Goal: Transaction & Acquisition: Purchase product/service

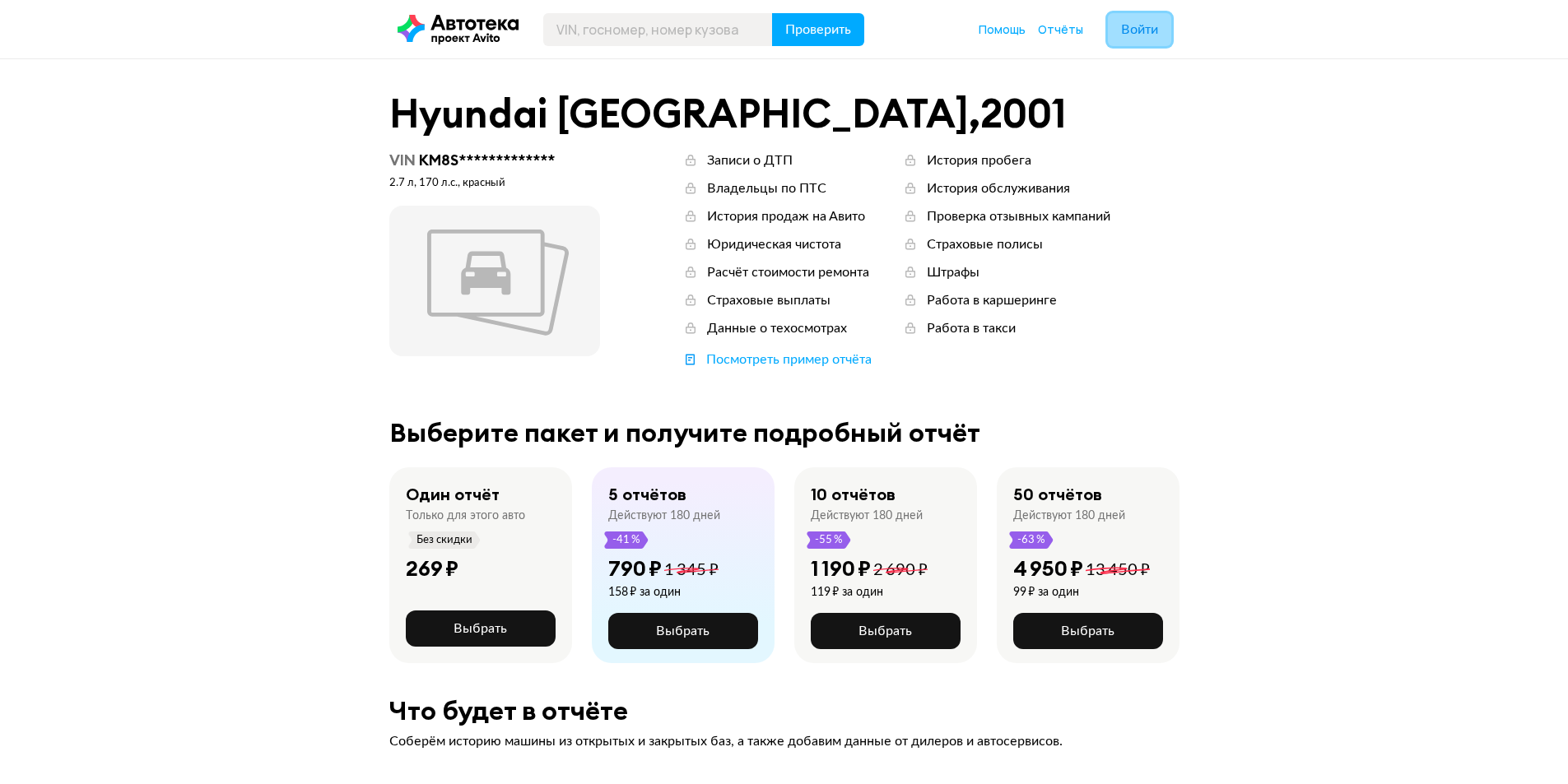
click at [1140, 32] on span "Войти" at bounding box center [1139, 30] width 37 height 13
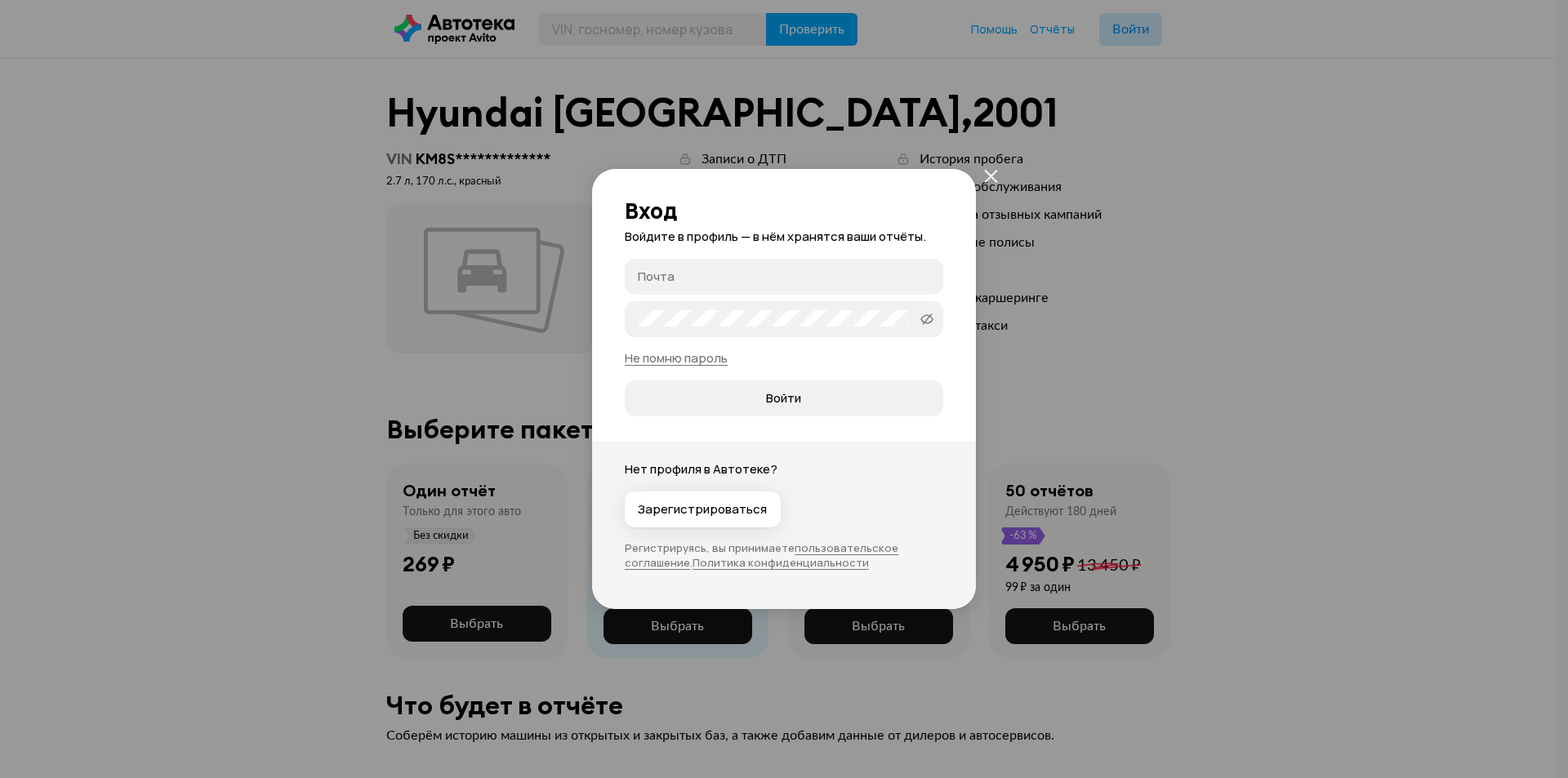
click at [729, 276] on input "Почта" at bounding box center [786, 276] width 297 height 17
click at [992, 175] on icon "закрыть" at bounding box center [991, 176] width 13 height 13
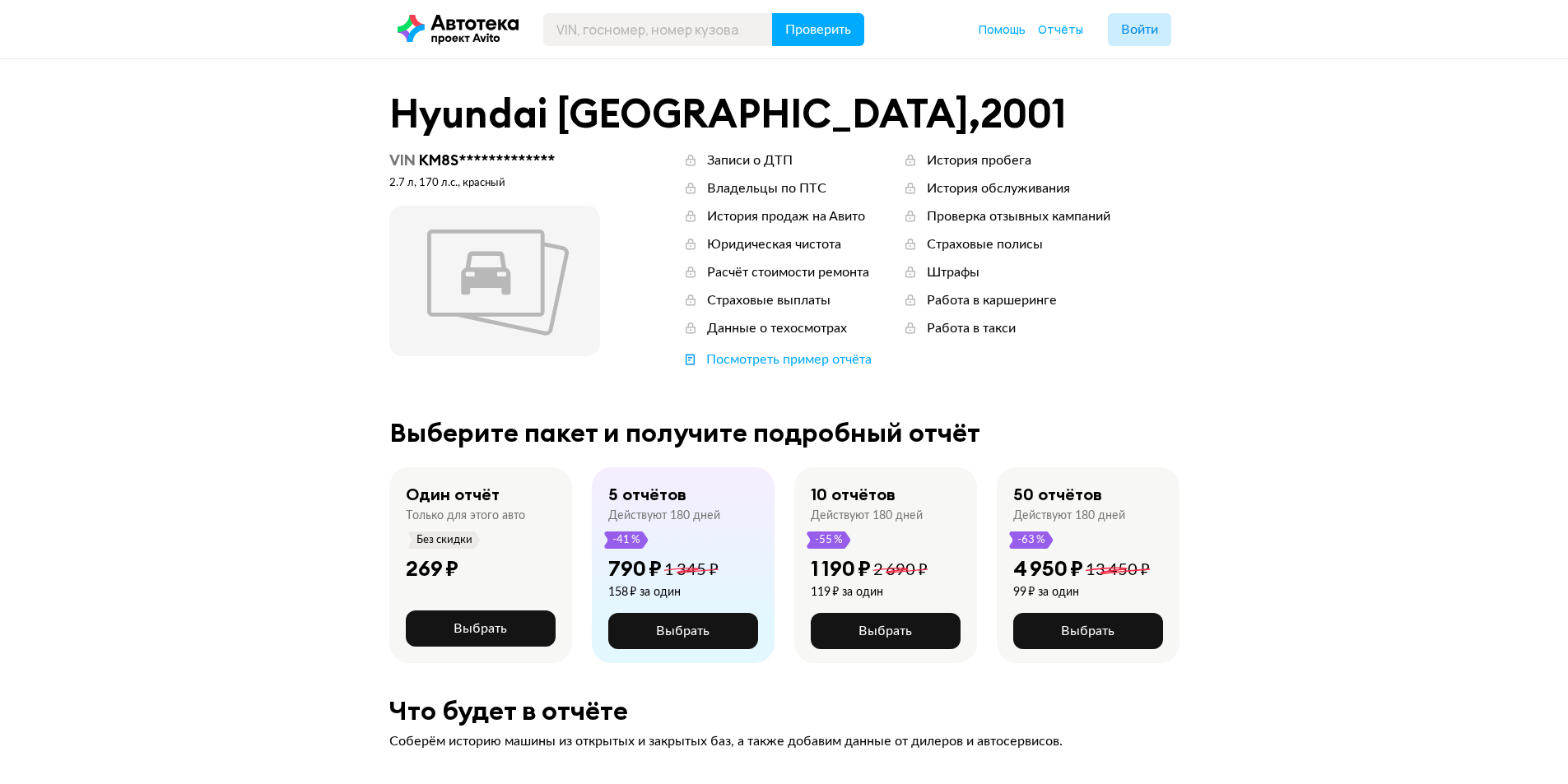
click at [455, 19] on icon at bounding box center [457, 30] width 121 height 30
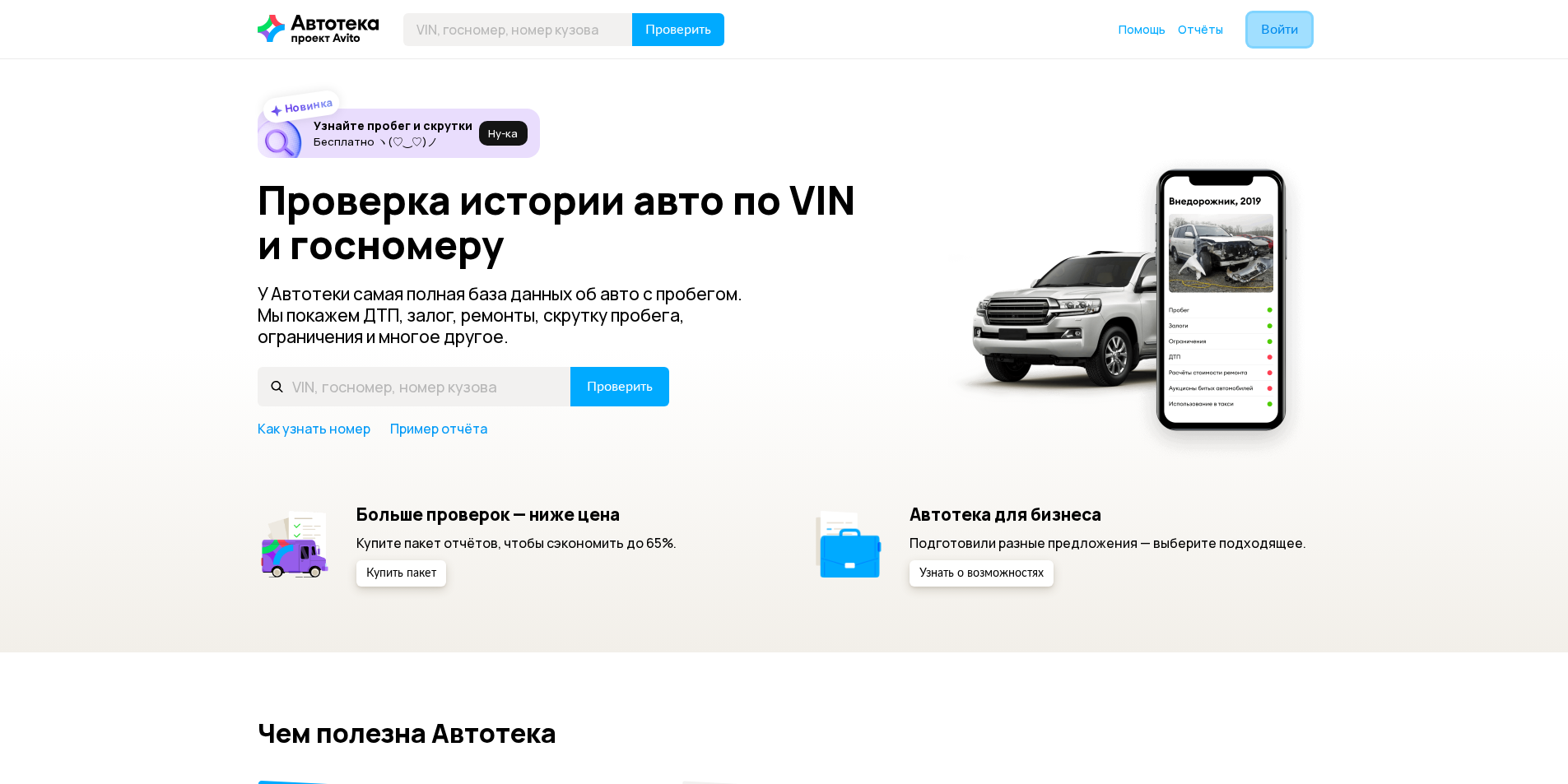
click at [1276, 36] on span "Войти" at bounding box center [1279, 30] width 37 height 13
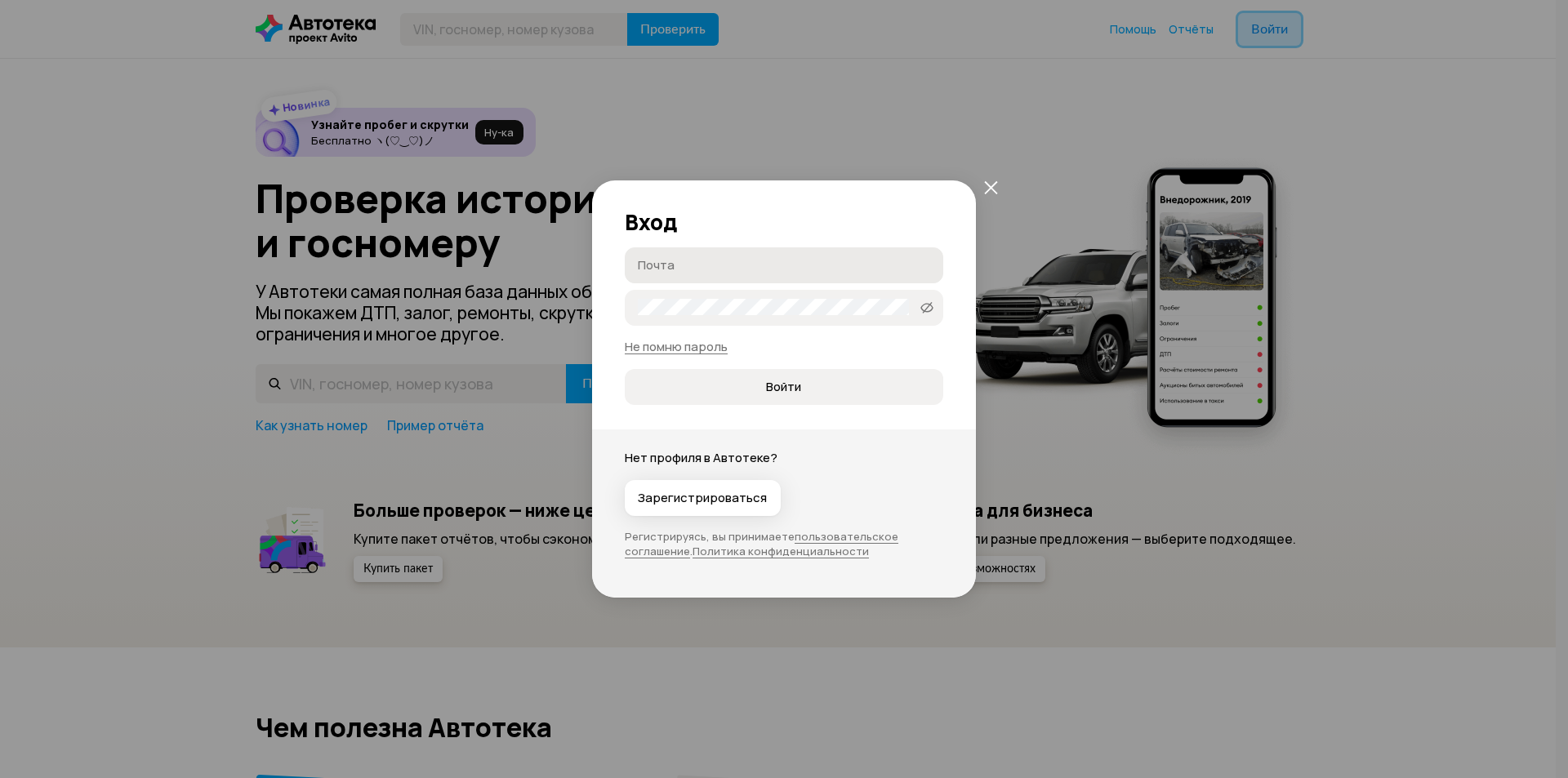
click at [732, 256] on label "Почта" at bounding box center [784, 265] width 319 height 36
click at [732, 257] on input "Почта" at bounding box center [786, 265] width 297 height 17
click at [732, 256] on label "Почта" at bounding box center [784, 265] width 319 height 36
click at [732, 257] on input "Почта" at bounding box center [786, 265] width 297 height 17
click at [732, 256] on label "Почта" at bounding box center [784, 265] width 319 height 36
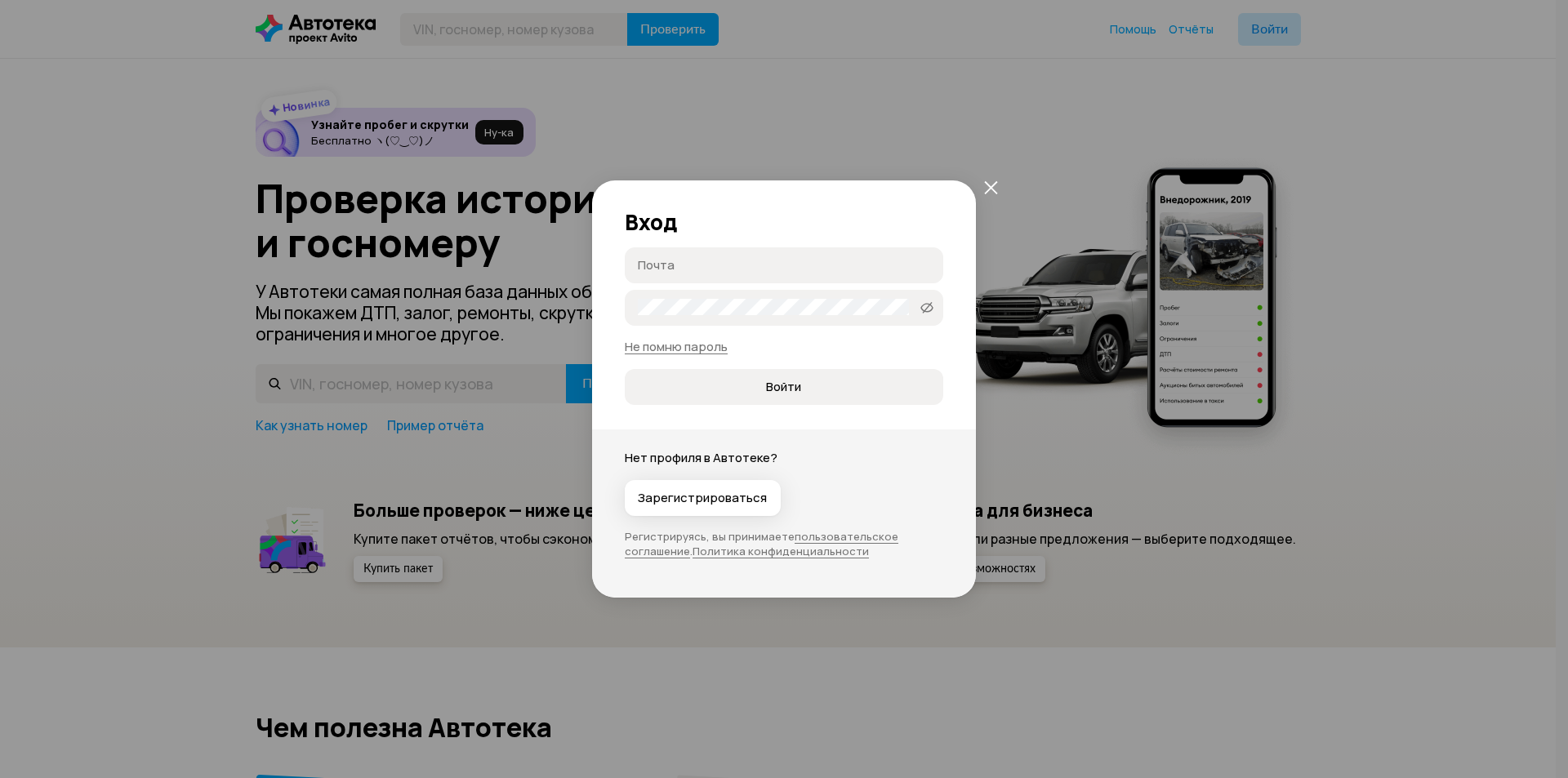
click at [732, 257] on input "Почта" at bounding box center [786, 265] width 297 height 17
type input "rem.deus@yandex.ru"
click at [625, 369] on button "Войти" at bounding box center [784, 387] width 319 height 36
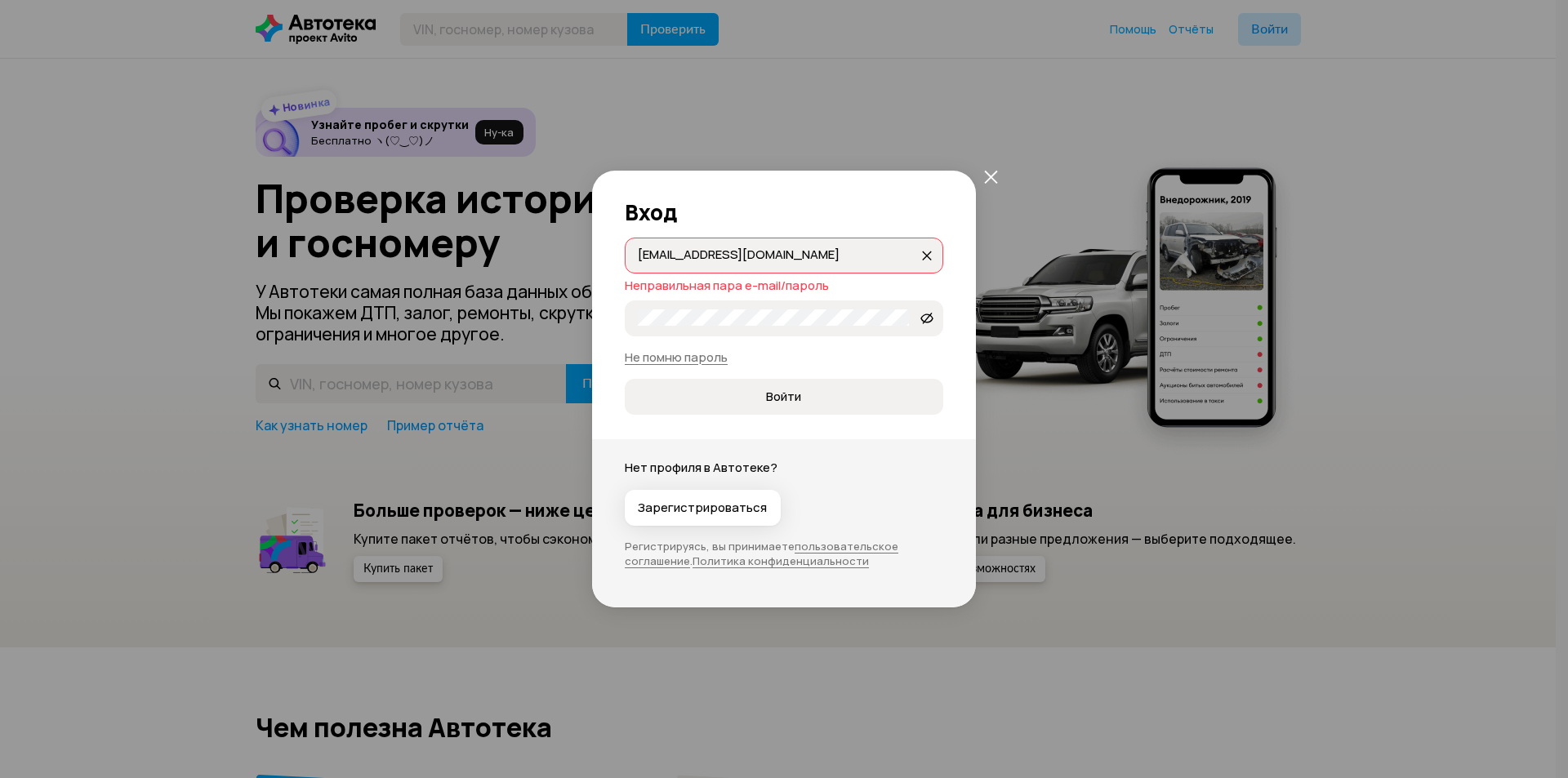
click at [996, 175] on icon "закрыть" at bounding box center [991, 176] width 14 height 14
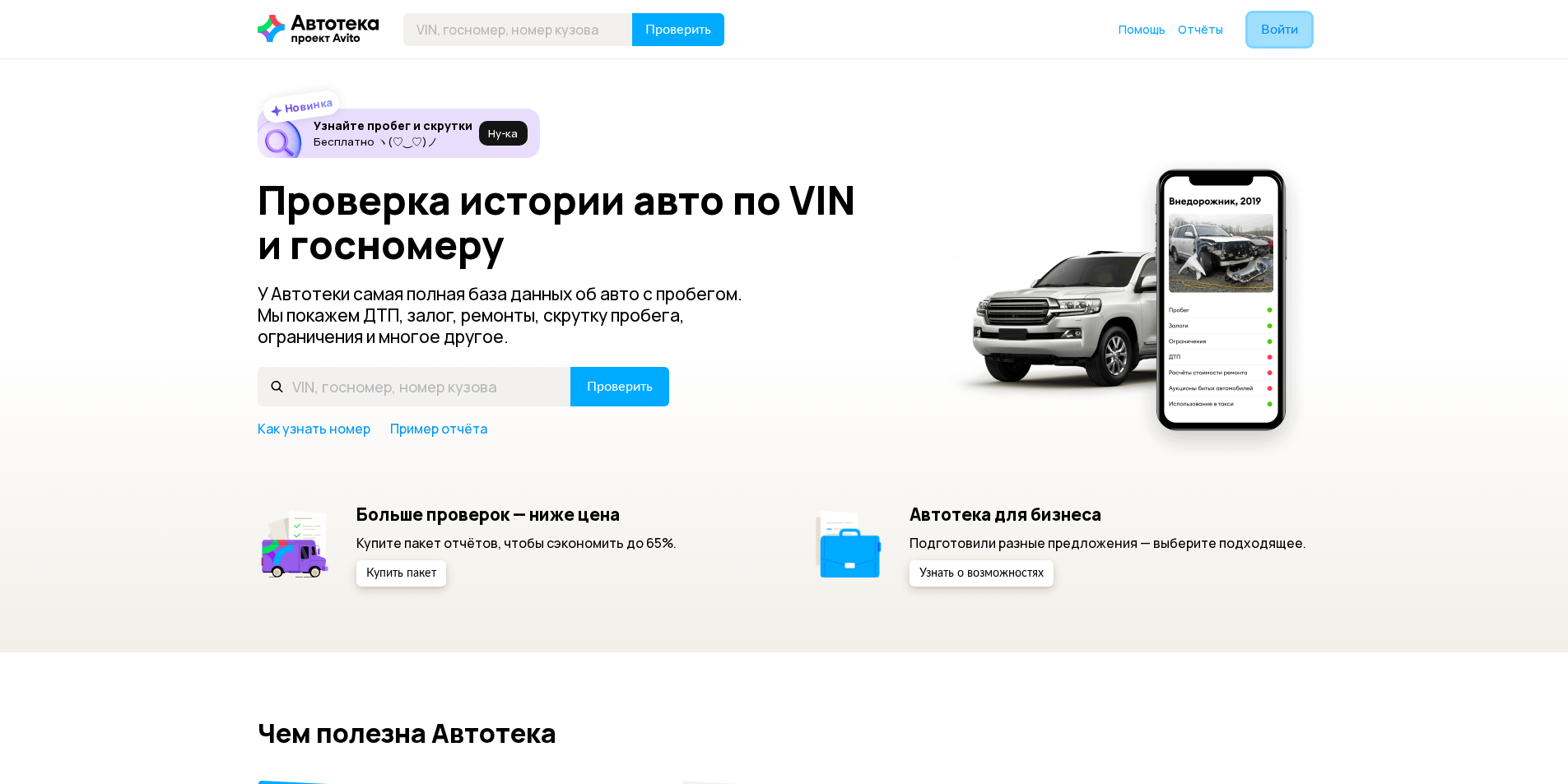
click at [1276, 30] on span "Войти" at bounding box center [1279, 30] width 37 height 13
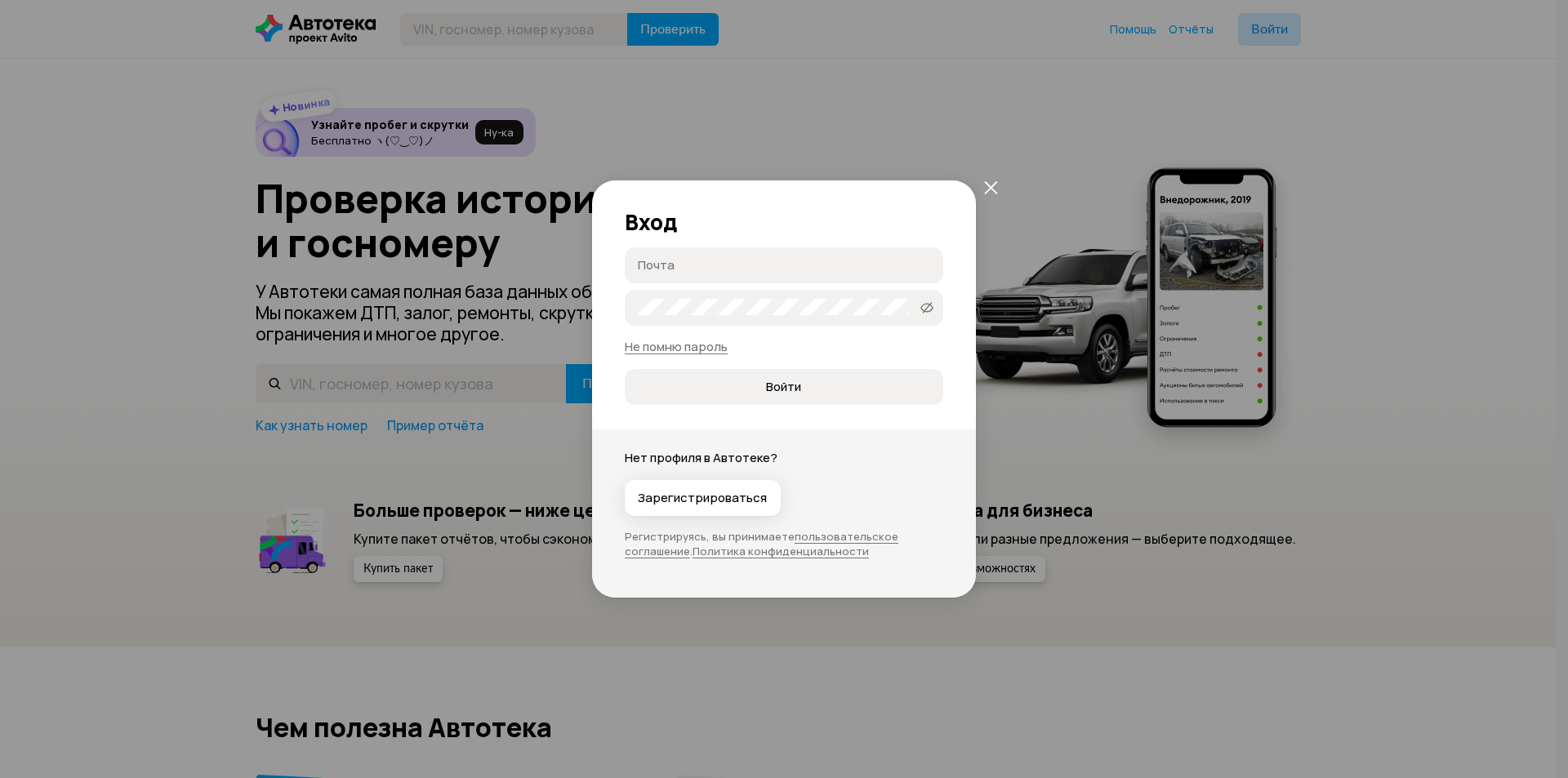
click at [784, 271] on input "Почта" at bounding box center [786, 265] width 297 height 17
type input "Ceazarus@yandex.ru"
click at [625, 369] on button "Войти" at bounding box center [784, 387] width 319 height 36
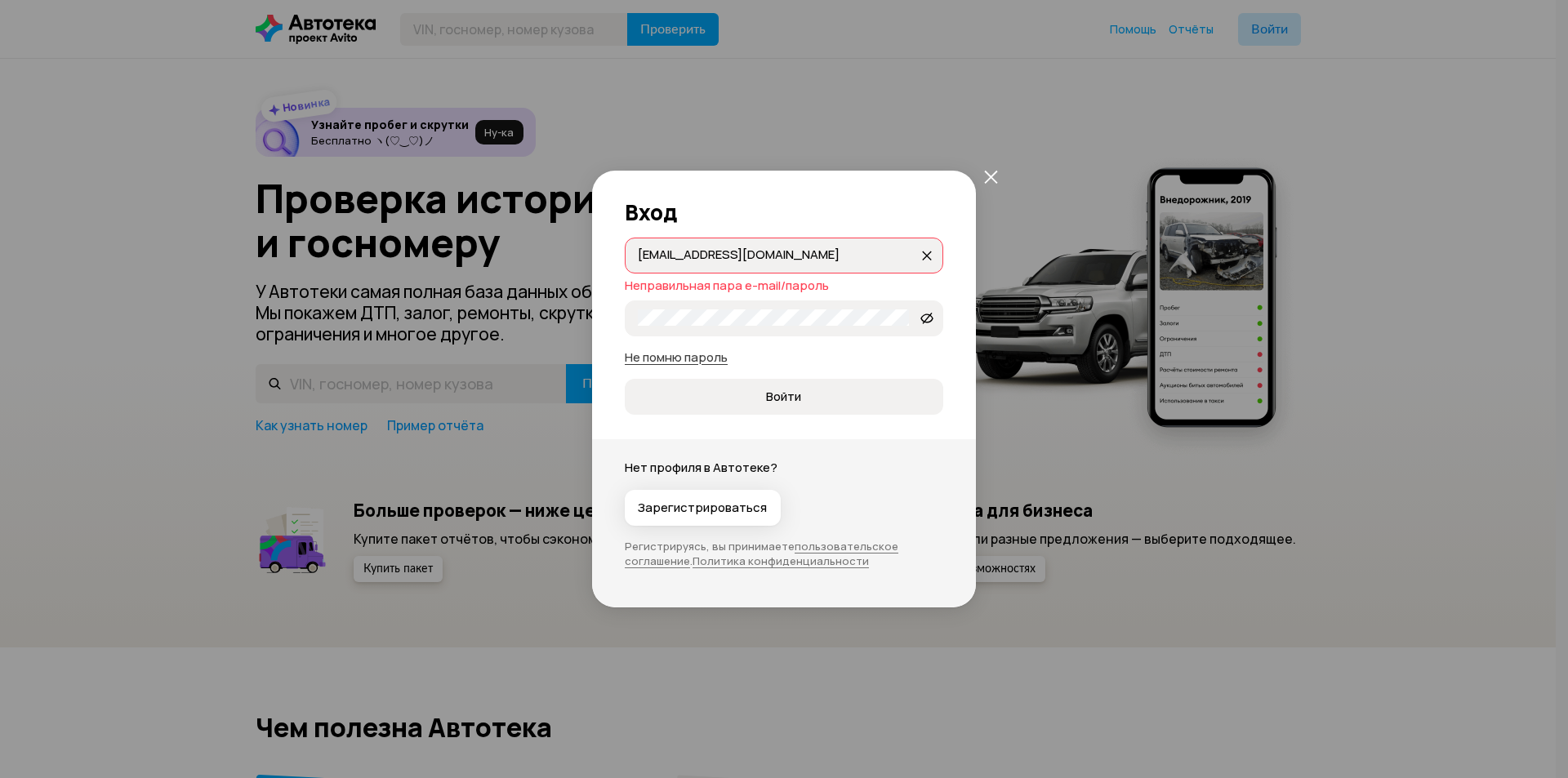
click at [677, 352] on link "Не помню пароль" at bounding box center [676, 357] width 103 height 17
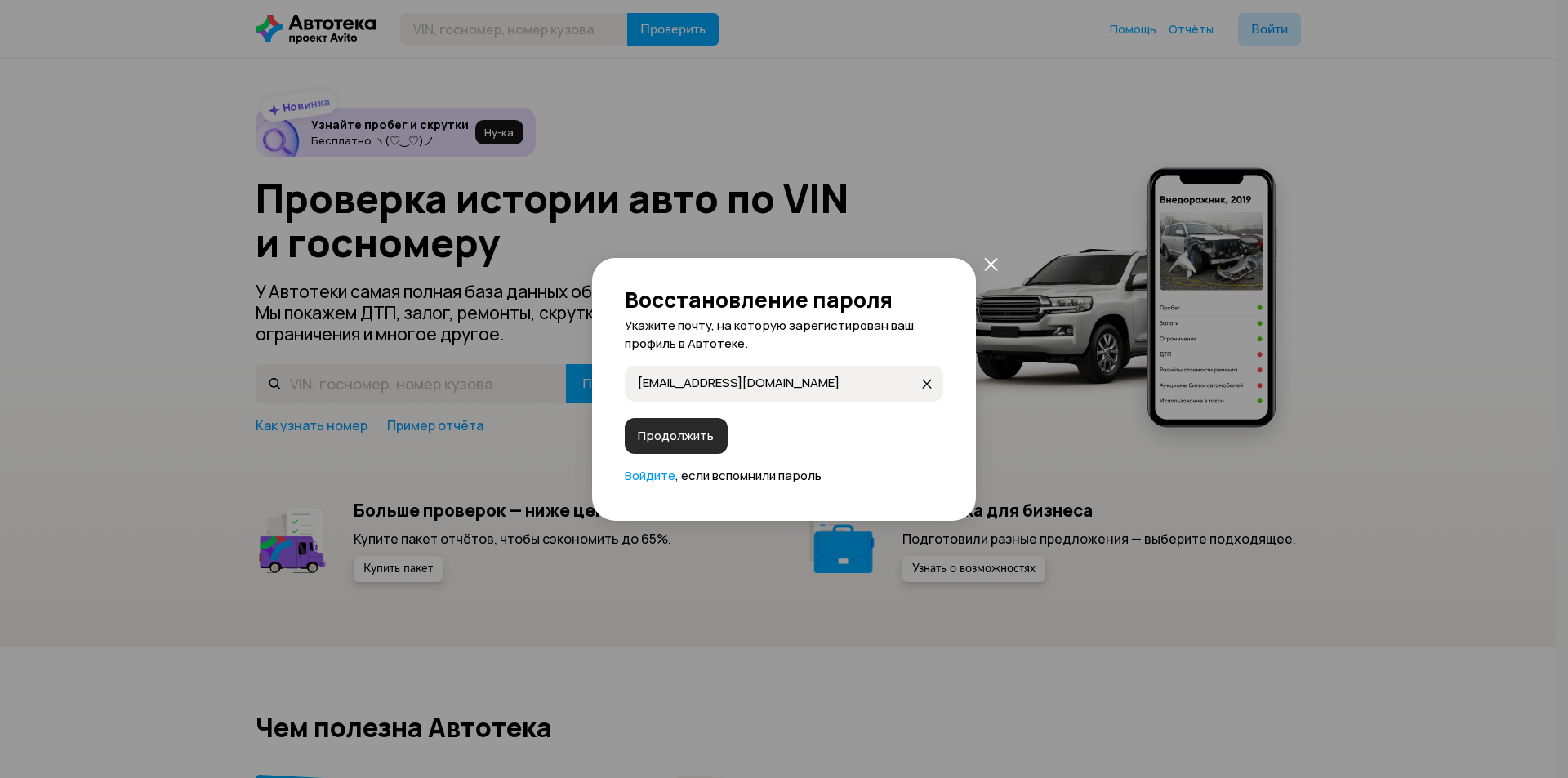
click at [668, 439] on span "Продолжить" at bounding box center [676, 436] width 76 height 17
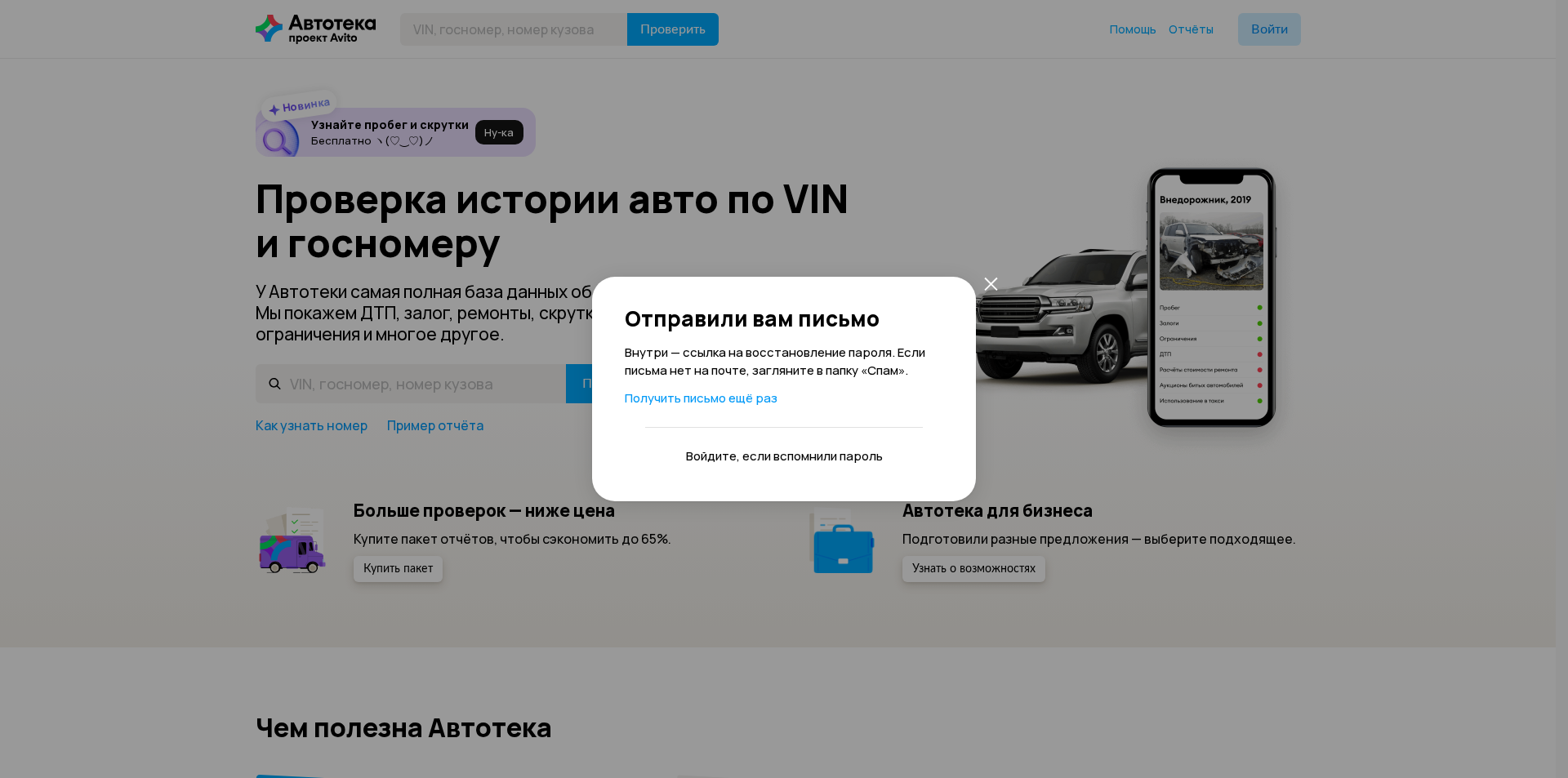
click at [720, 454] on link "Войдите" at bounding box center [711, 455] width 51 height 17
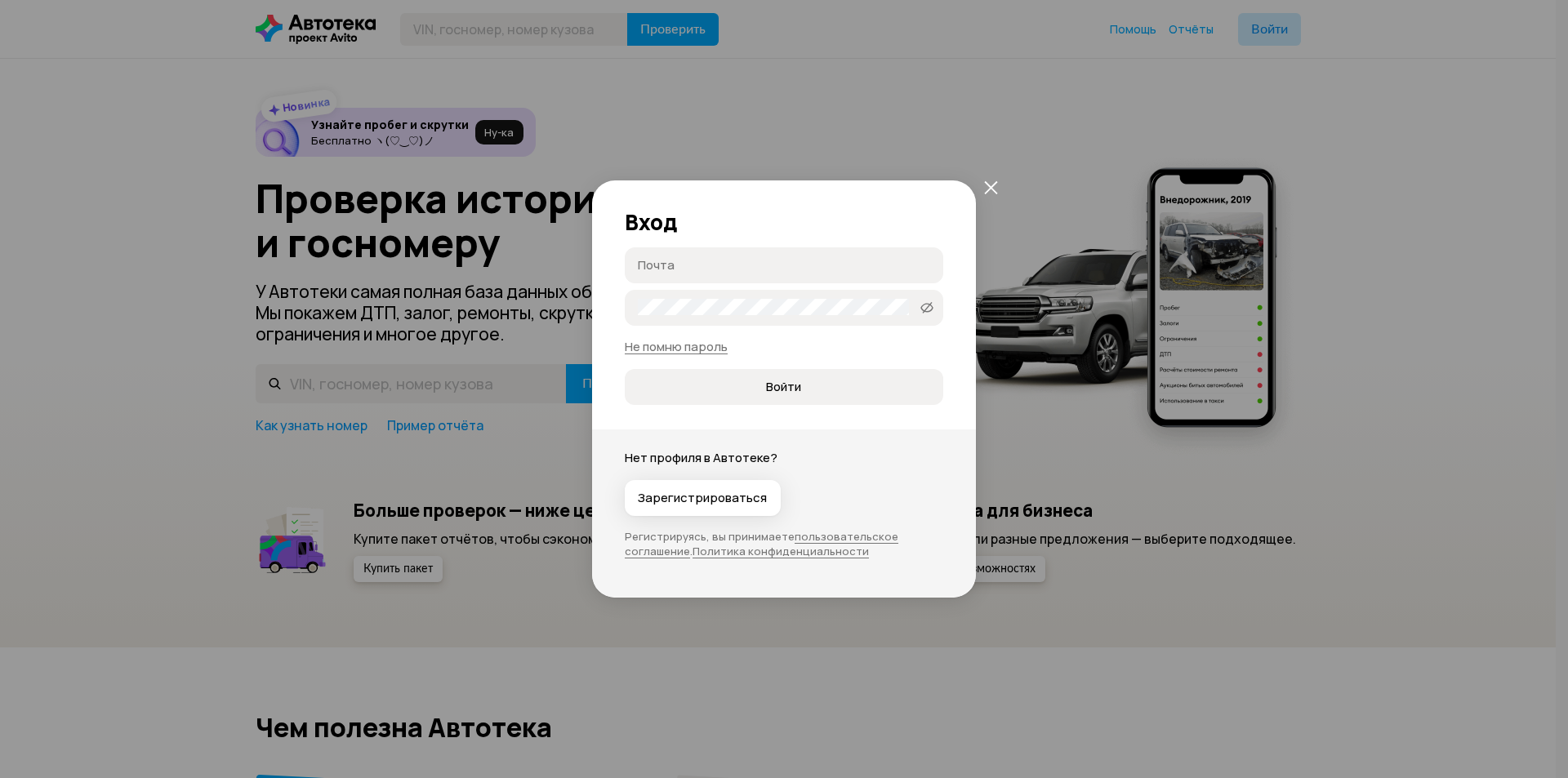
click at [796, 257] on input "Почта" at bounding box center [786, 265] width 297 height 17
type input "Ceazarus@yandex.ru"
click at [625, 369] on button "Войти" at bounding box center [784, 387] width 319 height 36
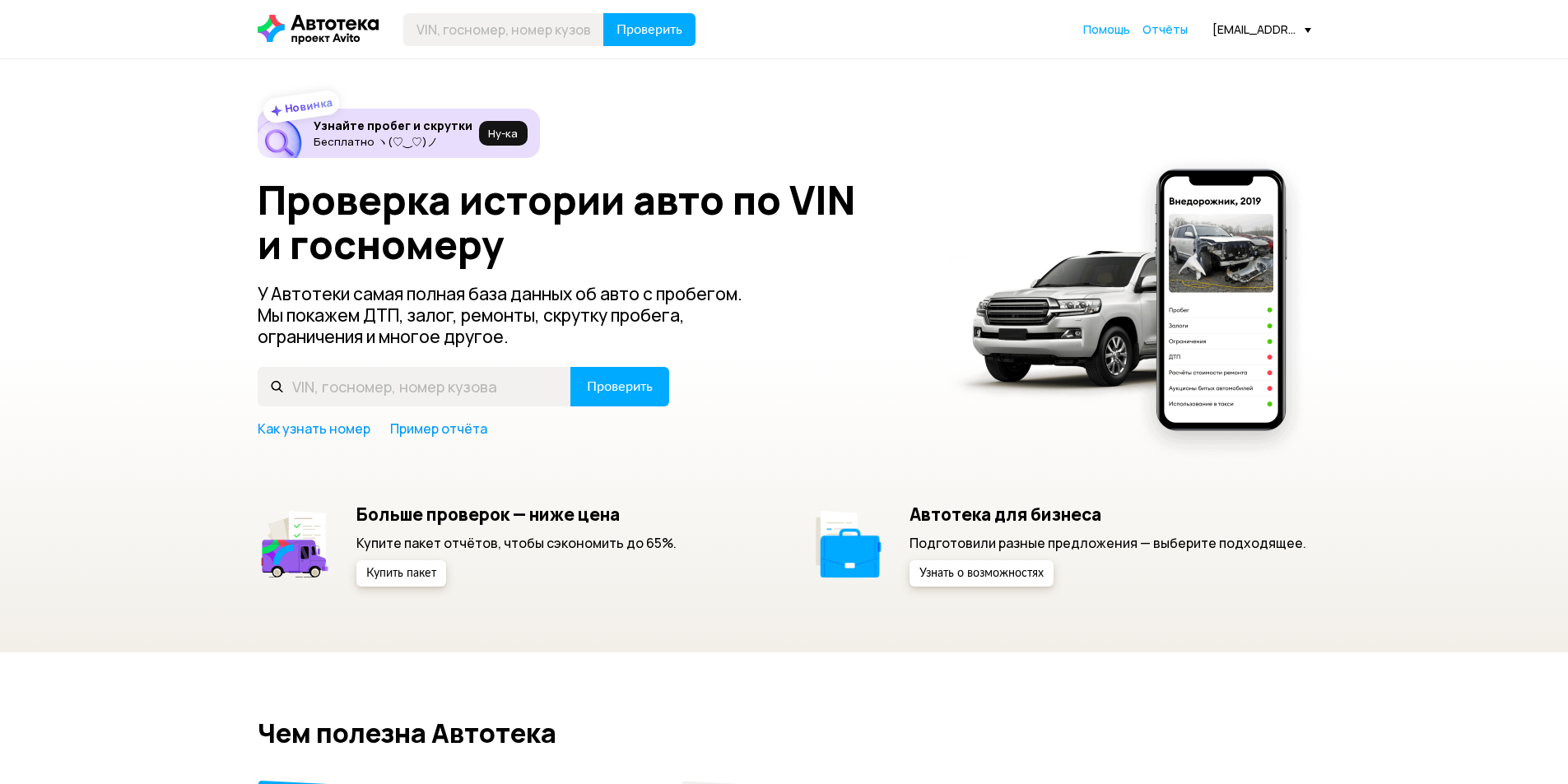
click at [1286, 25] on div "[EMAIL_ADDRESS][DOMAIN_NAME]" at bounding box center [1262, 29] width 98 height 16
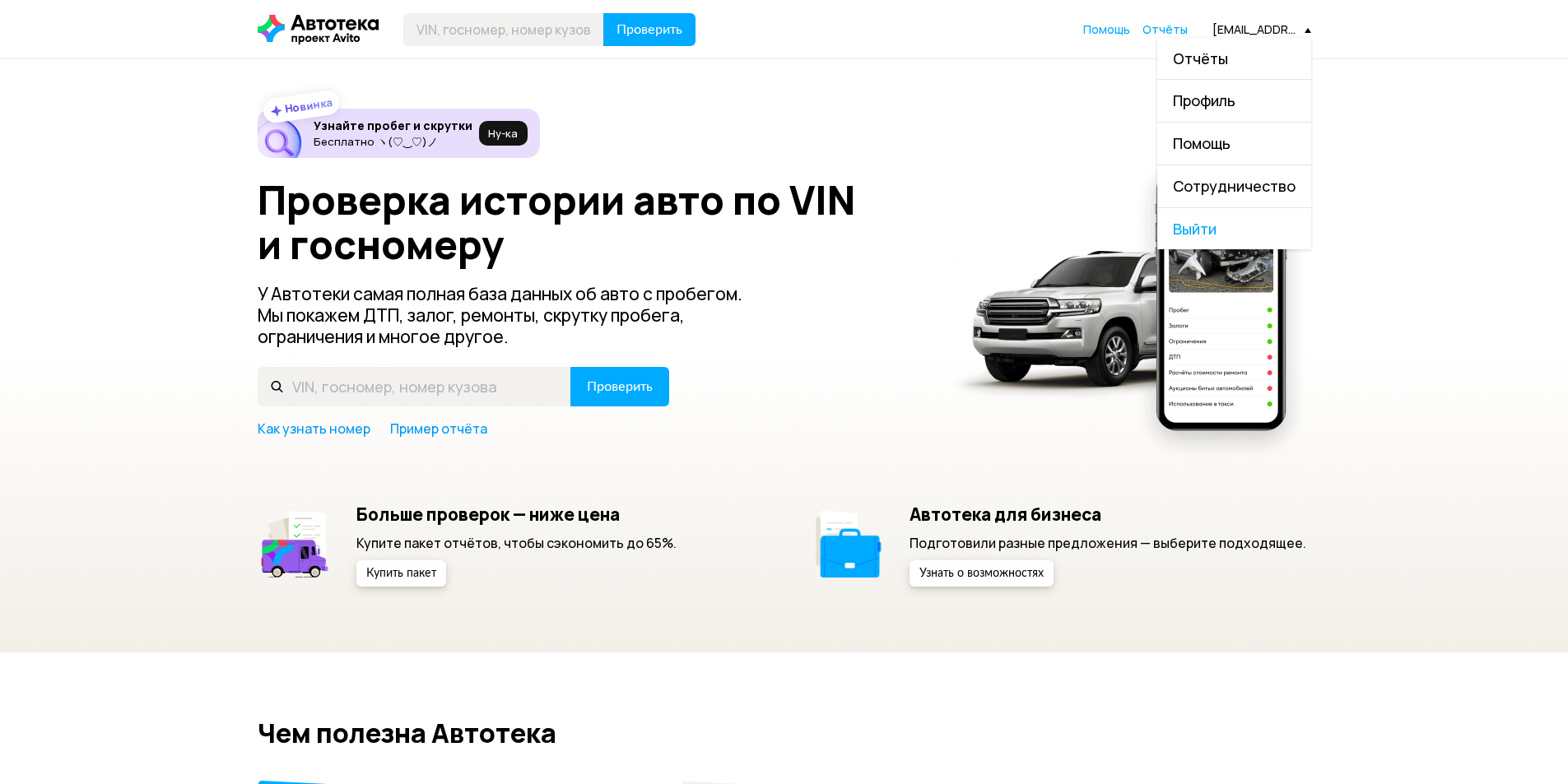
click at [1065, 73] on div "Новинка Узнайте пробег и скрутки Бесплатно ヽ(♡‿♡)ノ Ну‑ка Проверка истории авто …" at bounding box center [784, 355] width 1568 height 593
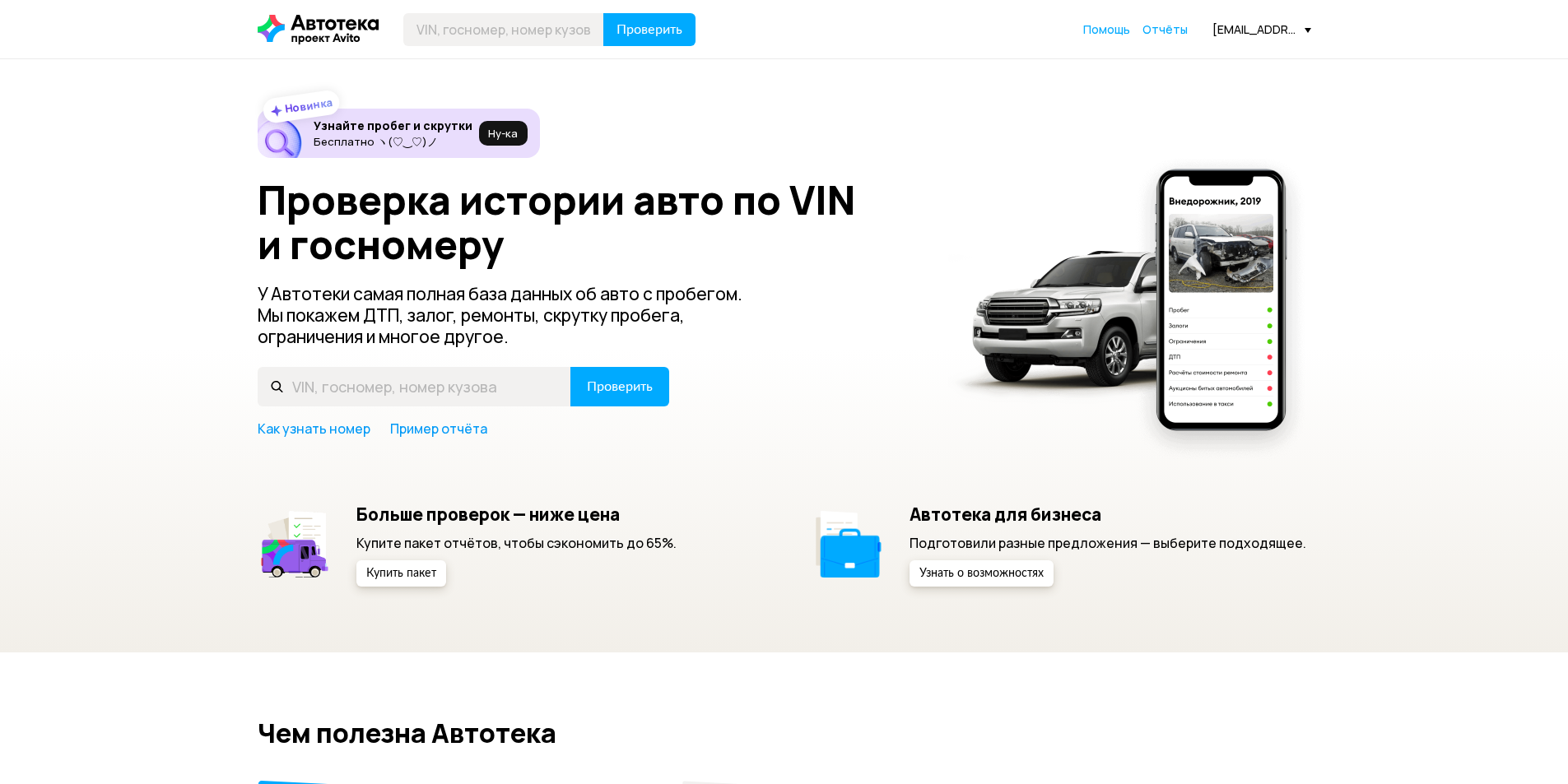
click at [814, 164] on div "Новинка Узнайте пробег и скрутки Бесплатно ヽ(♡‿♡)ノ Ну‑ка Проверка истории авто …" at bounding box center [784, 347] width 1053 height 478
click at [325, 30] on icon at bounding box center [318, 30] width 121 height 30
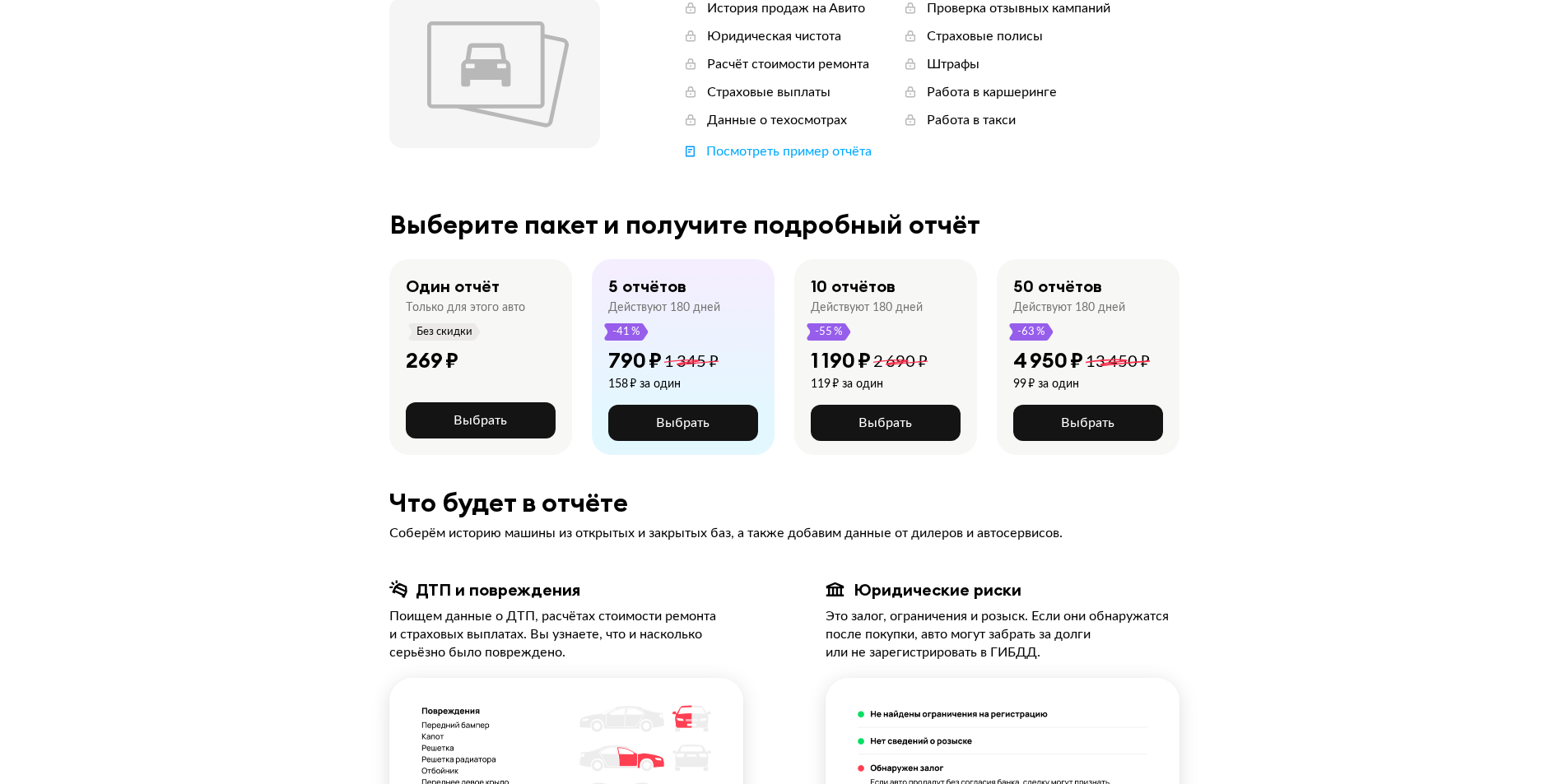
scroll to position [209, 0]
click at [882, 425] on span "Выбрать" at bounding box center [885, 422] width 53 height 13
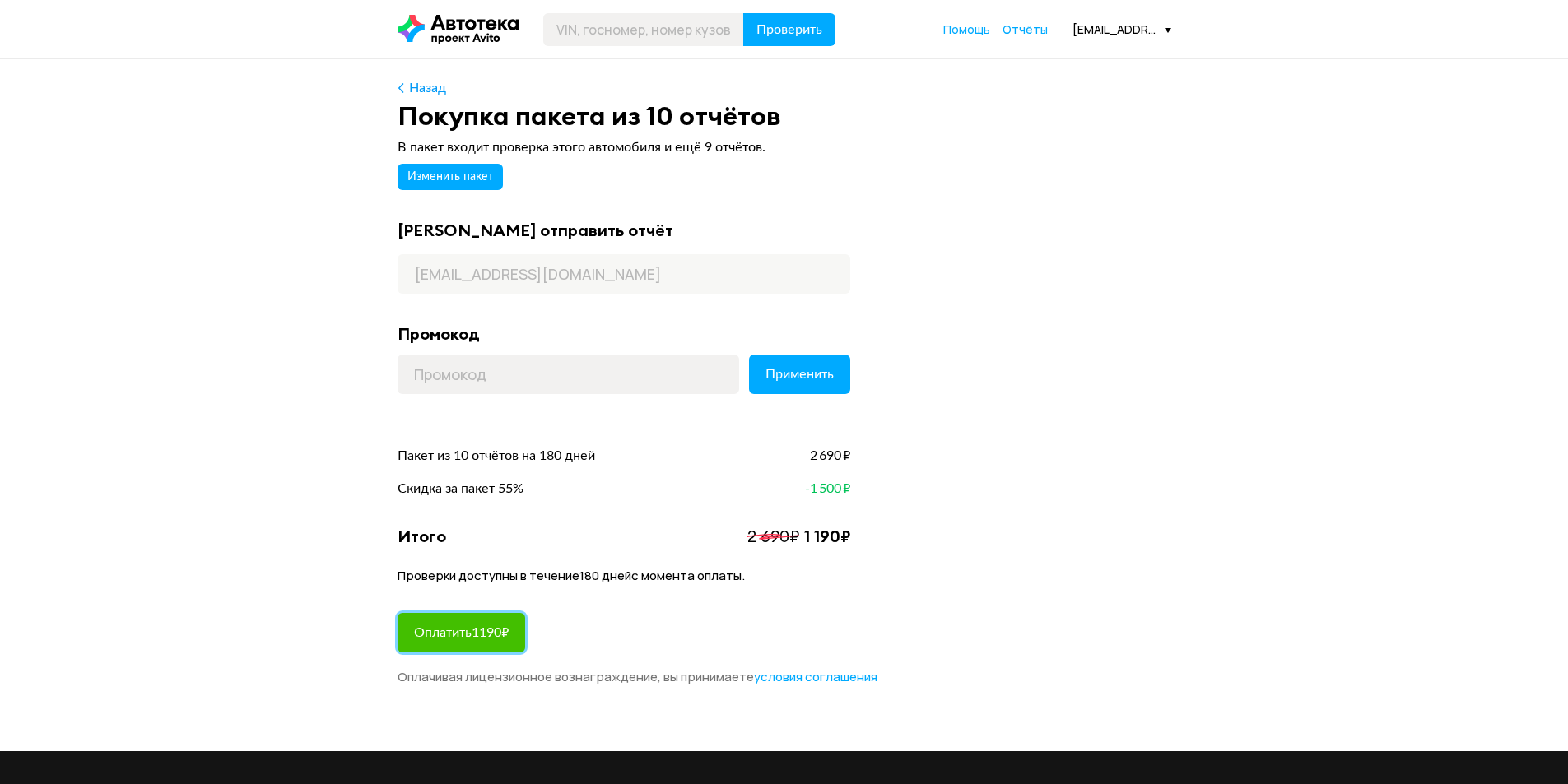
click at [478, 631] on span "Оплатить 1190 ₽" at bounding box center [461, 633] width 94 height 13
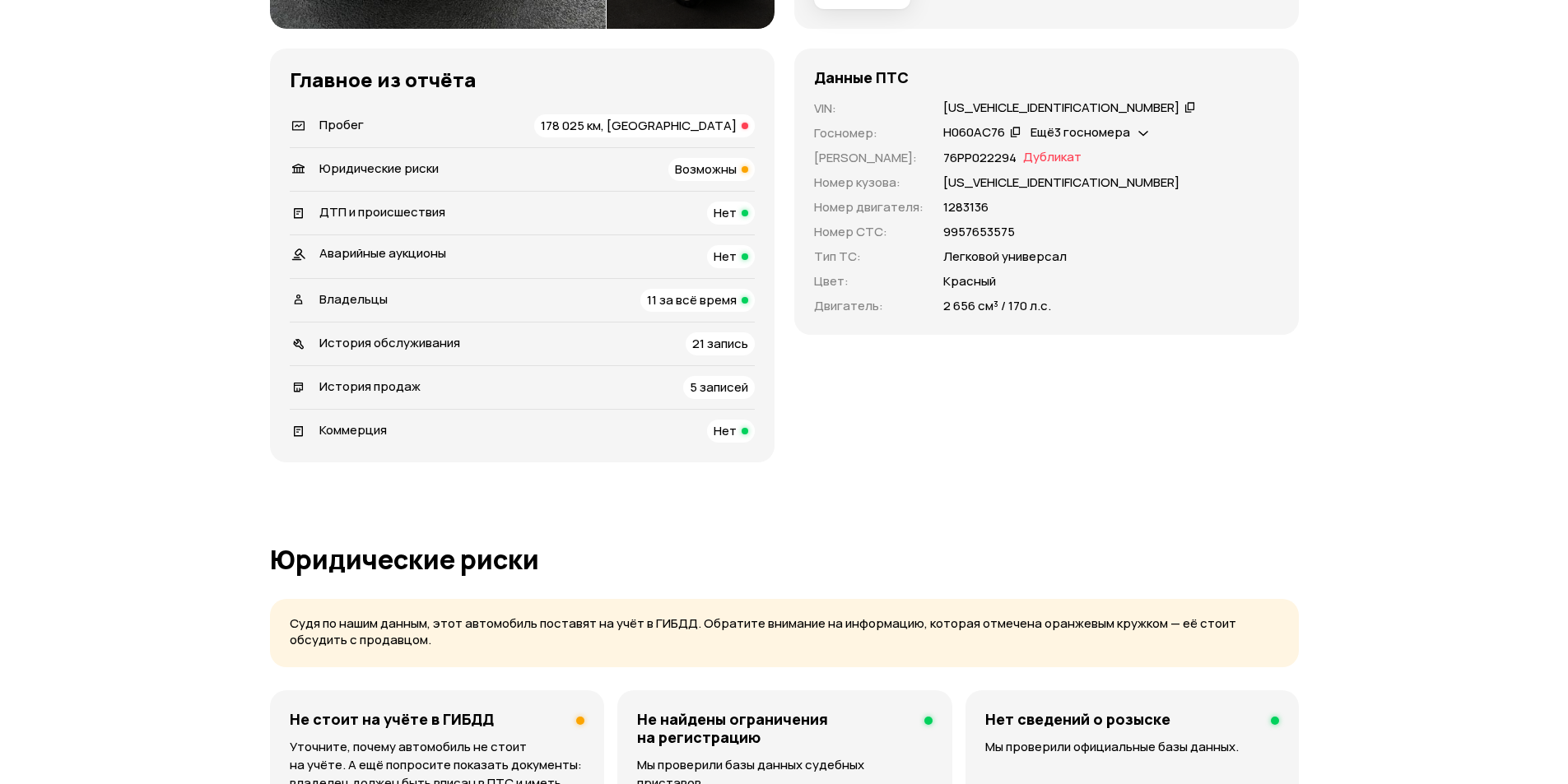
scroll to position [525, 0]
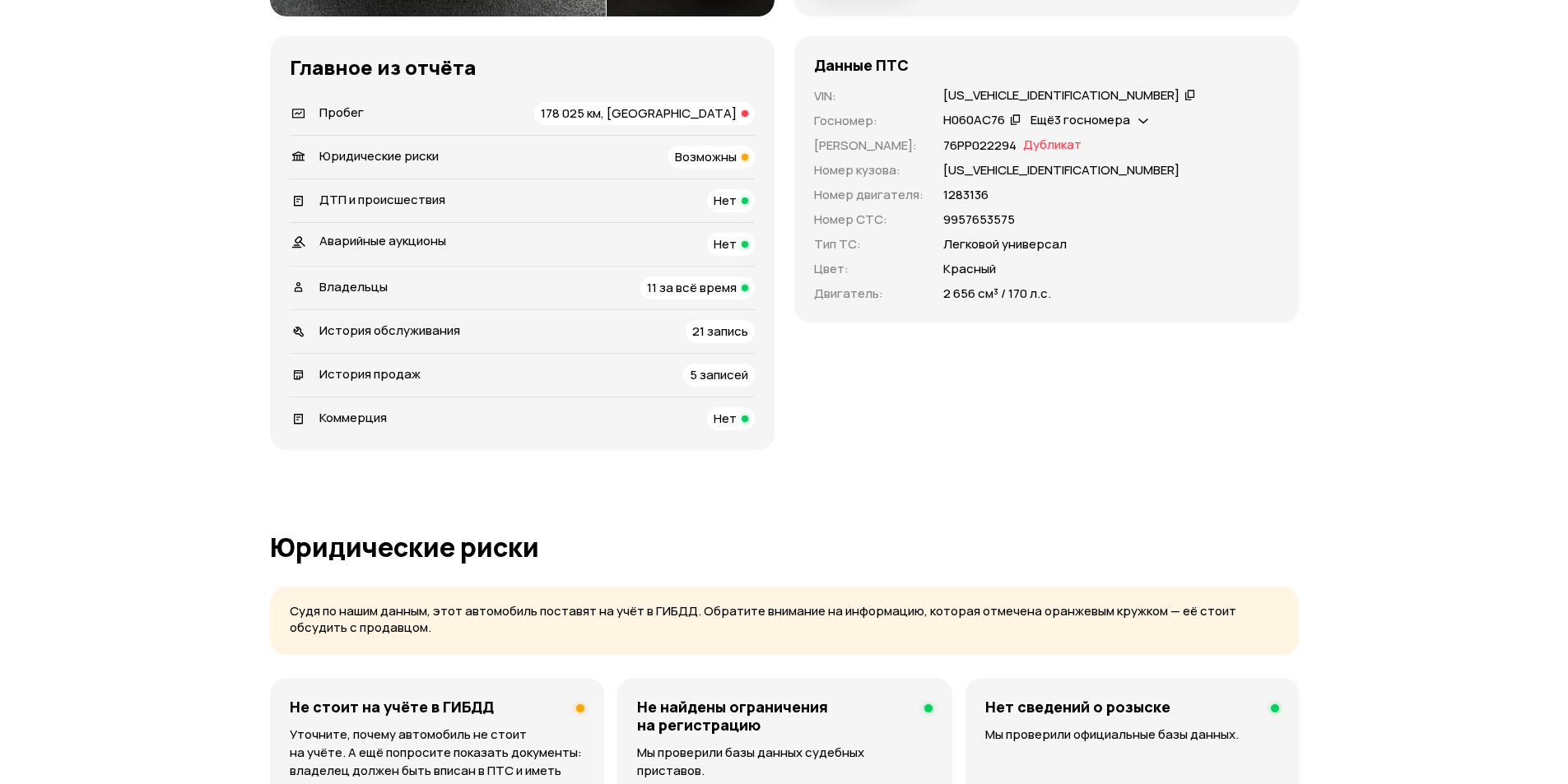
click at [680, 118] on span "178 025 км, [GEOGRAPHIC_DATA]" at bounding box center [638, 113] width 196 height 18
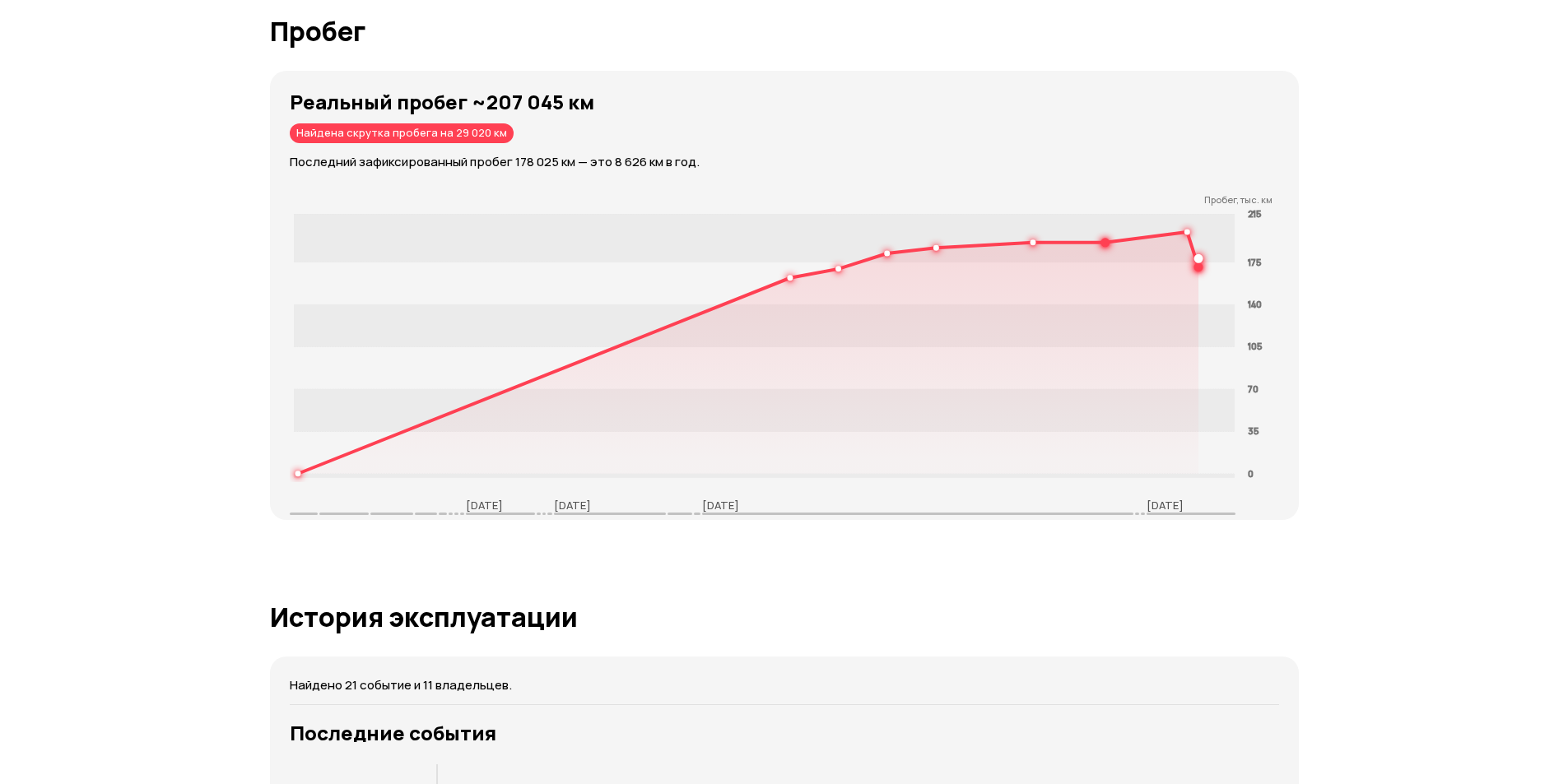
scroll to position [2391, 0]
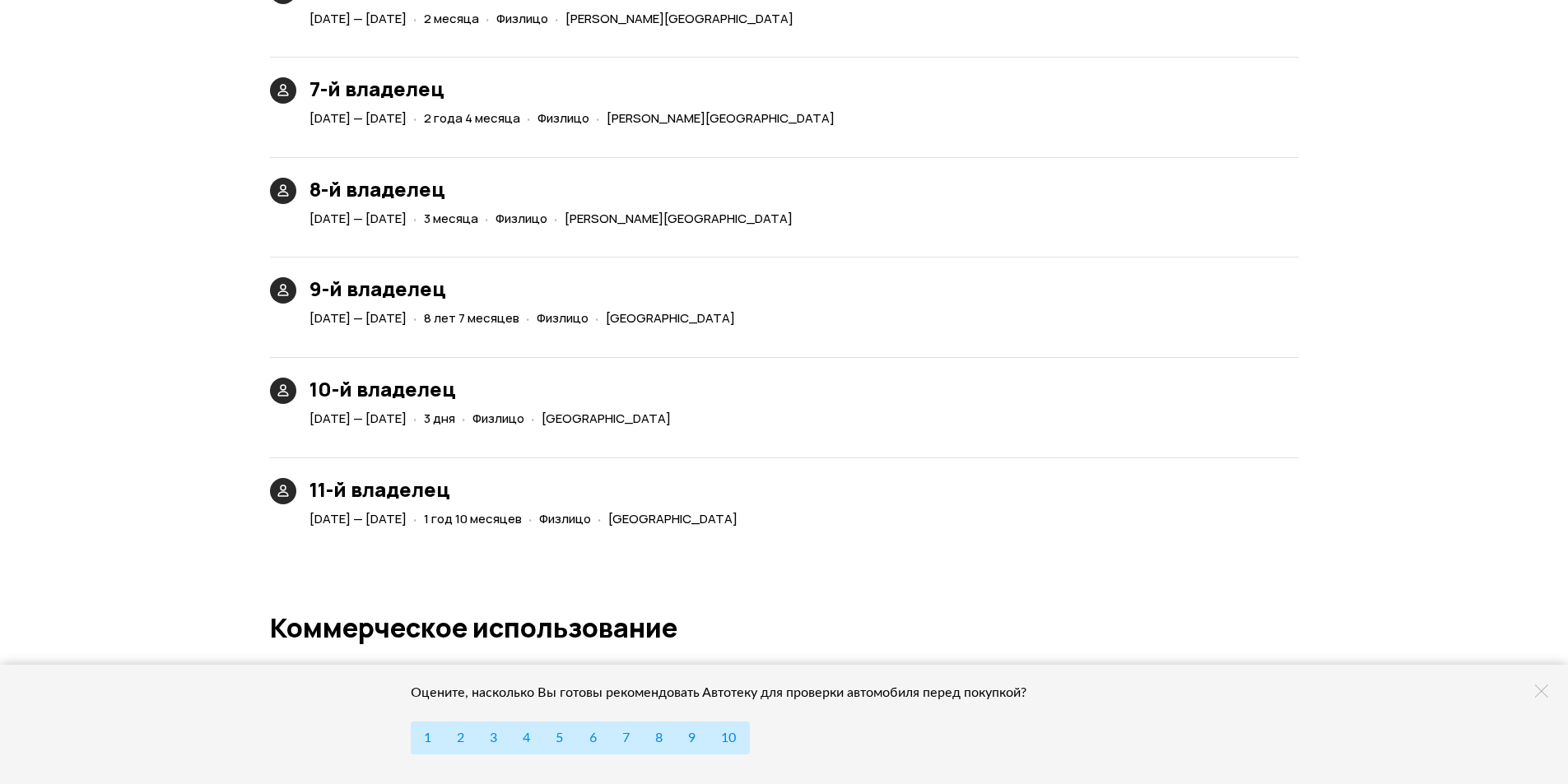
scroll to position [4181, 0]
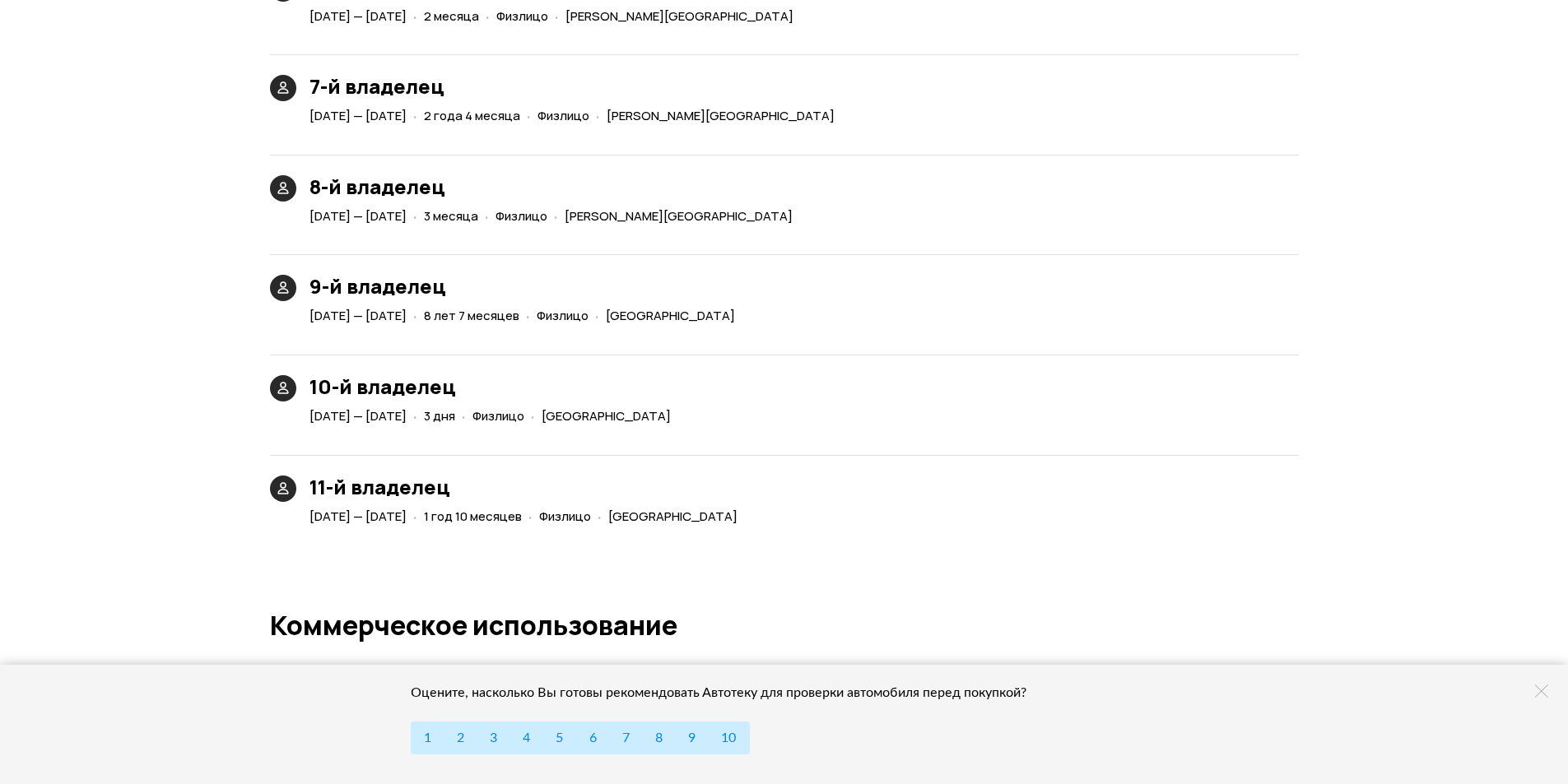
click at [1540, 692] on icon at bounding box center [1541, 691] width 13 height 13
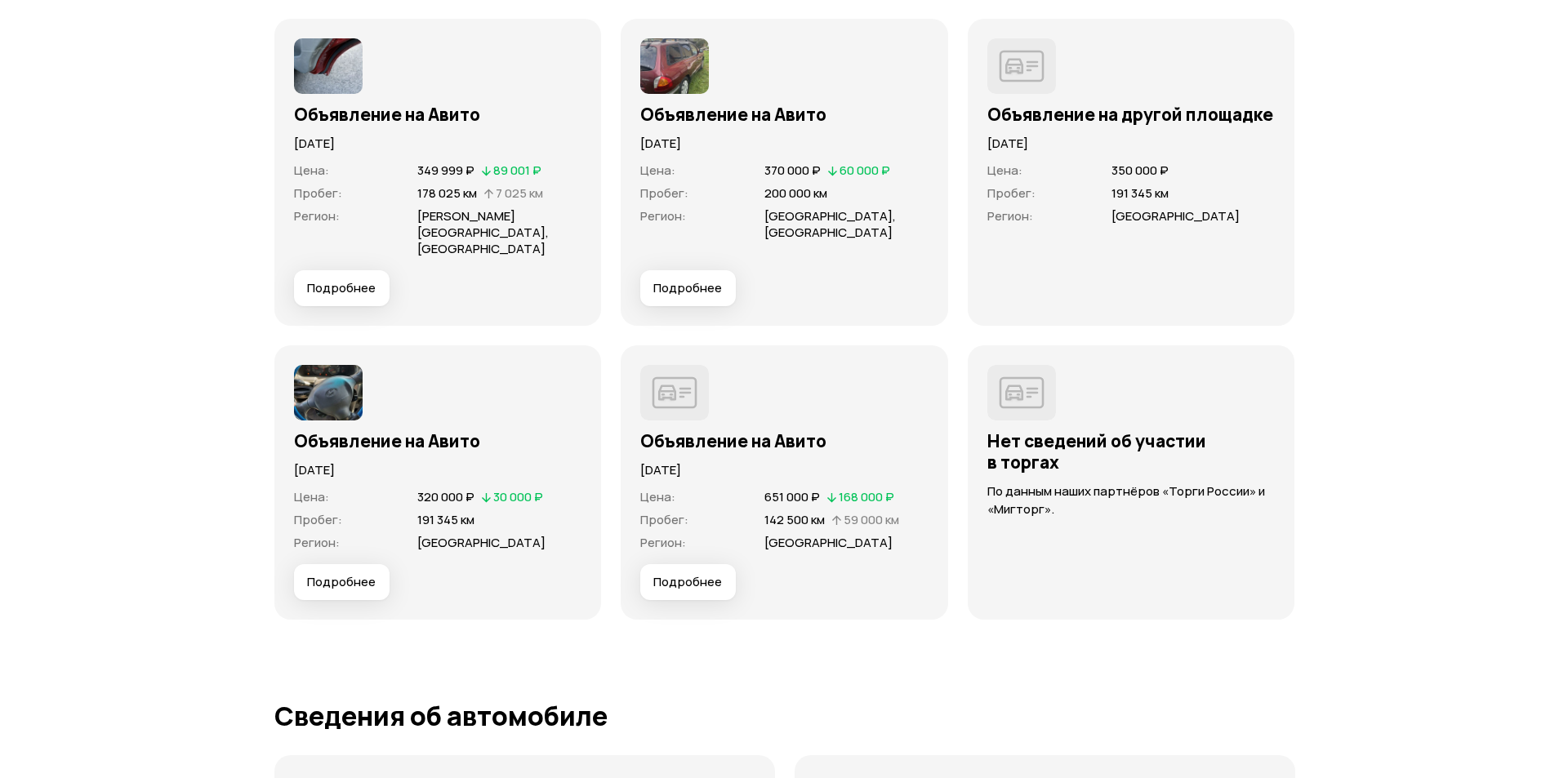
scroll to position [5366, 0]
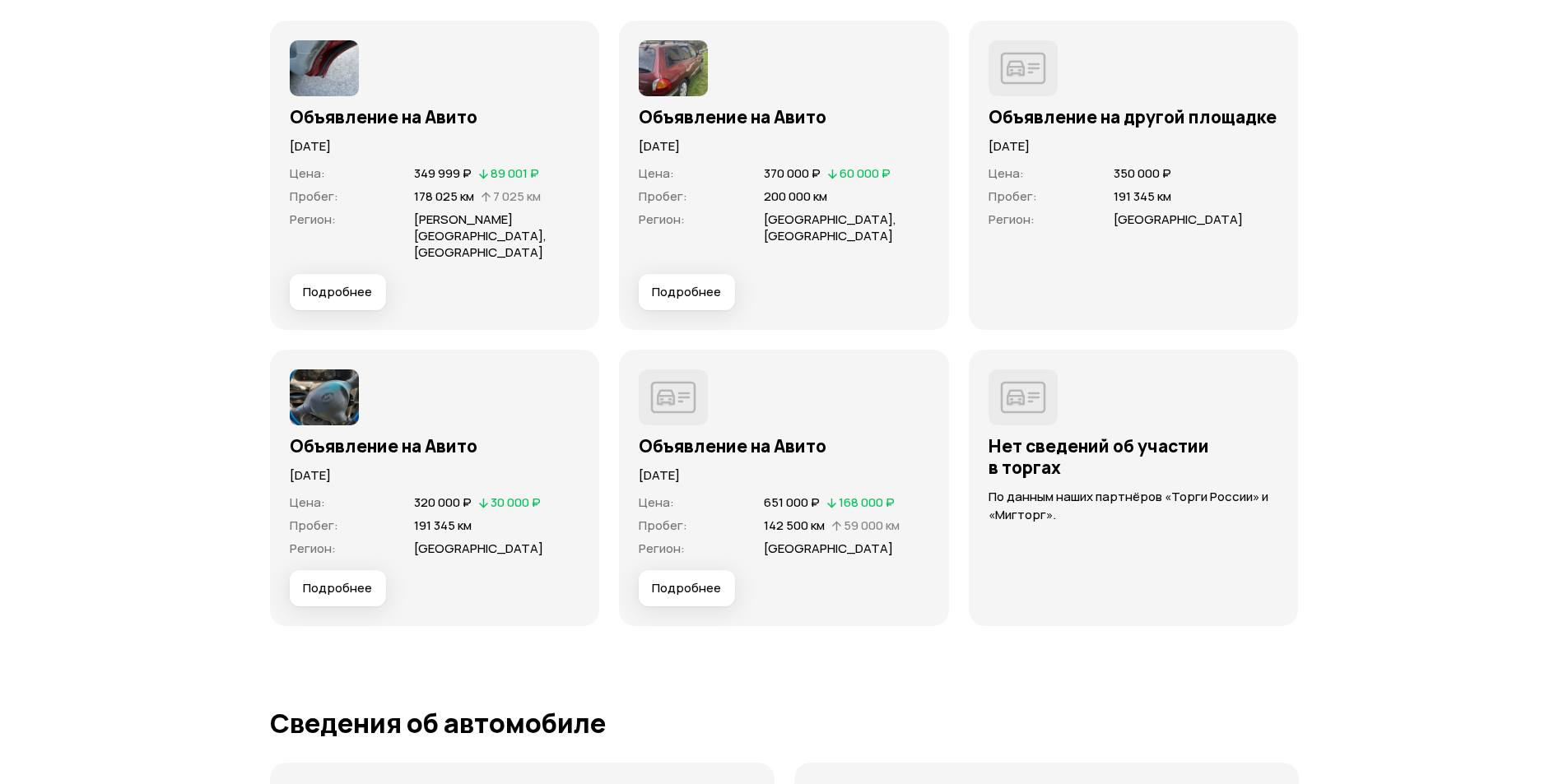
click at [344, 580] on span "Подробнее" at bounding box center [337, 588] width 69 height 17
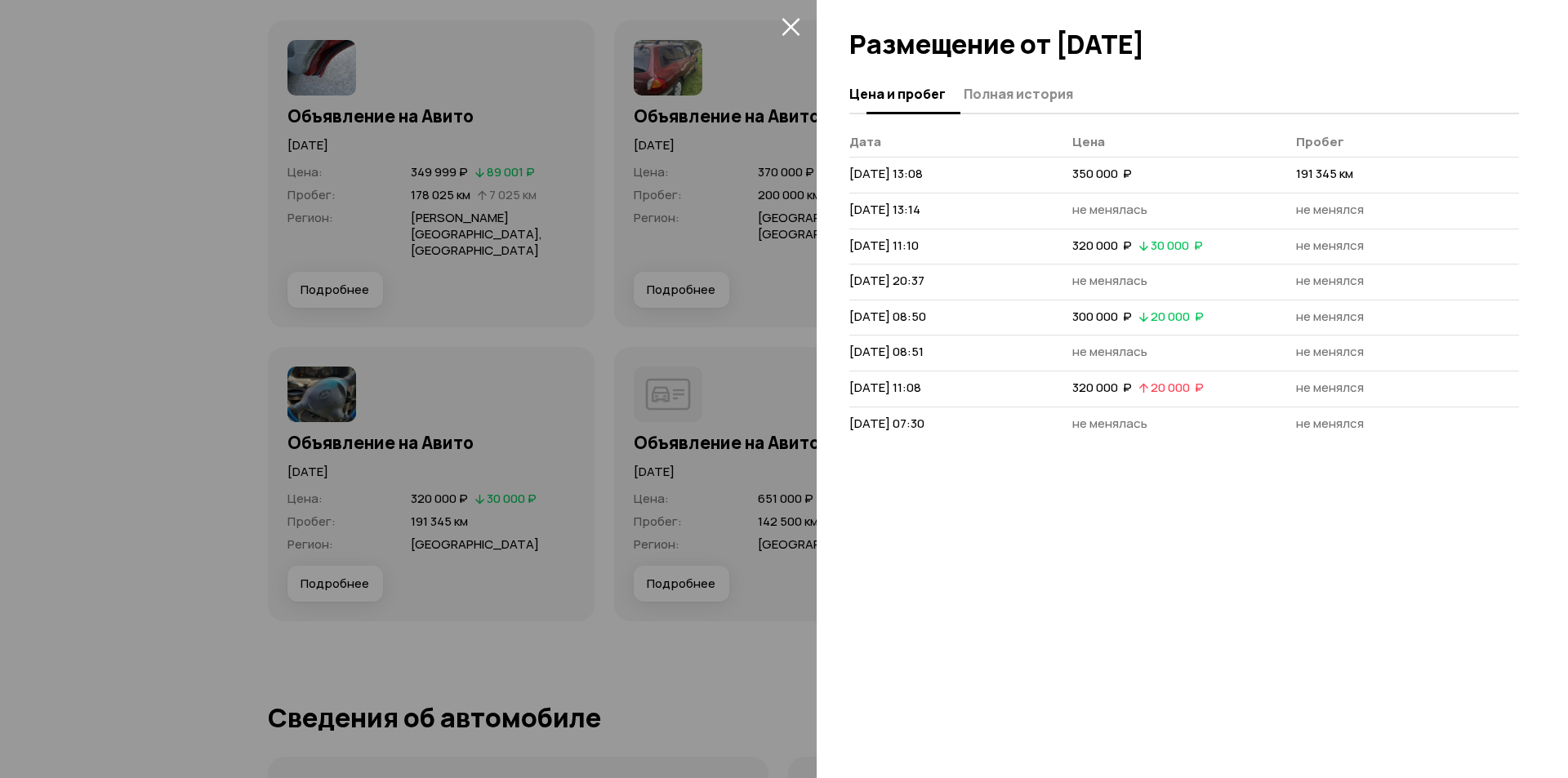
click at [1012, 103] on button "Полная история" at bounding box center [1016, 94] width 114 height 31
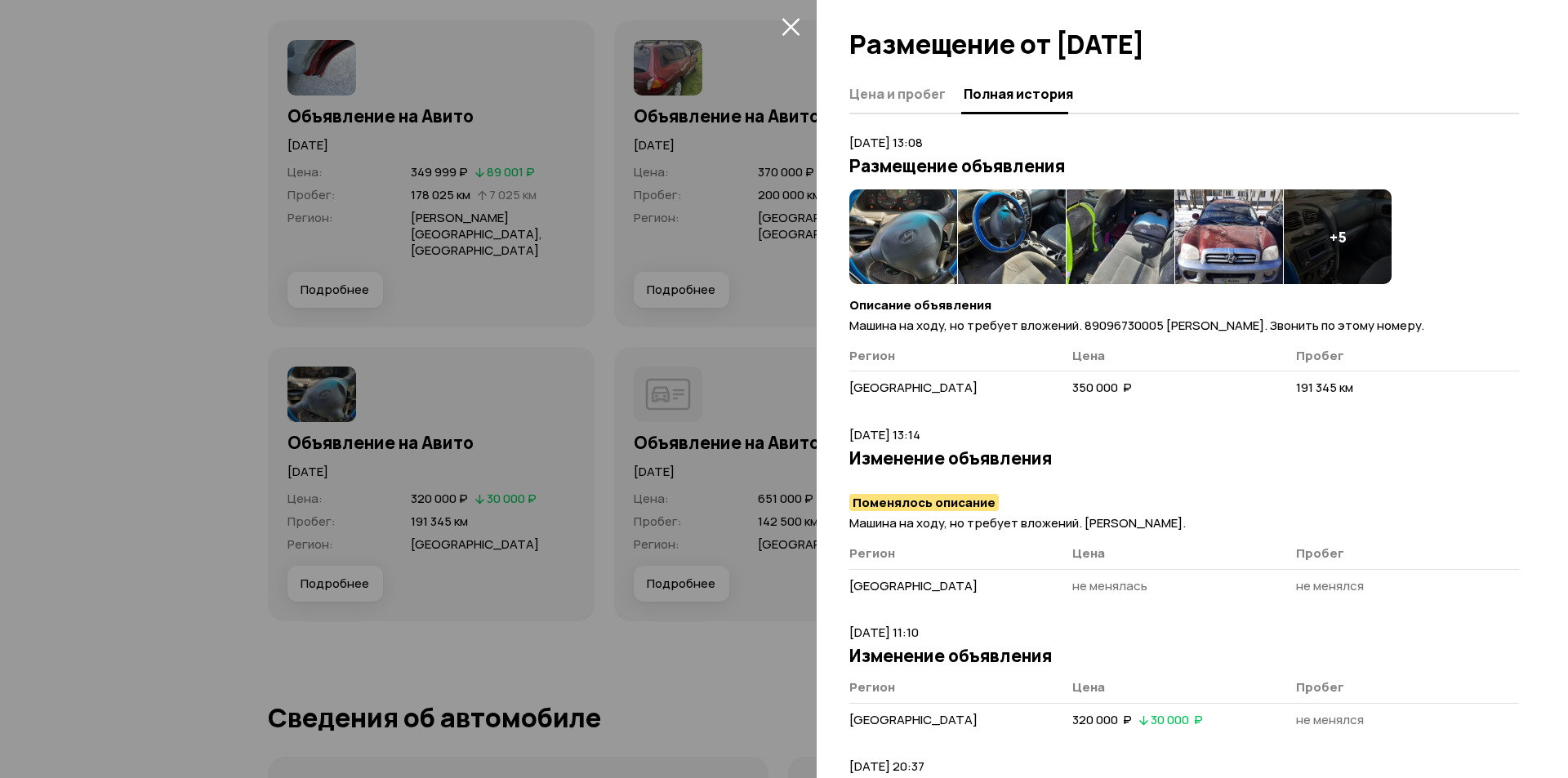
click at [898, 213] on img at bounding box center [903, 237] width 108 height 94
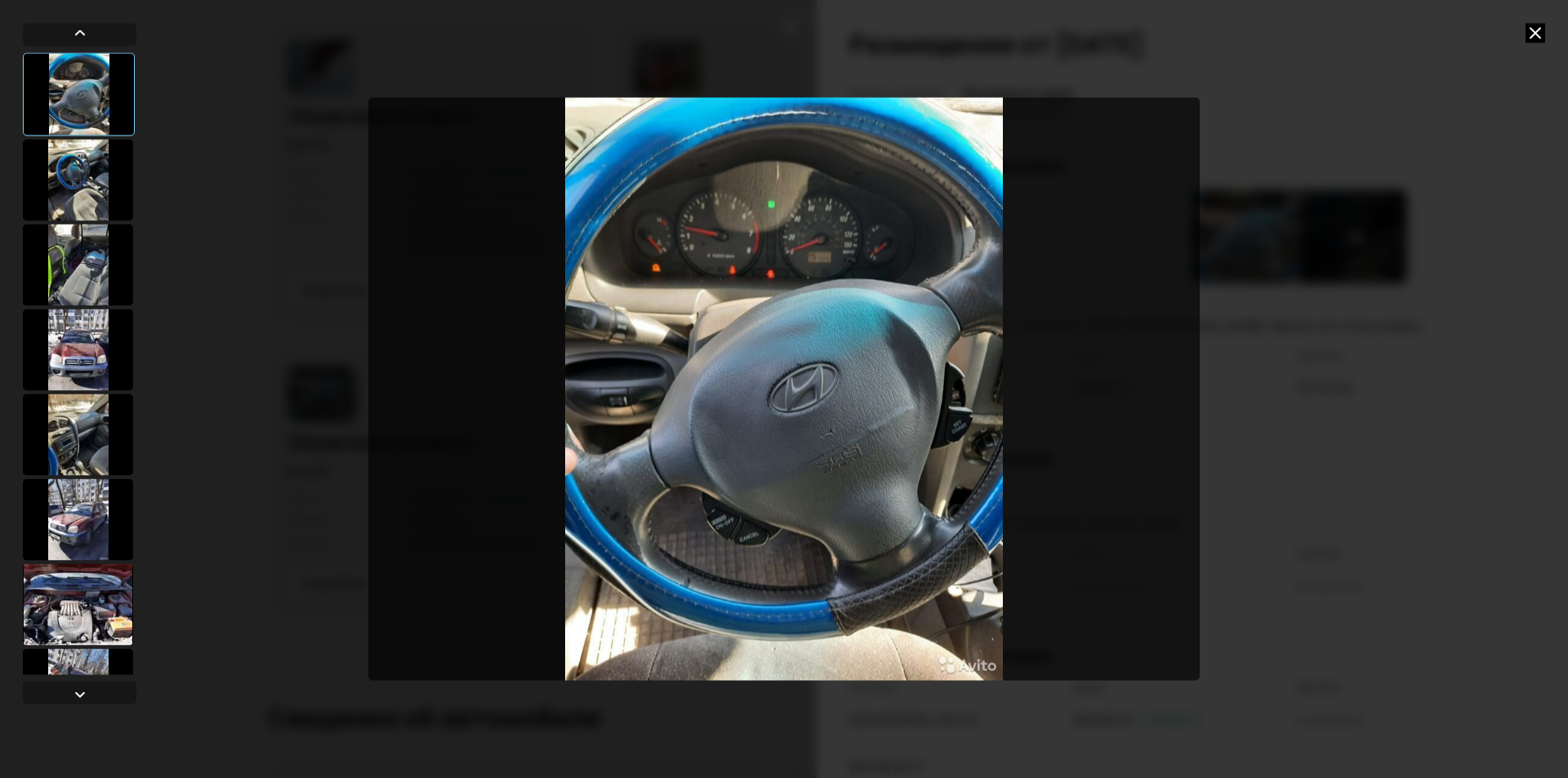
click at [91, 174] on div at bounding box center [78, 180] width 110 height 82
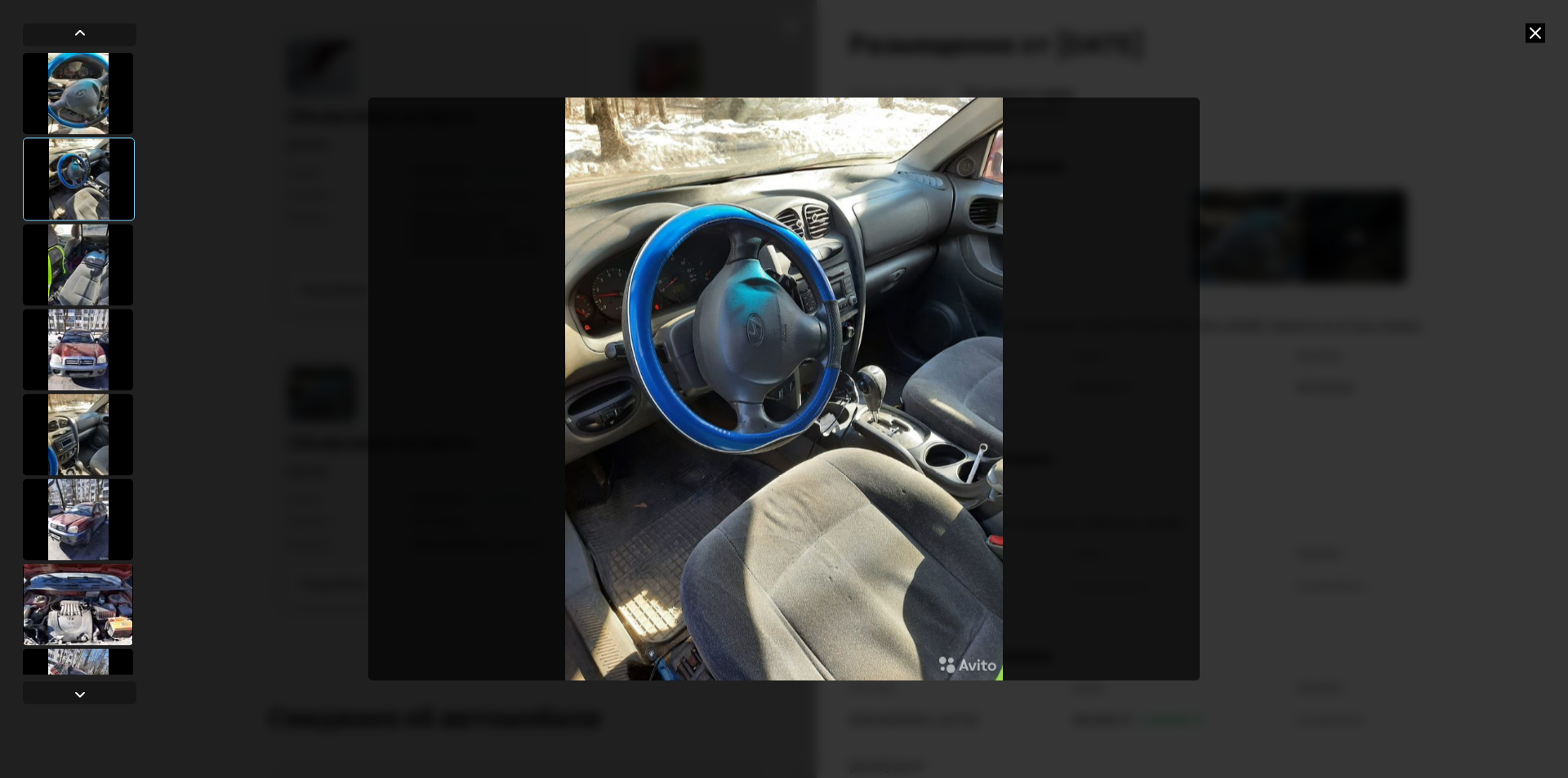
click at [86, 226] on div at bounding box center [78, 264] width 110 height 82
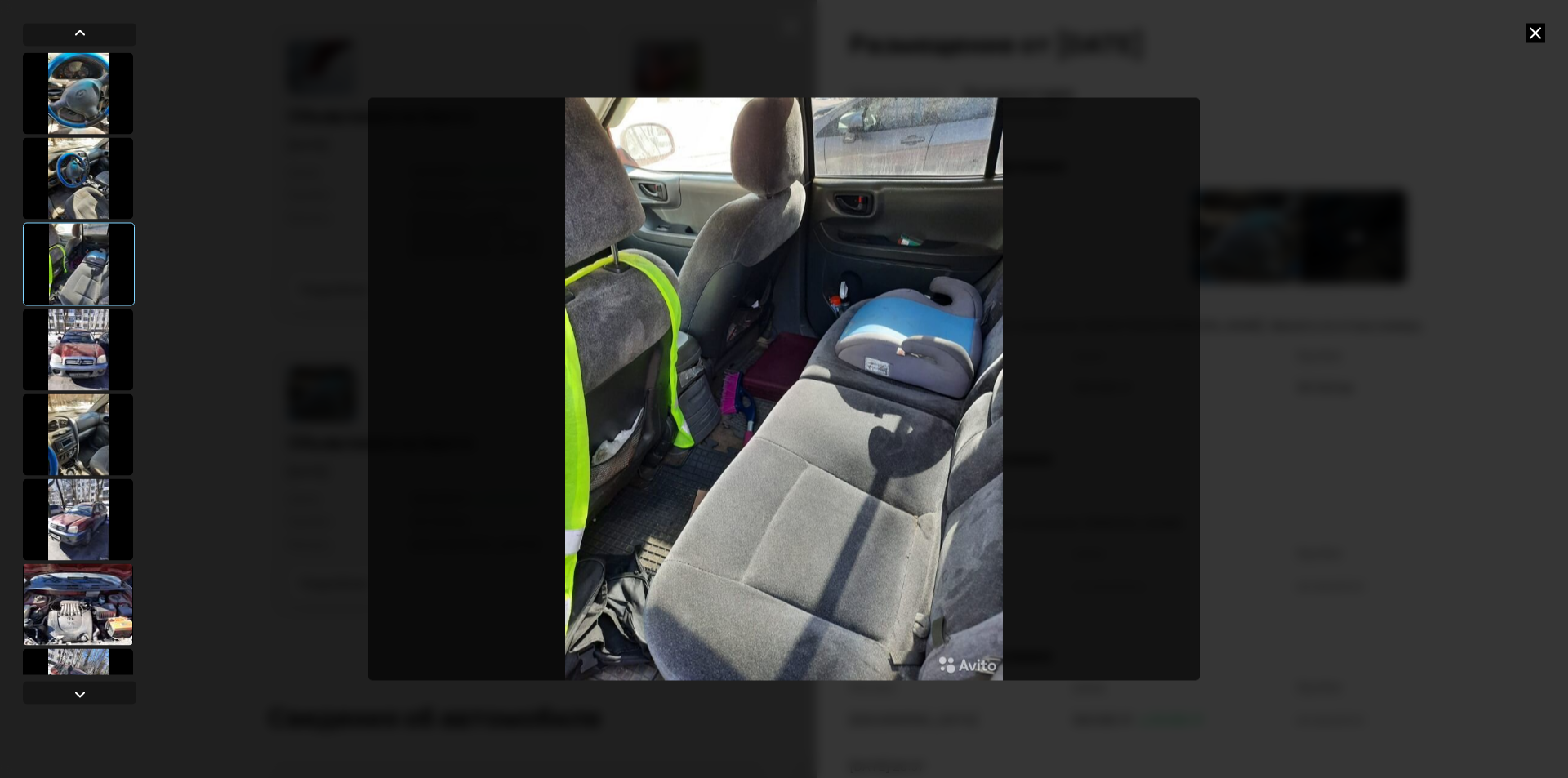
click at [113, 327] on div at bounding box center [78, 349] width 110 height 82
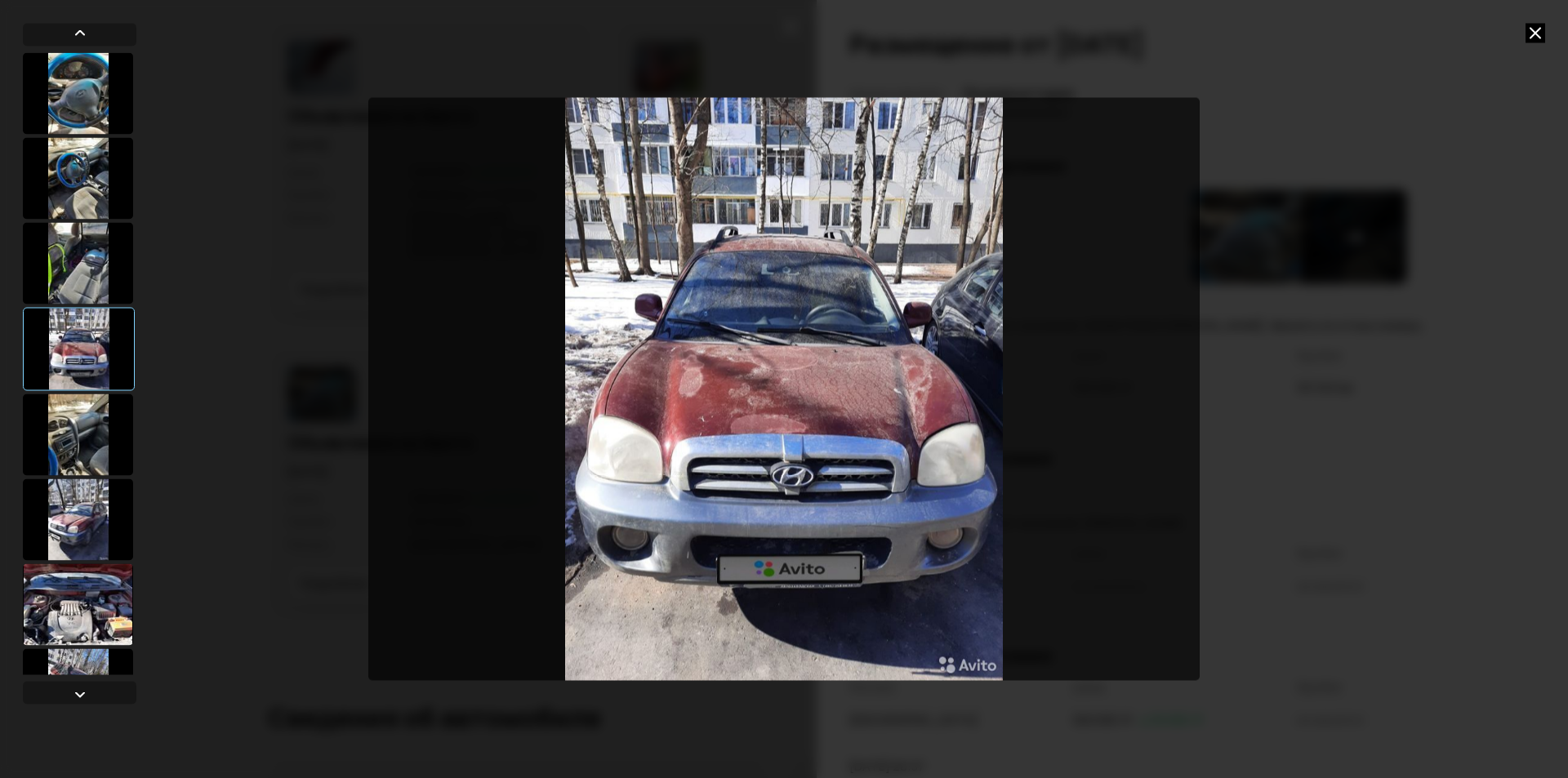
click at [75, 451] on div at bounding box center [78, 434] width 110 height 82
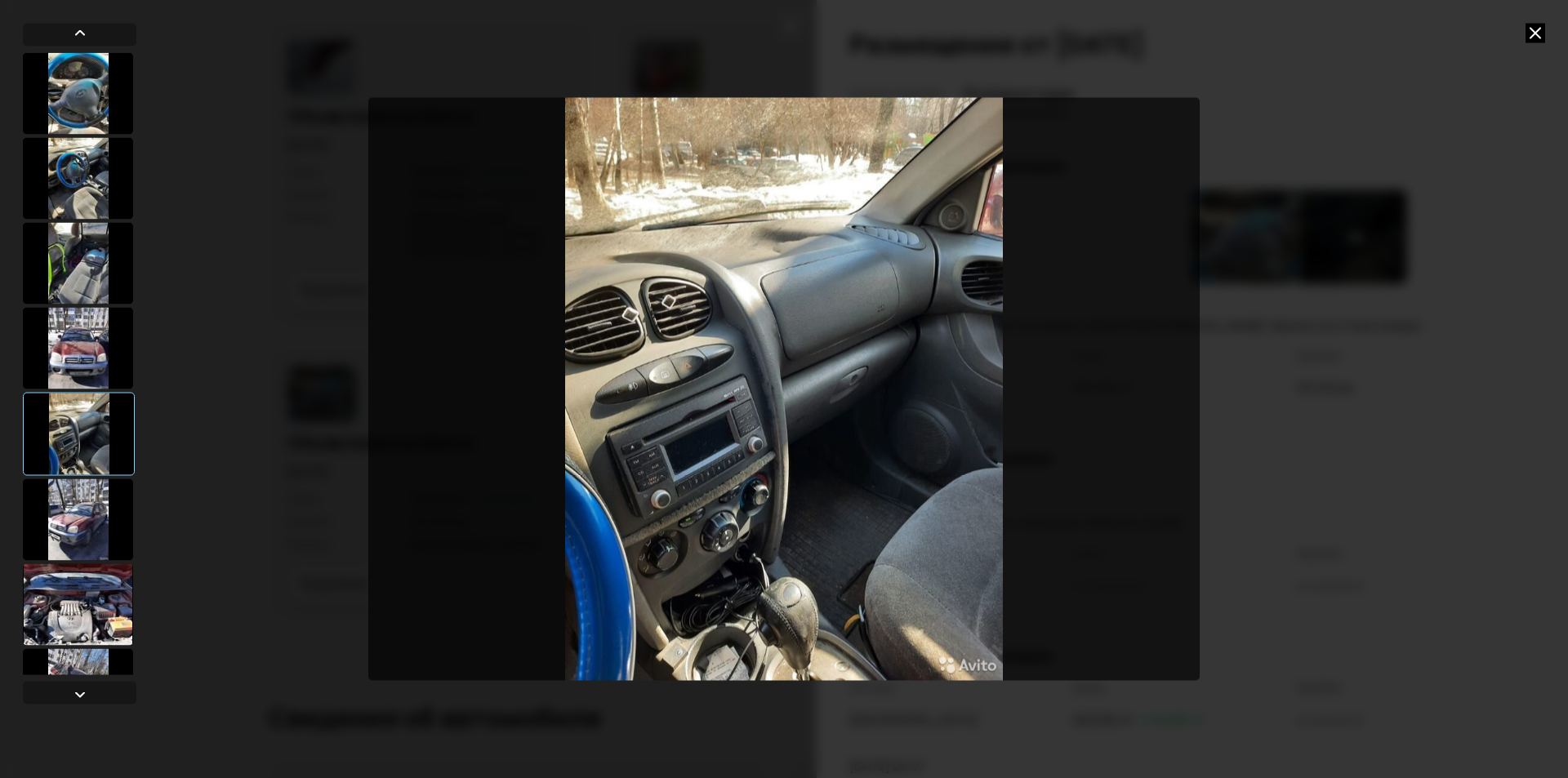
click at [77, 529] on div at bounding box center [78, 519] width 110 height 82
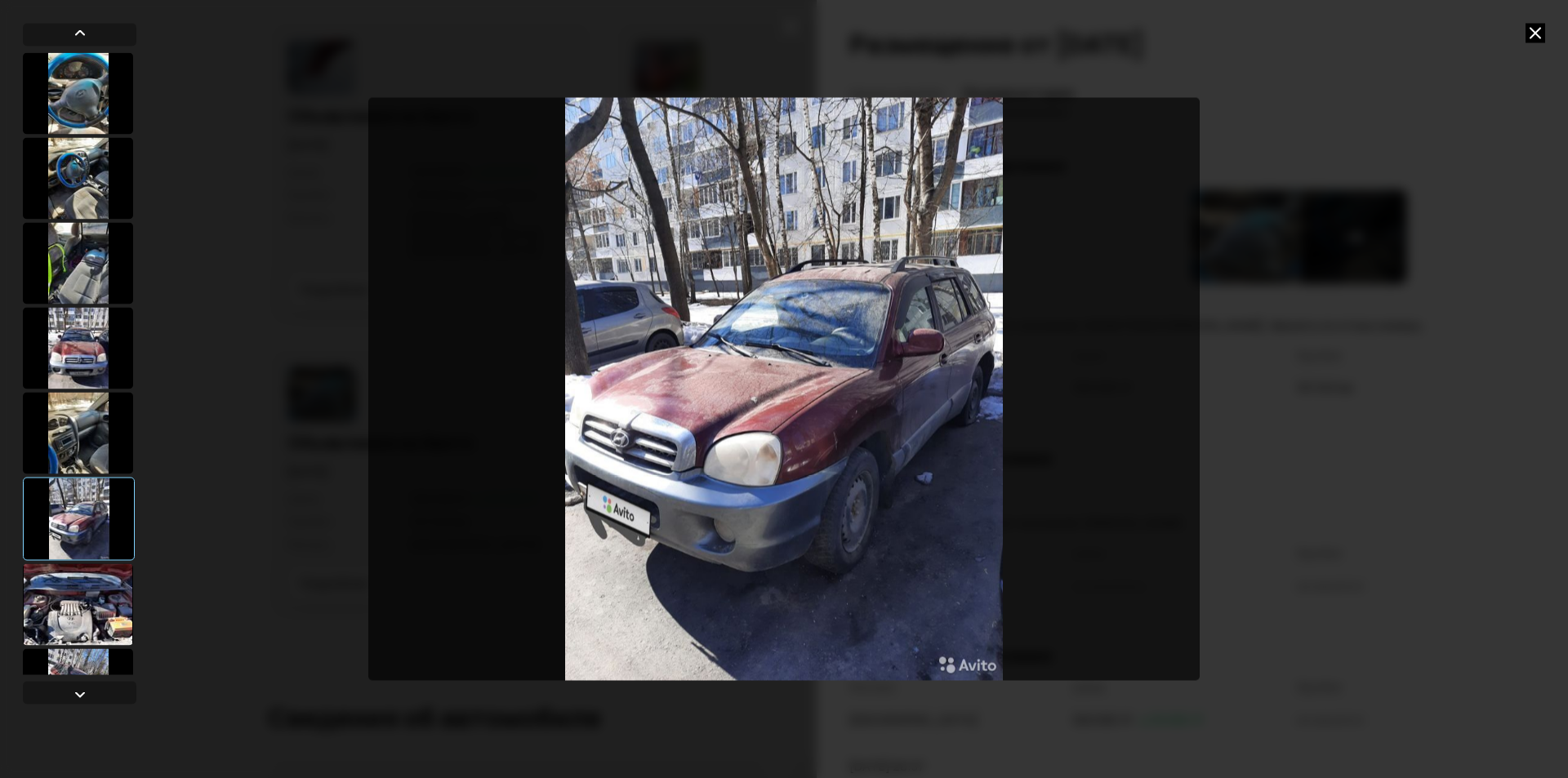
click at [84, 582] on div at bounding box center [78, 604] width 110 height 82
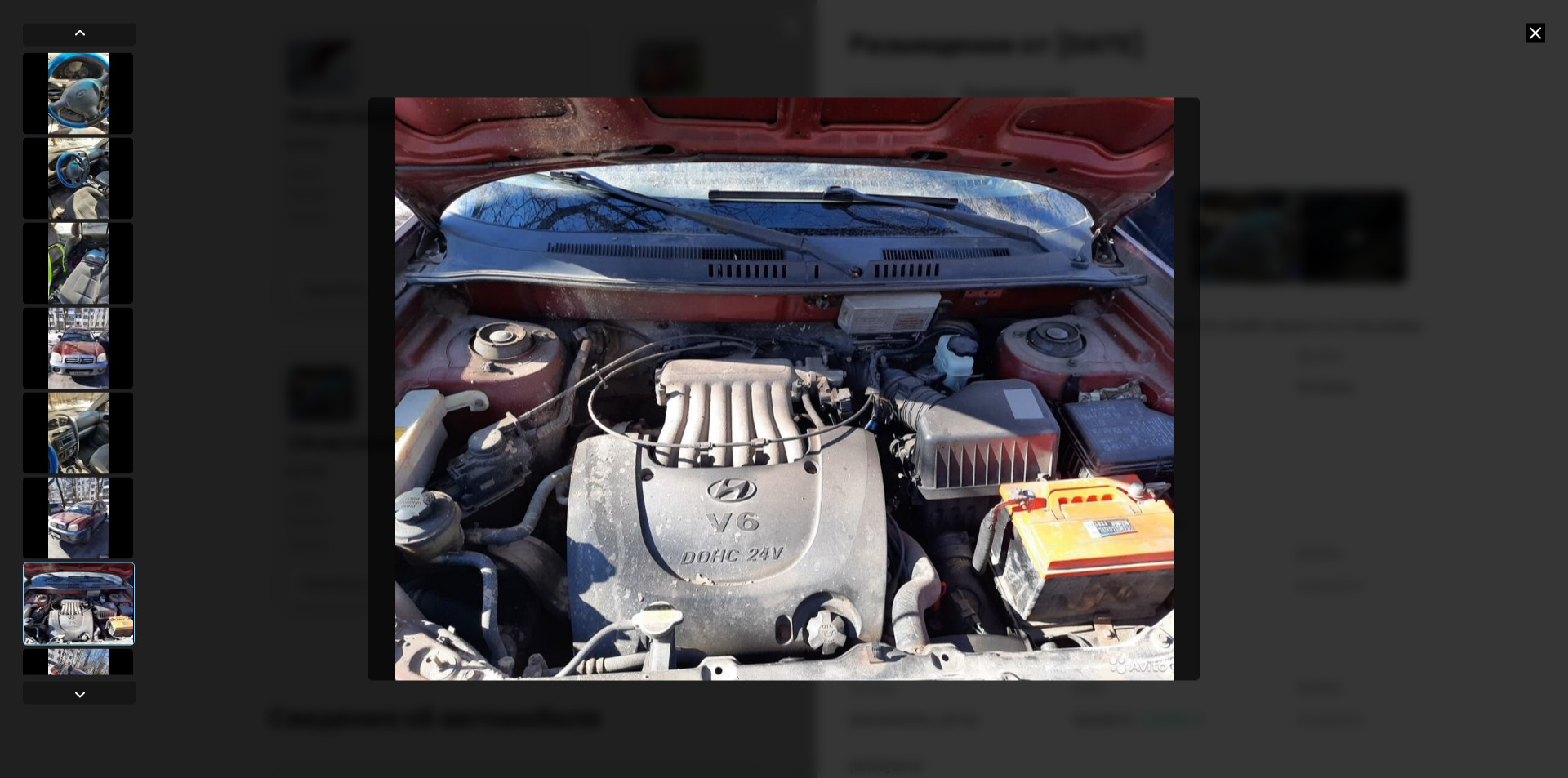
click at [85, 660] on div at bounding box center [78, 689] width 110 height 82
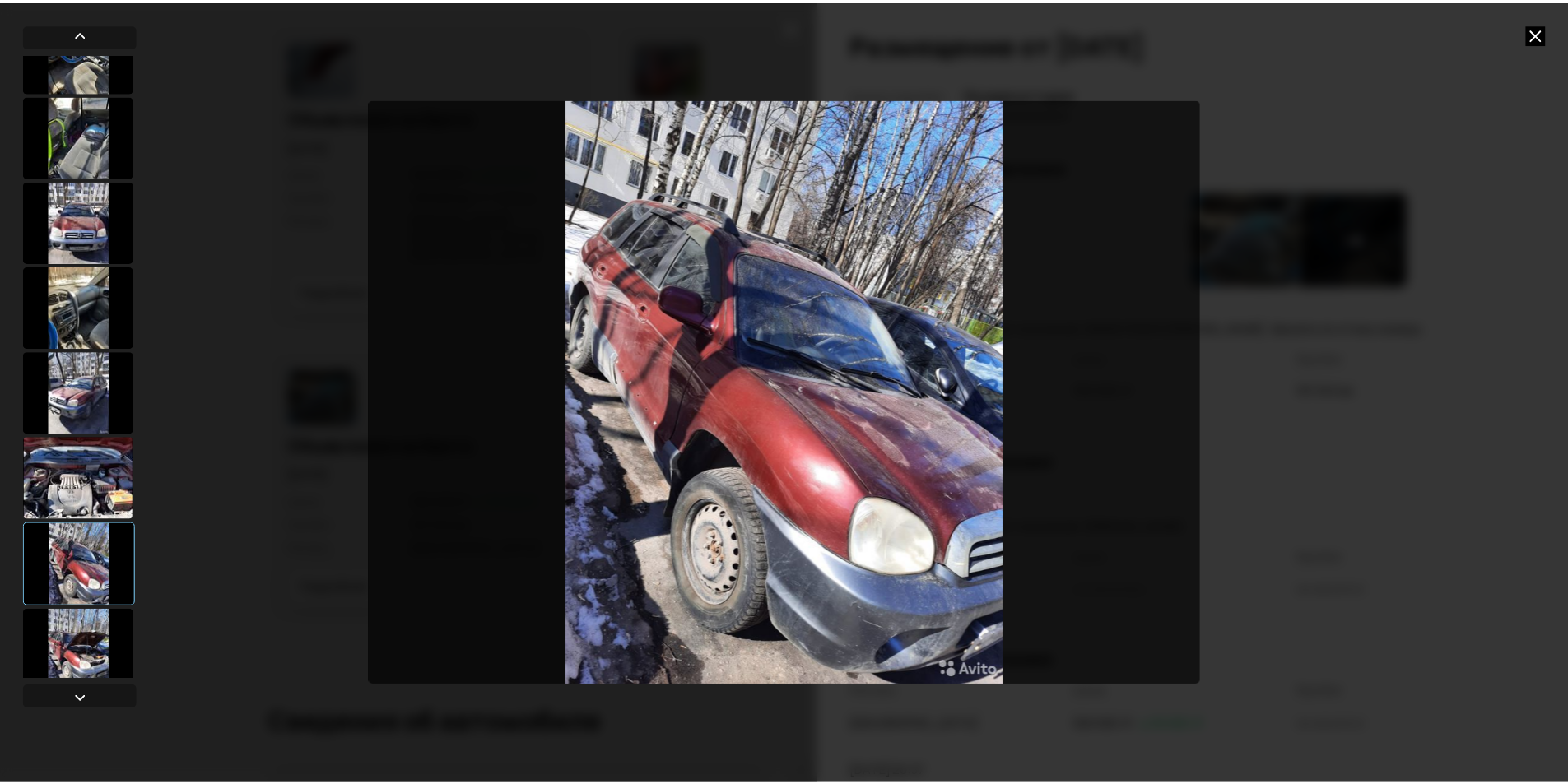
scroll to position [230, 0]
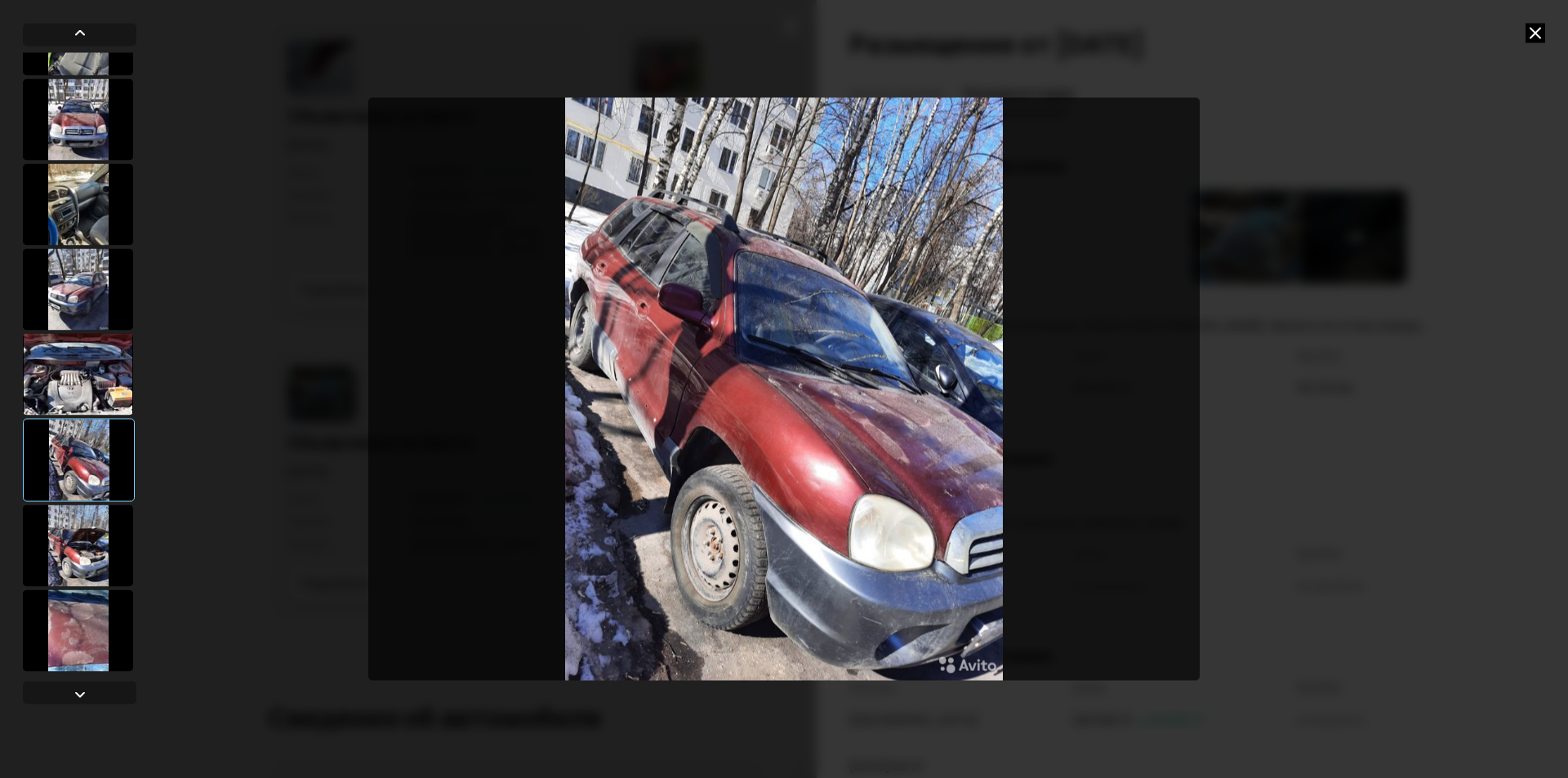
click at [72, 566] on div at bounding box center [78, 545] width 110 height 82
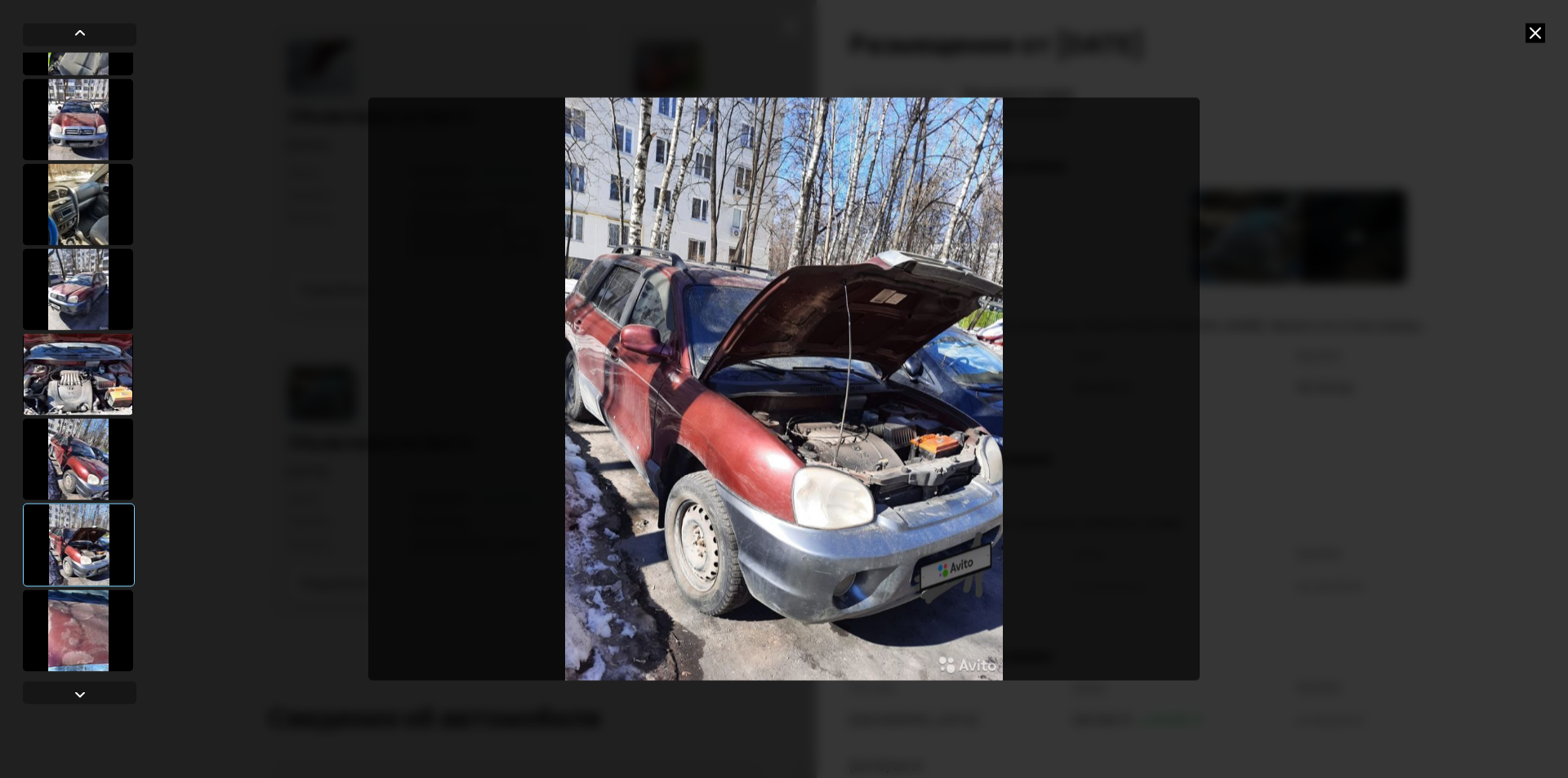
click at [89, 615] on div at bounding box center [78, 630] width 110 height 82
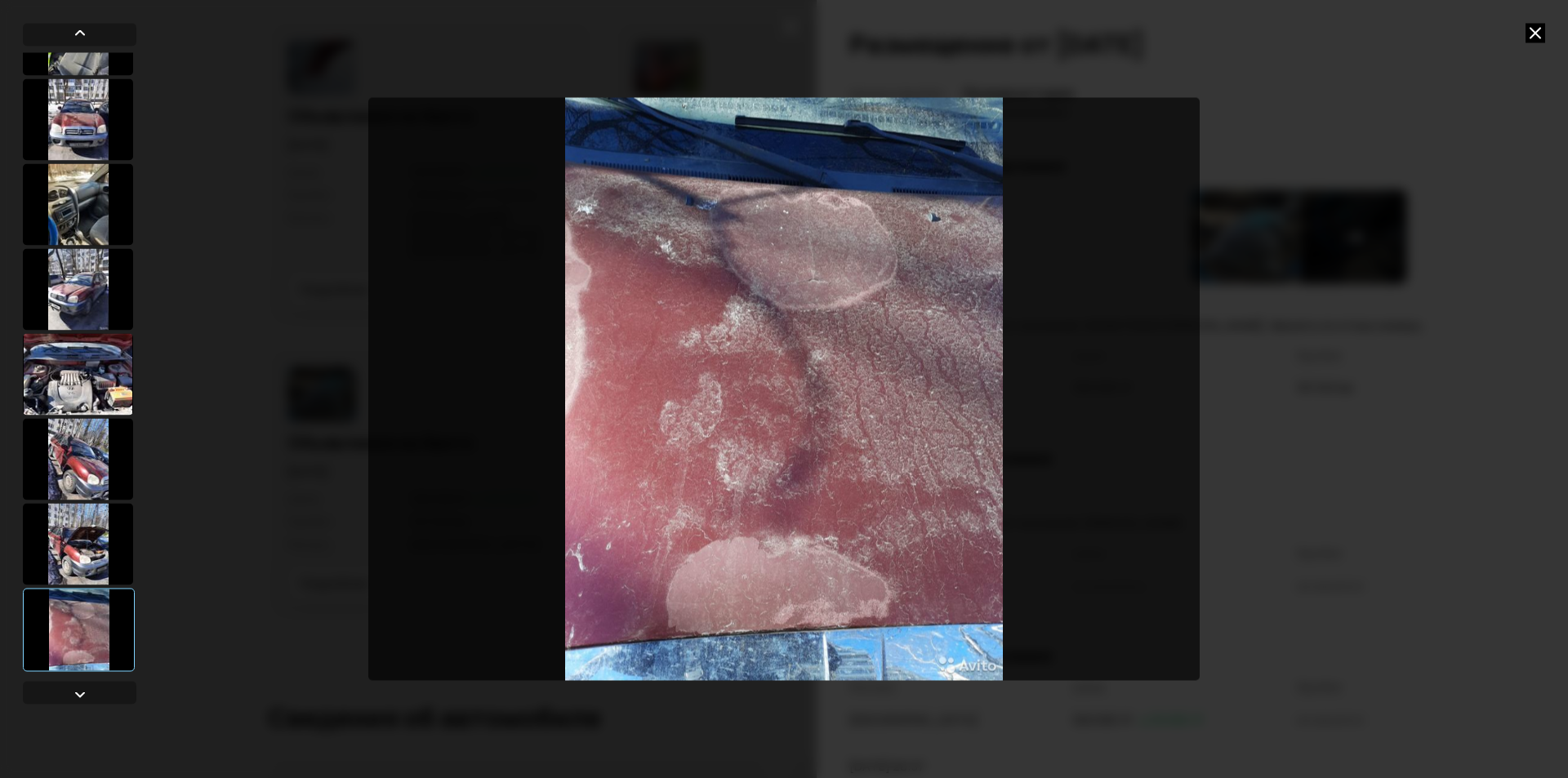
click at [1541, 31] on icon at bounding box center [1535, 33] width 20 height 20
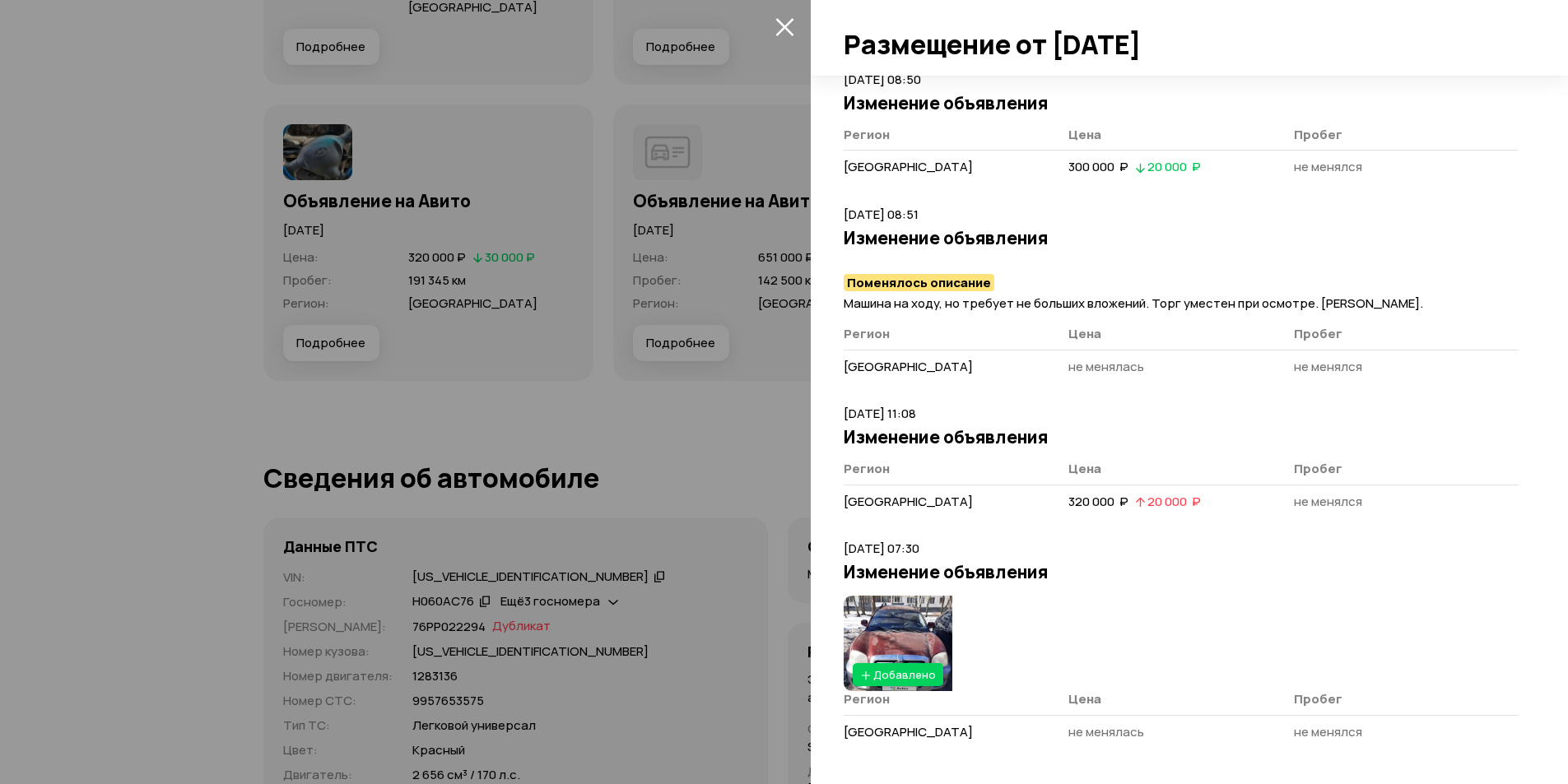
scroll to position [5653, 0]
click at [884, 624] on img at bounding box center [898, 643] width 108 height 95
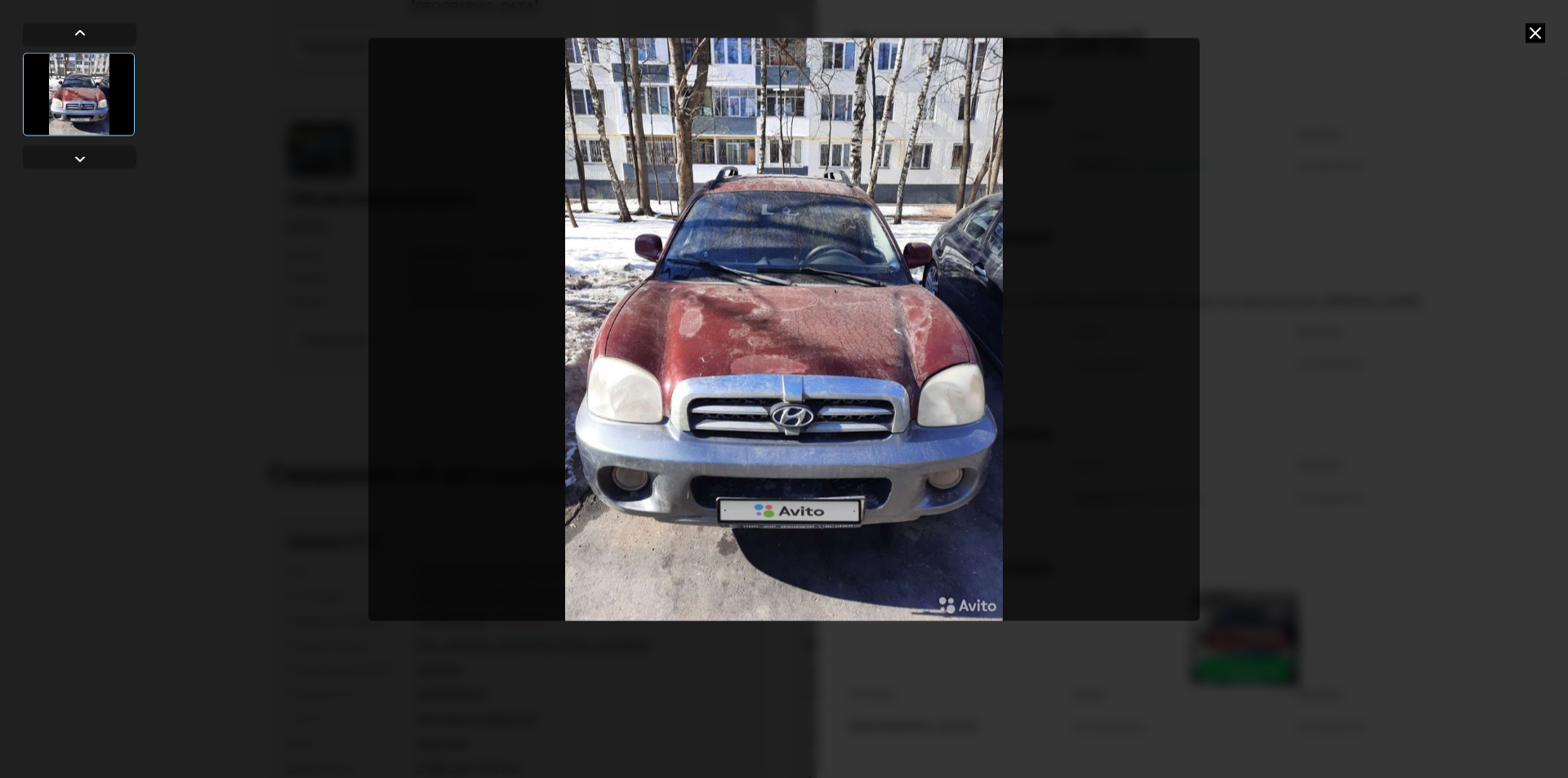
click at [779, 323] on img "Go to Slide 1" at bounding box center [784, 329] width 831 height 584
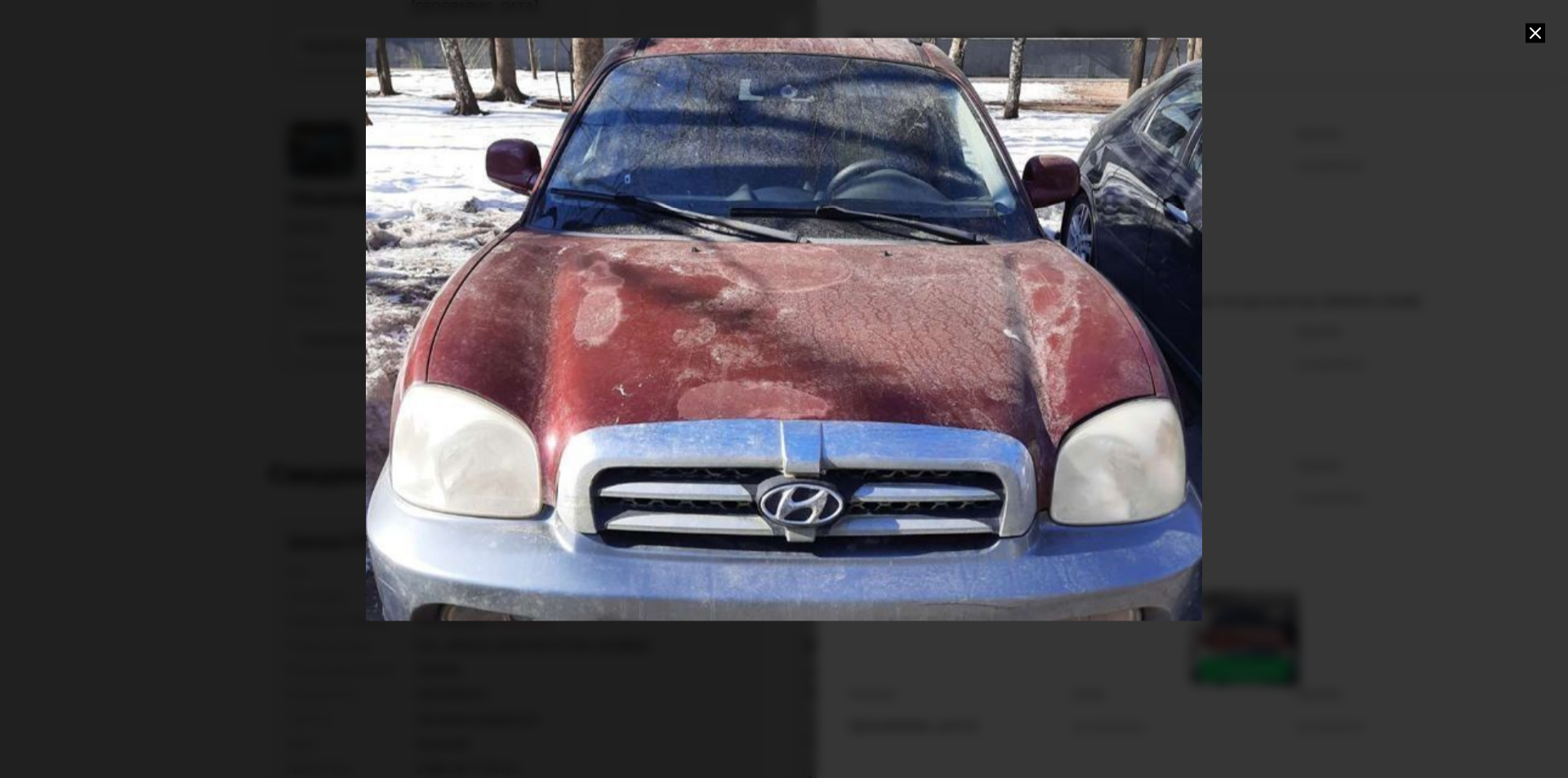
click at [779, 323] on div "Go to Slide 1" at bounding box center [784, 329] width 1672 height 1167
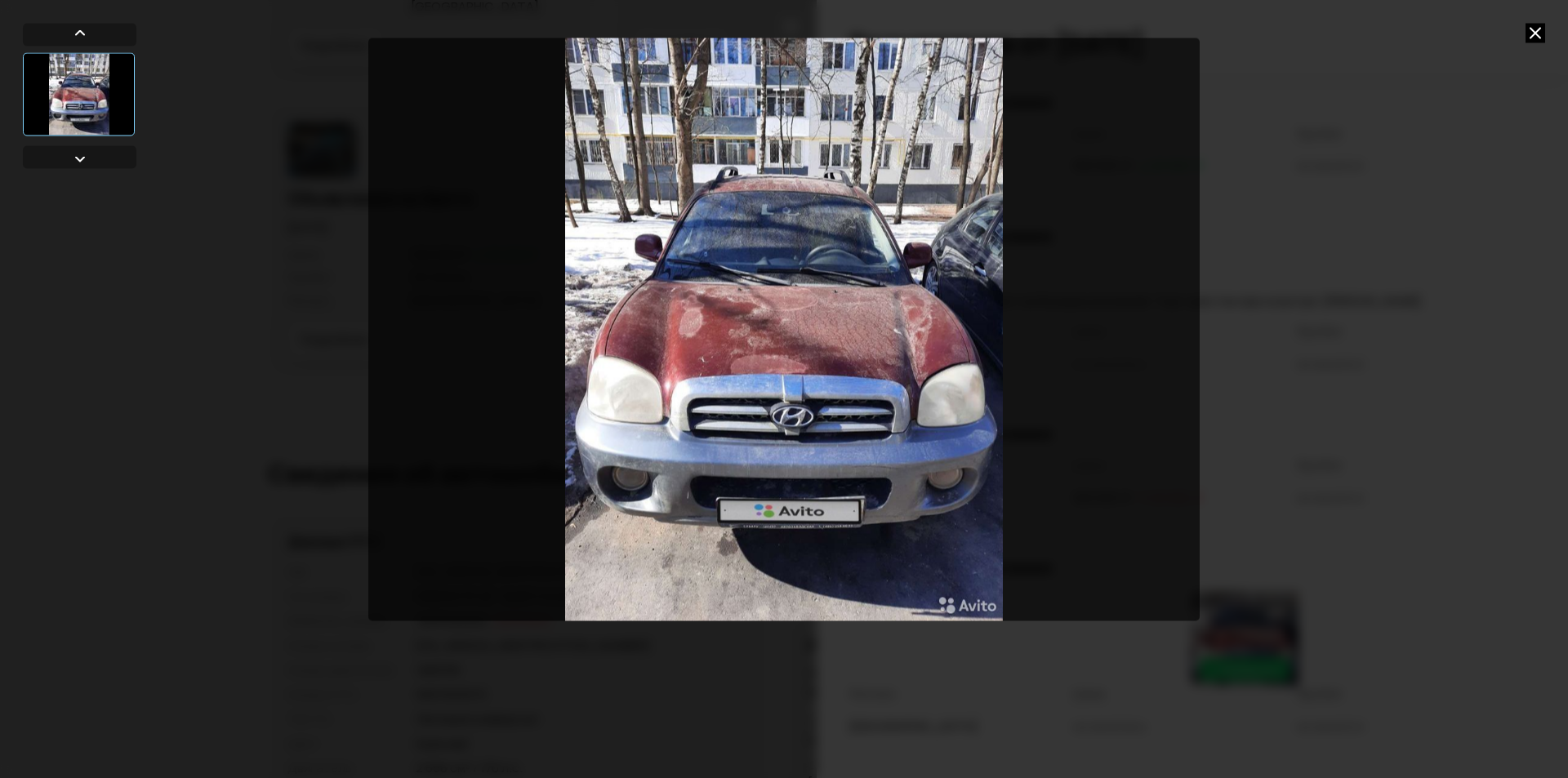
click at [1537, 36] on icon at bounding box center [1535, 33] width 20 height 20
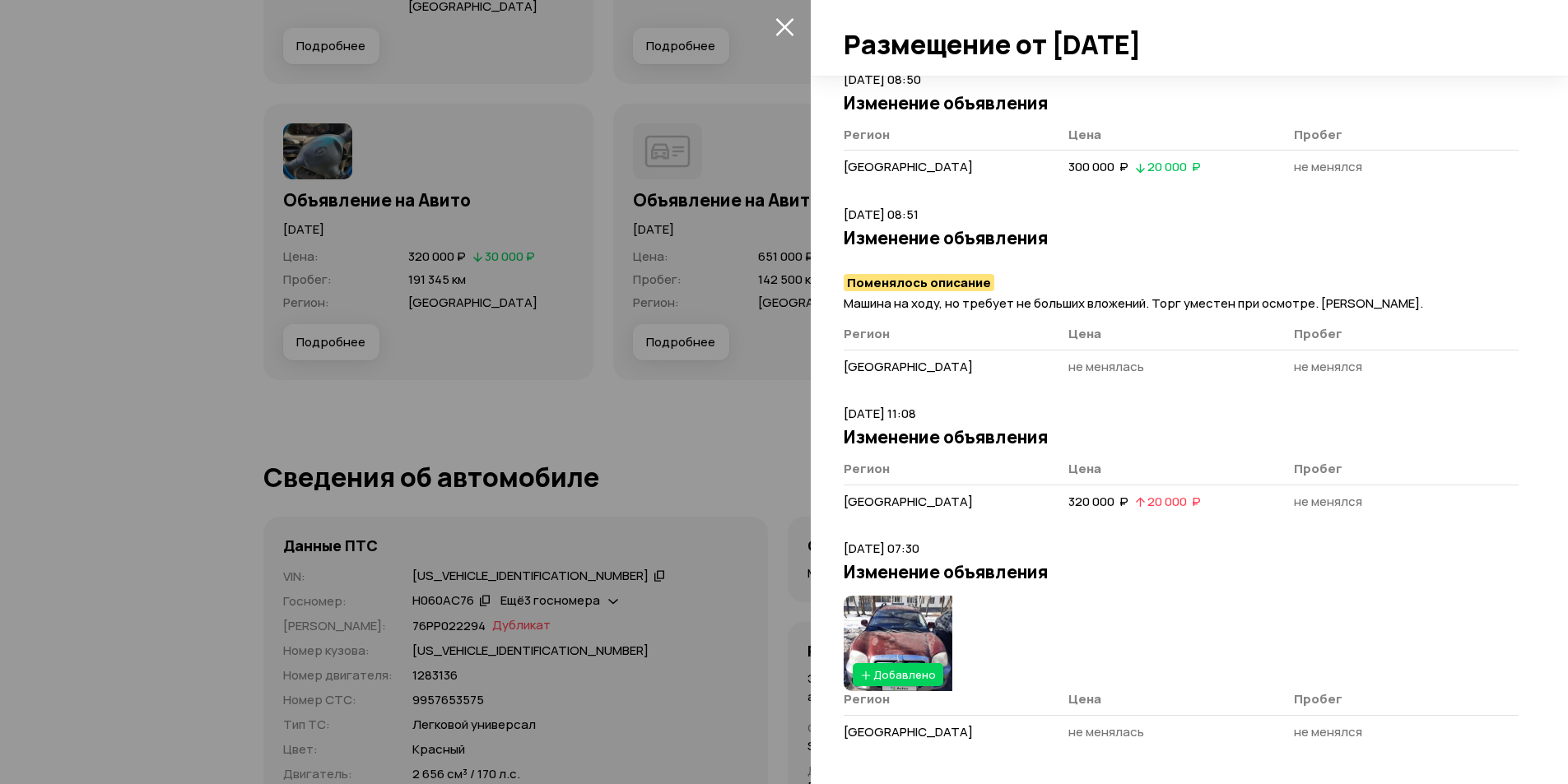
click at [777, 434] on div at bounding box center [784, 392] width 1568 height 784
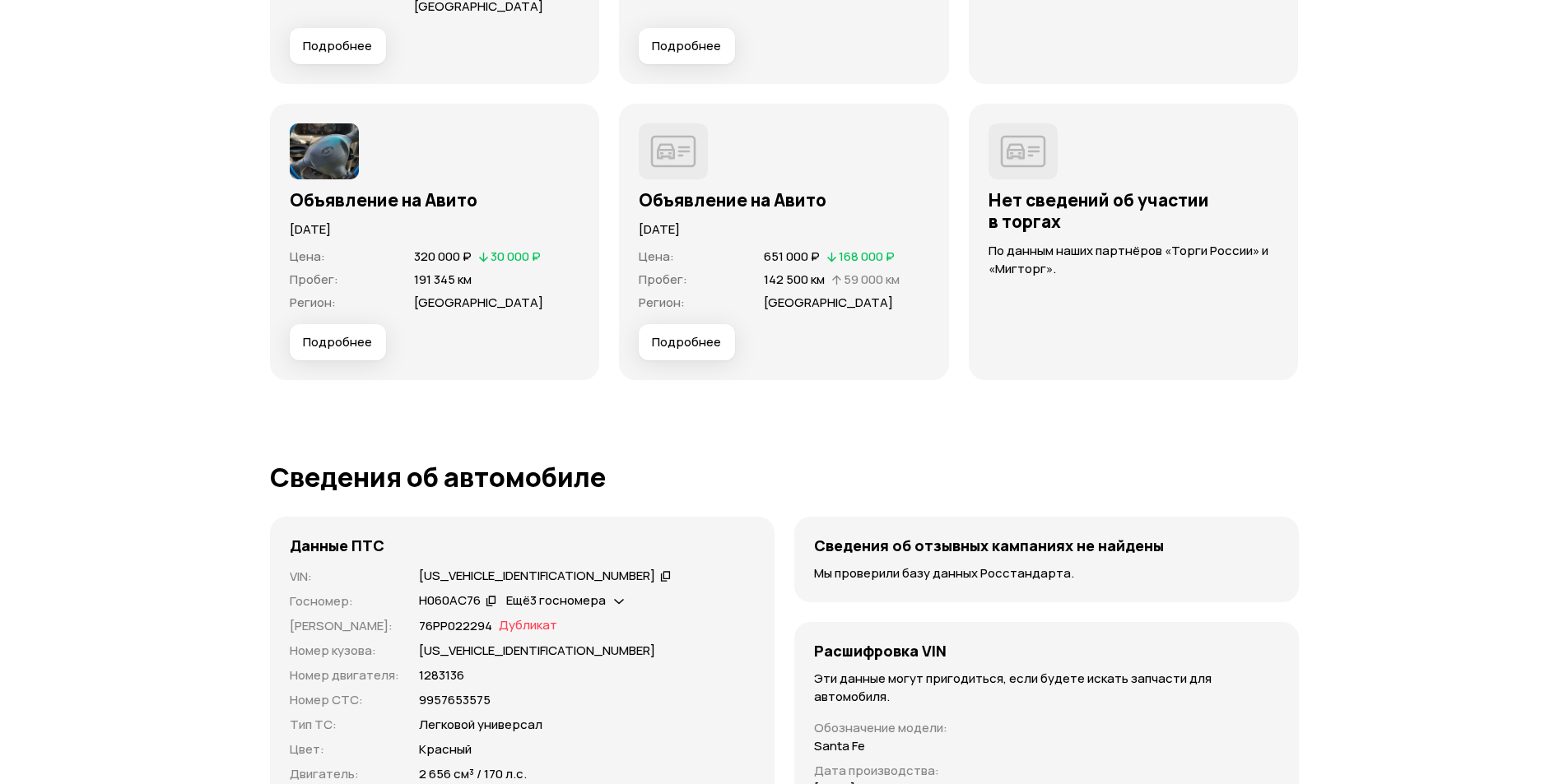
click at [699, 334] on span "Подробнее" at bounding box center [686, 342] width 69 height 17
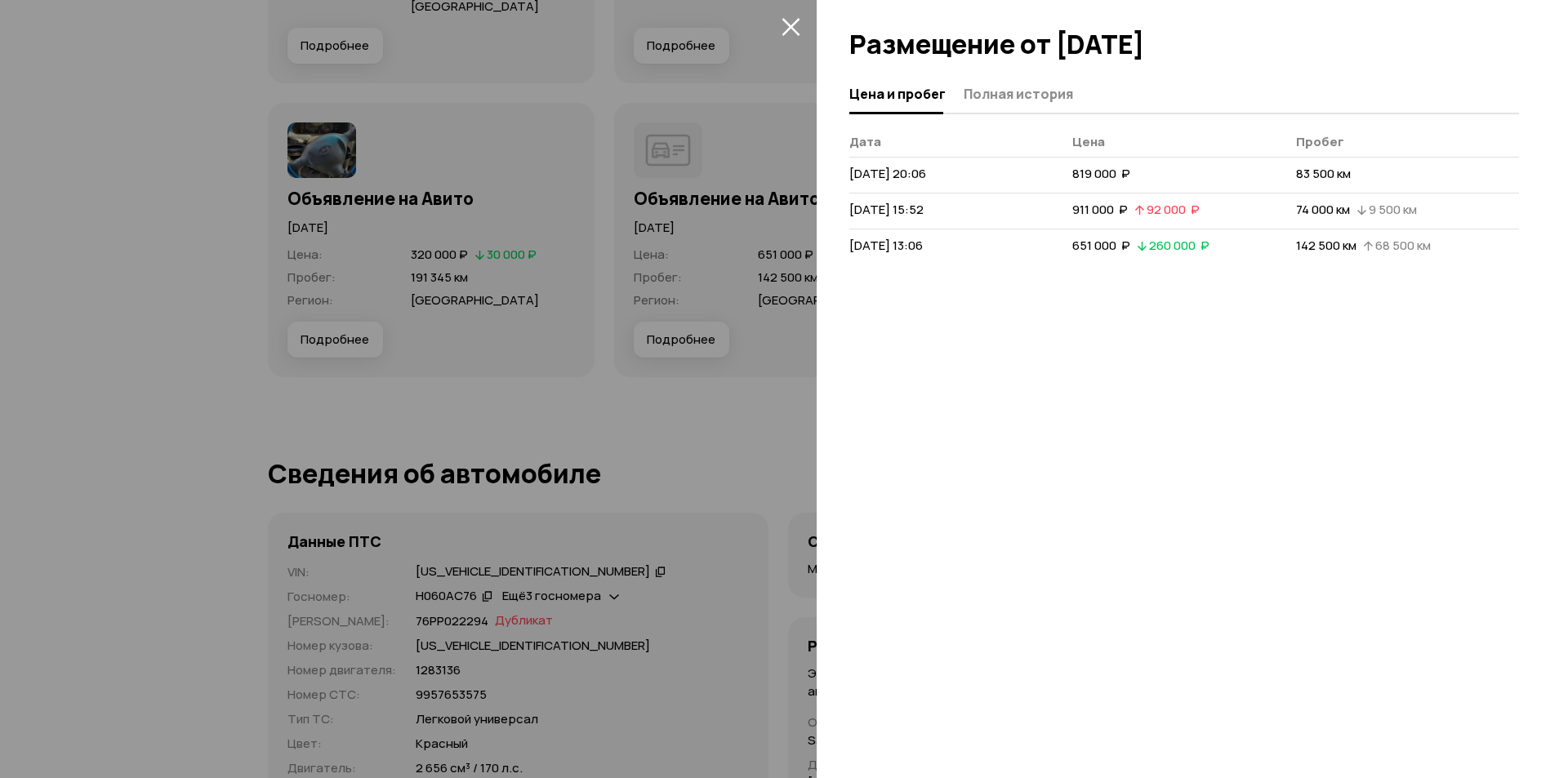
click at [546, 310] on div at bounding box center [784, 389] width 1568 height 778
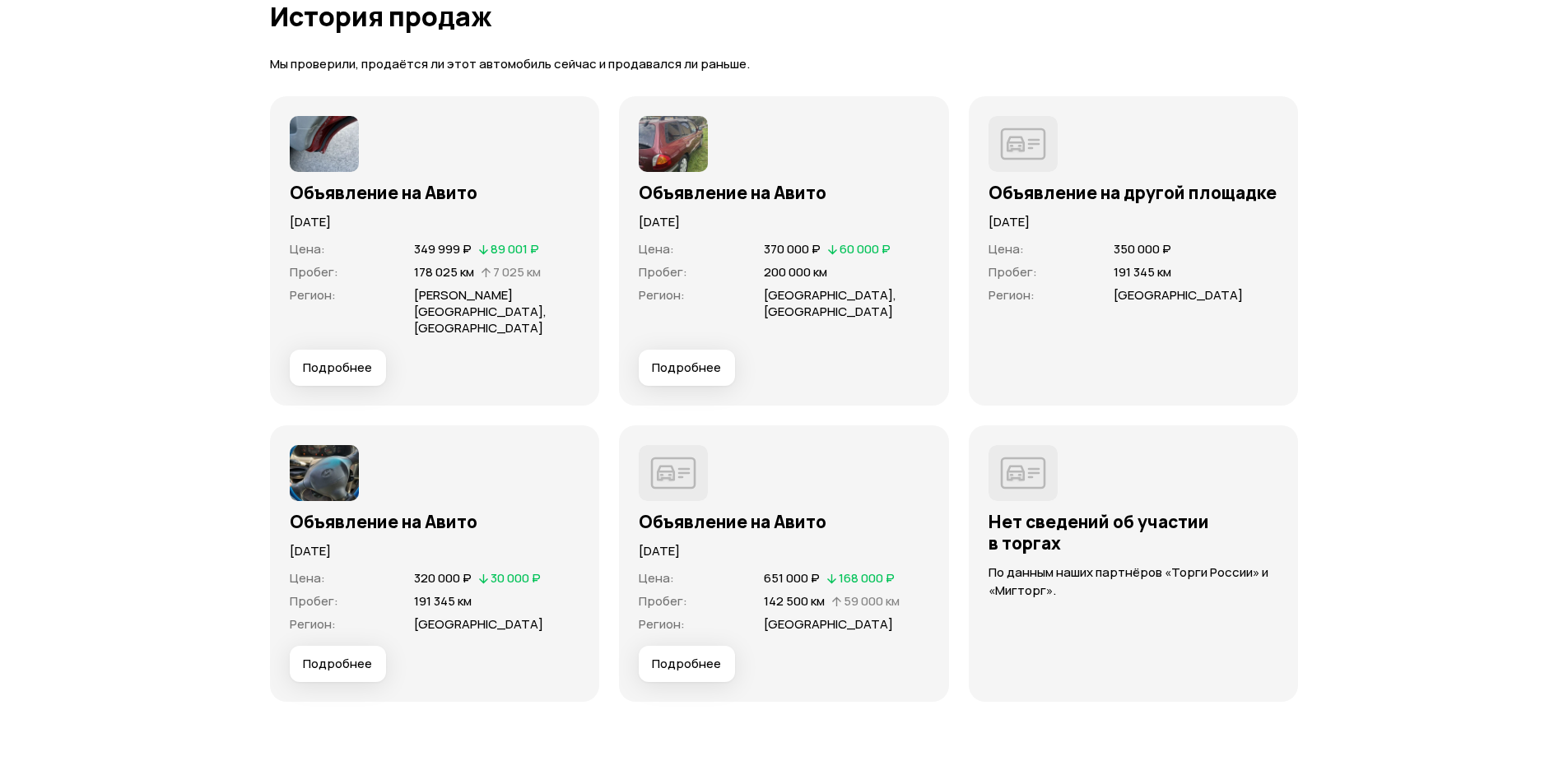
scroll to position [5330, 0]
click at [693, 360] on span "Подробнее" at bounding box center [686, 369] width 69 height 17
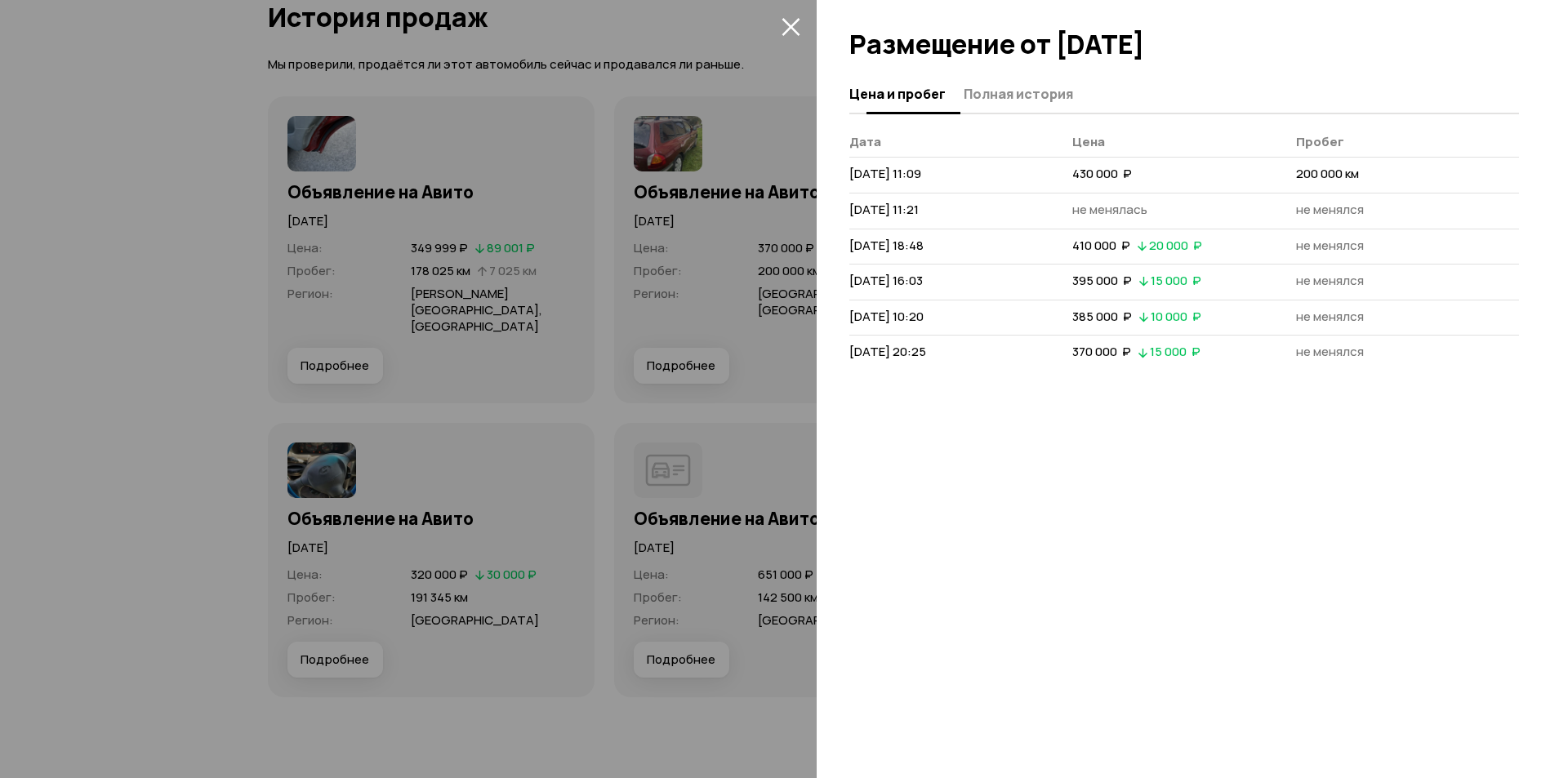
click at [988, 90] on span "Полная история" at bounding box center [1018, 94] width 109 height 17
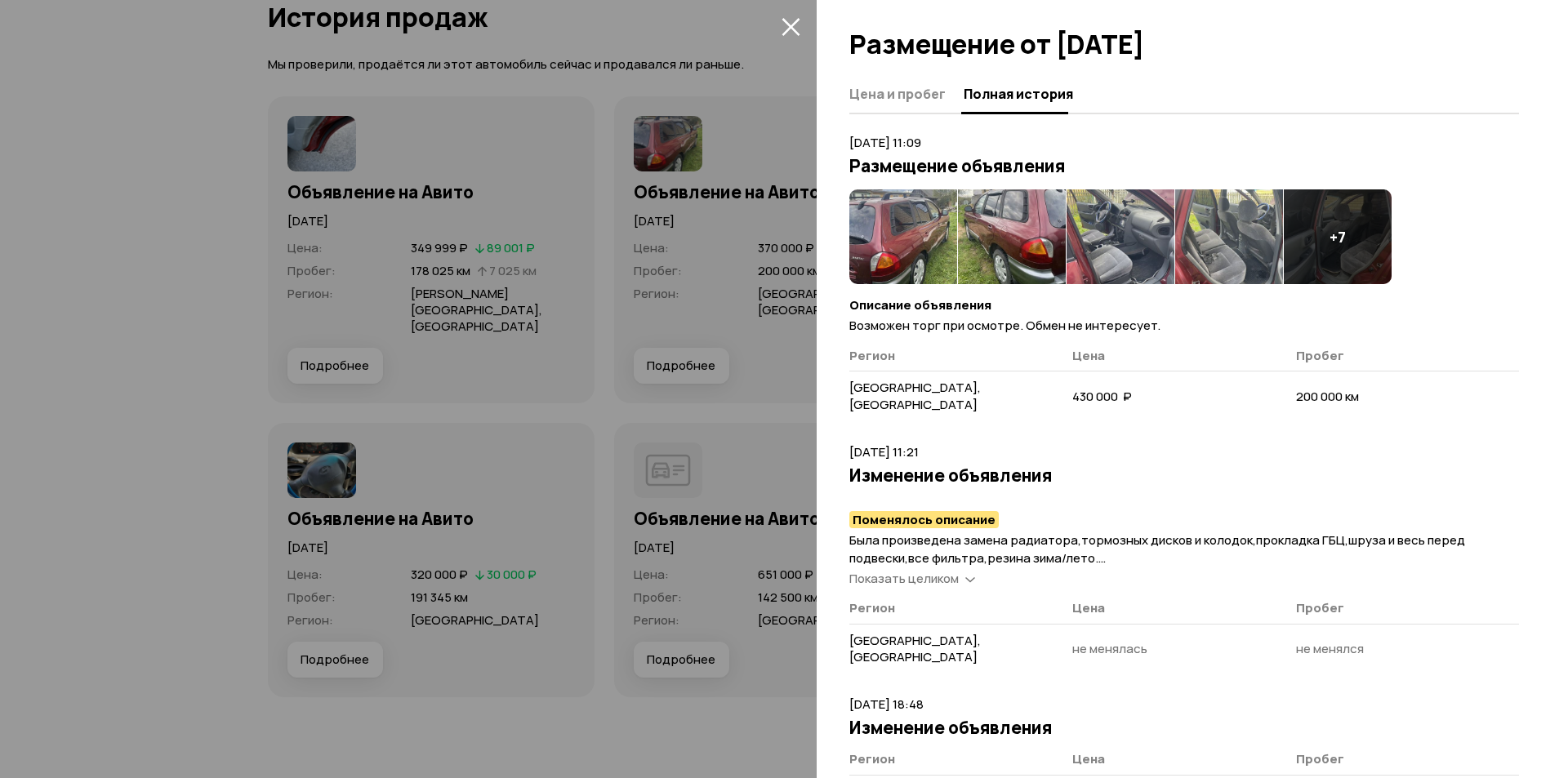
click at [907, 219] on img at bounding box center [903, 237] width 108 height 94
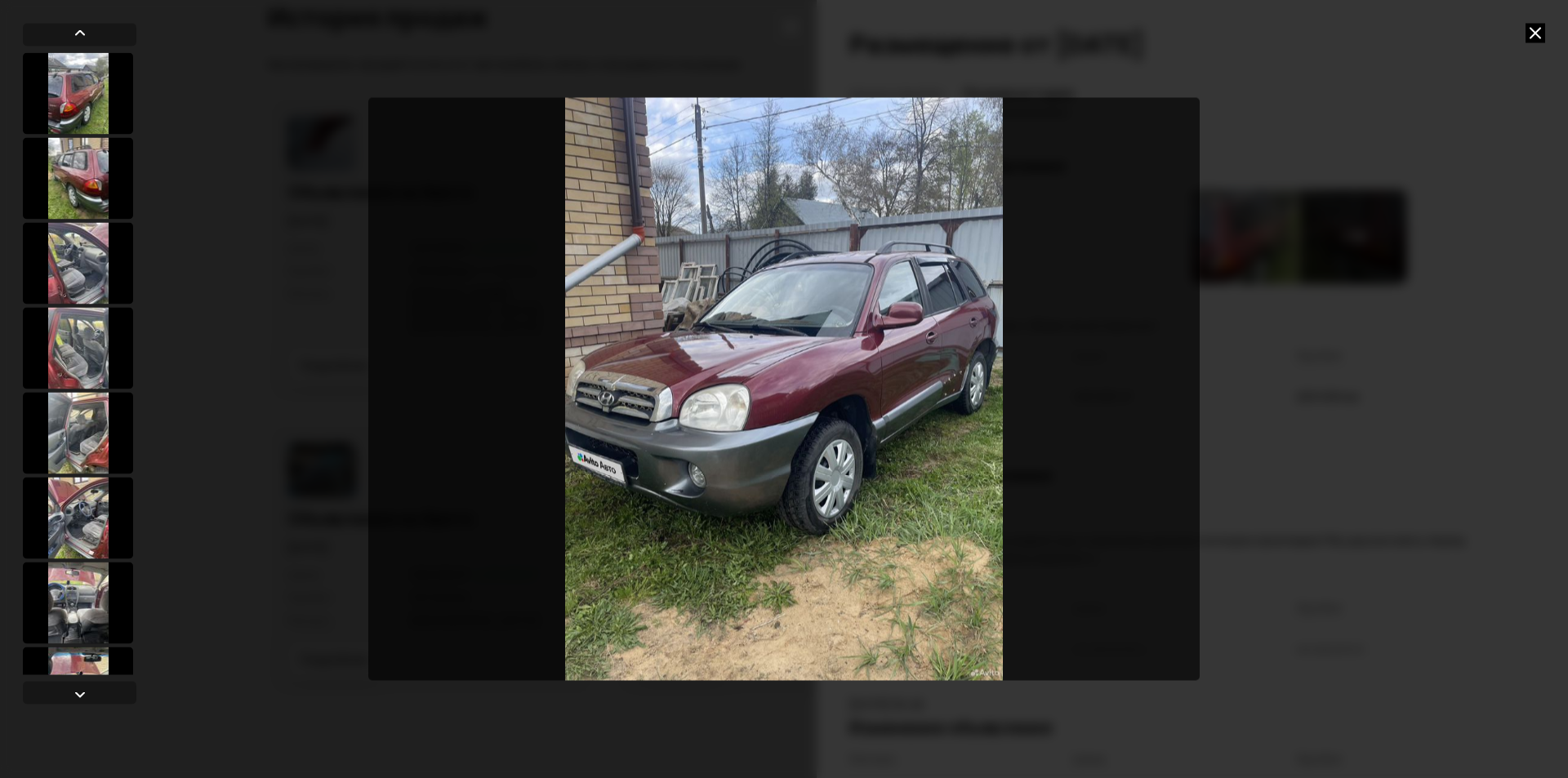
click at [1527, 29] on icon at bounding box center [1535, 33] width 20 height 20
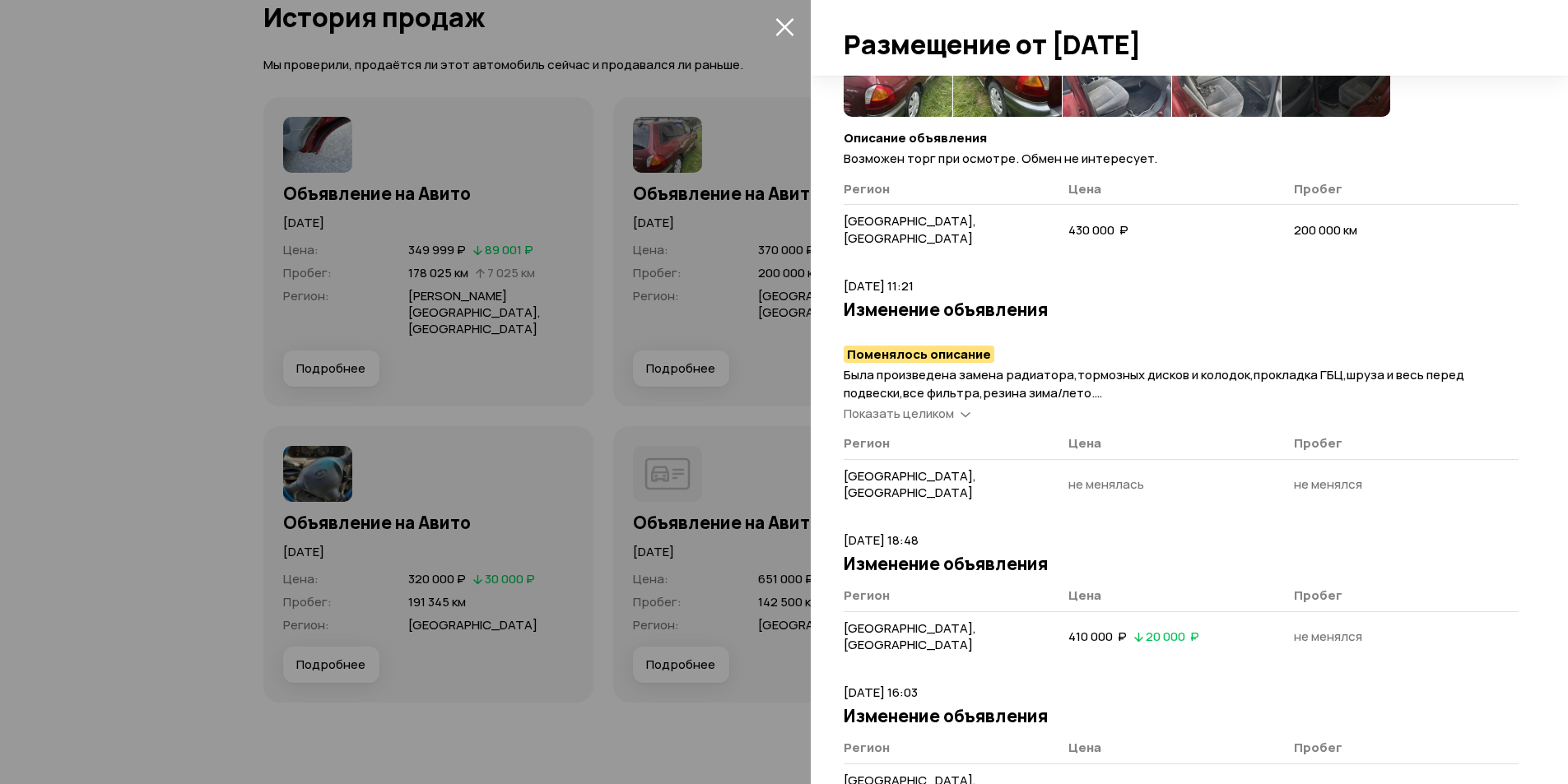
scroll to position [185, 0]
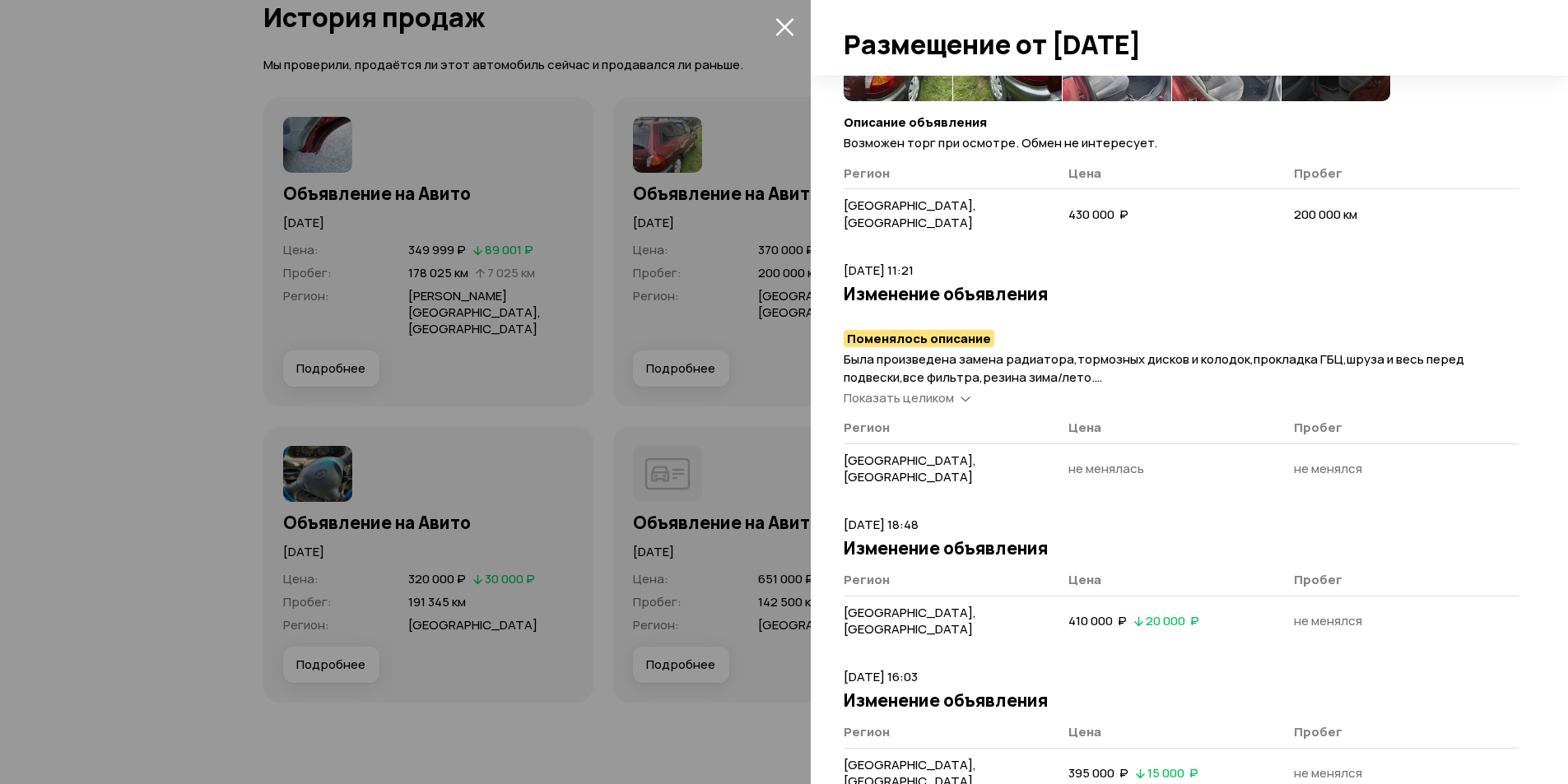
click at [920, 389] on span "Показать целиком" at bounding box center [899, 398] width 110 height 18
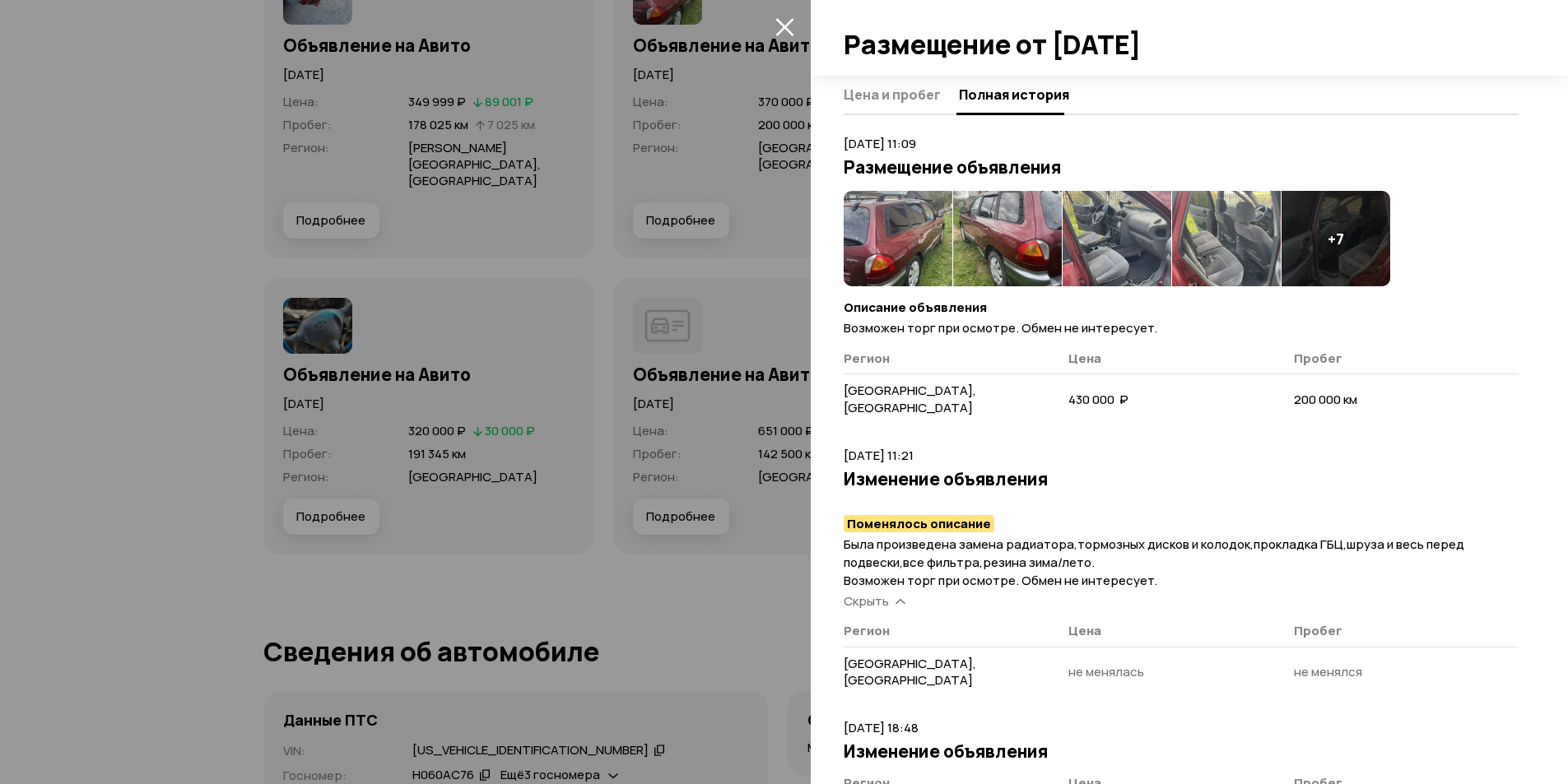
scroll to position [455, 0]
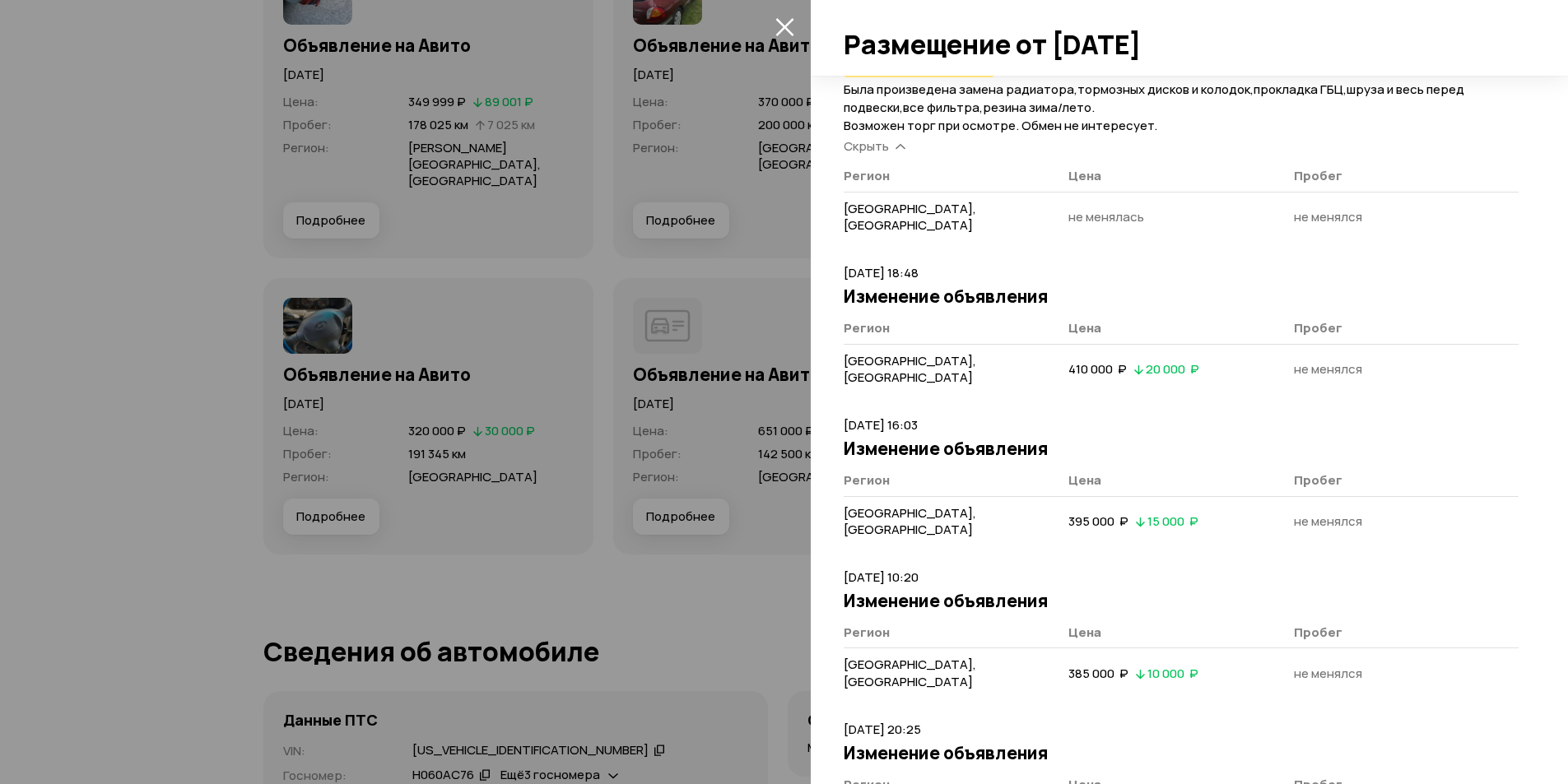
click at [720, 249] on div at bounding box center [784, 392] width 1568 height 784
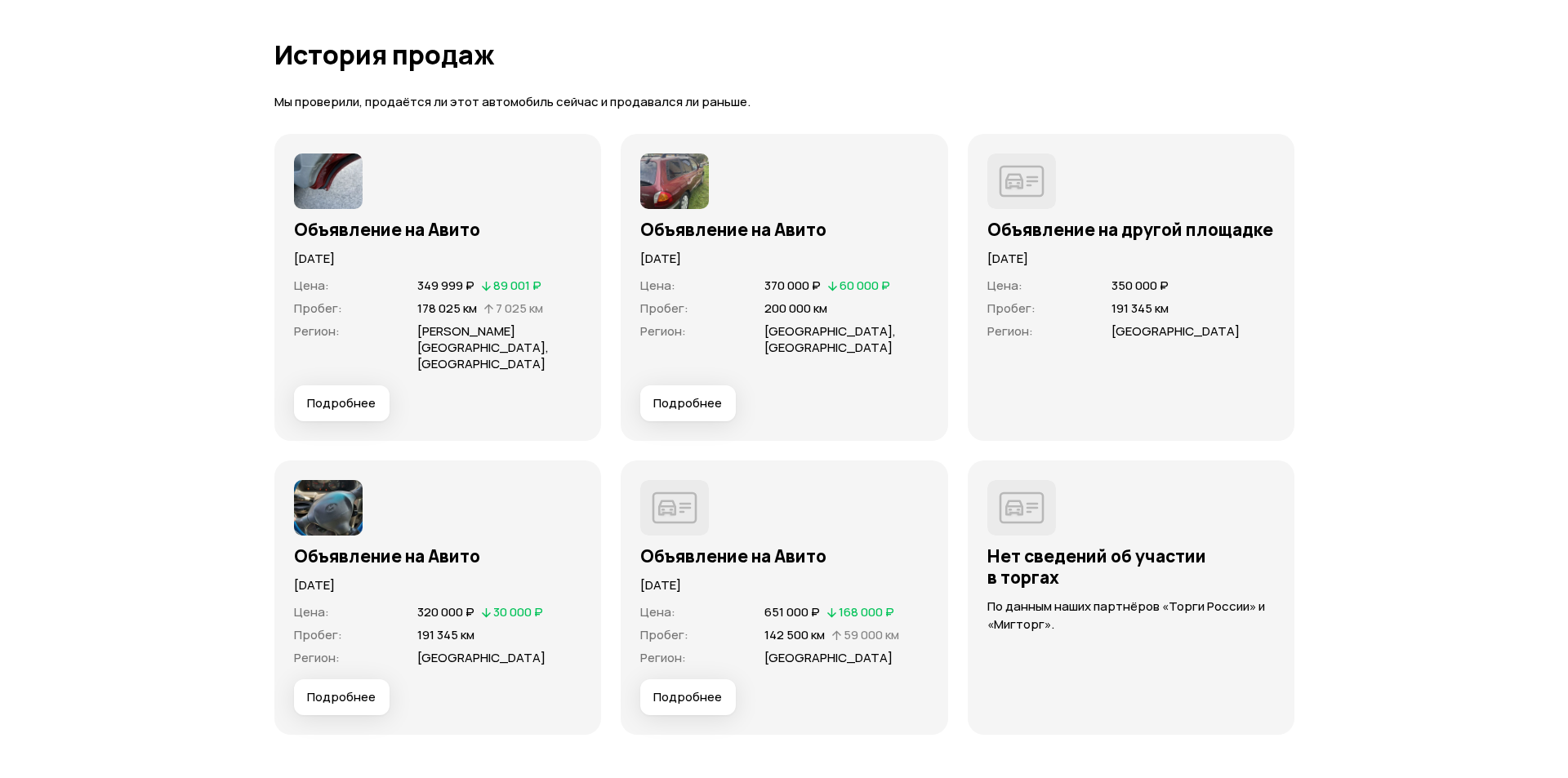
scroll to position [5241, 0]
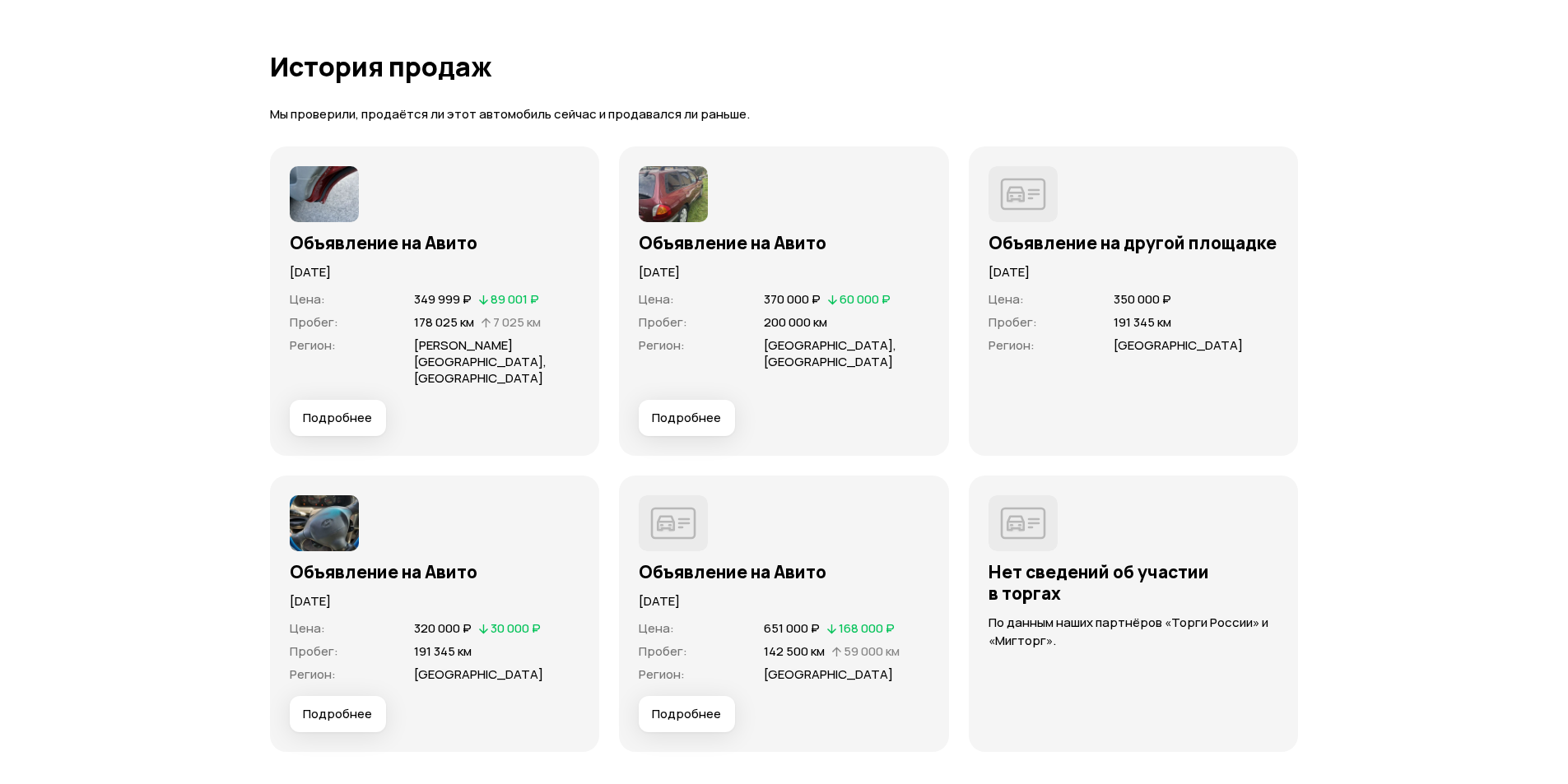
click at [709, 410] on span "Подробнее" at bounding box center [686, 418] width 69 height 17
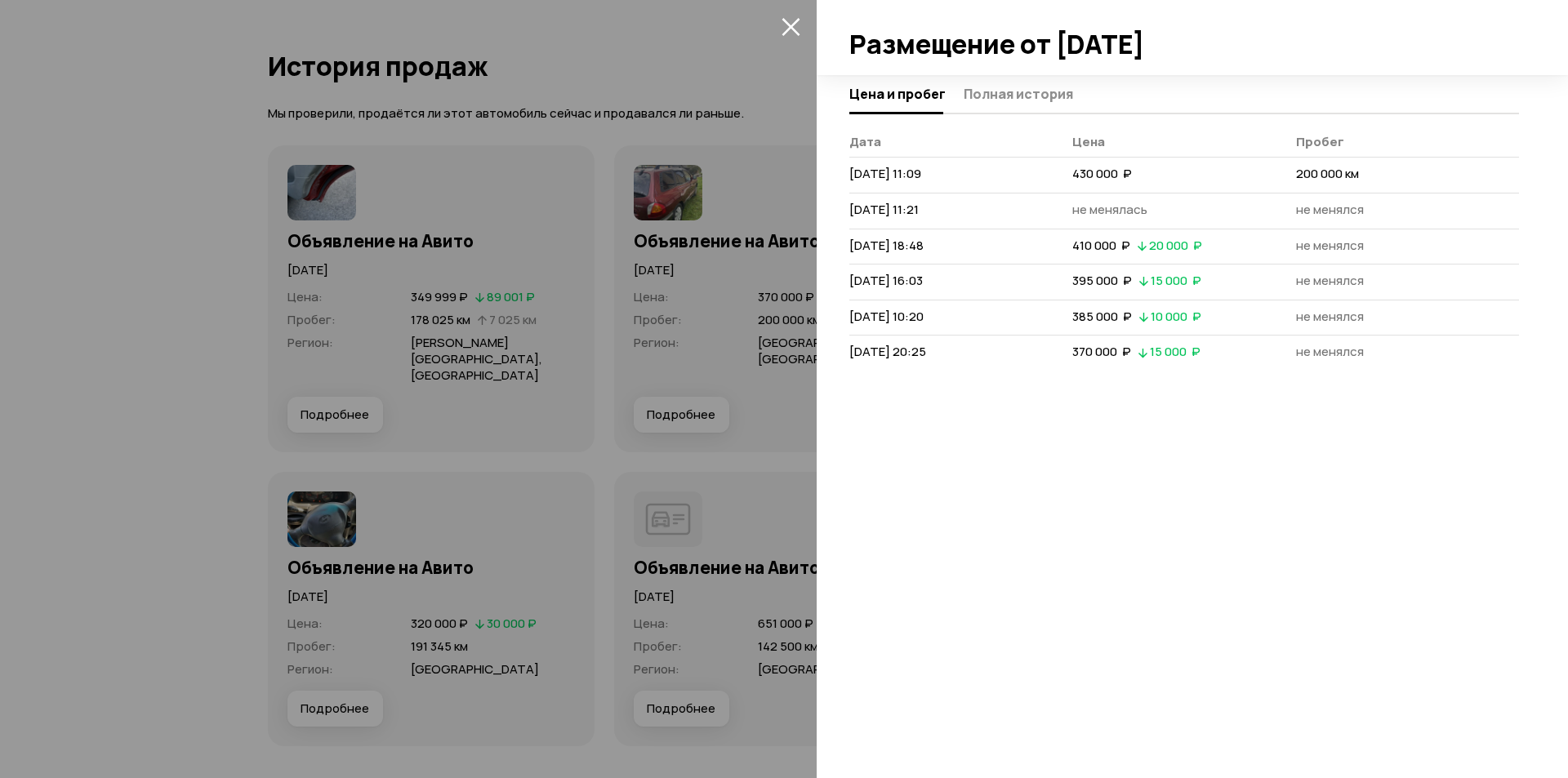
click at [631, 338] on div at bounding box center [784, 389] width 1568 height 778
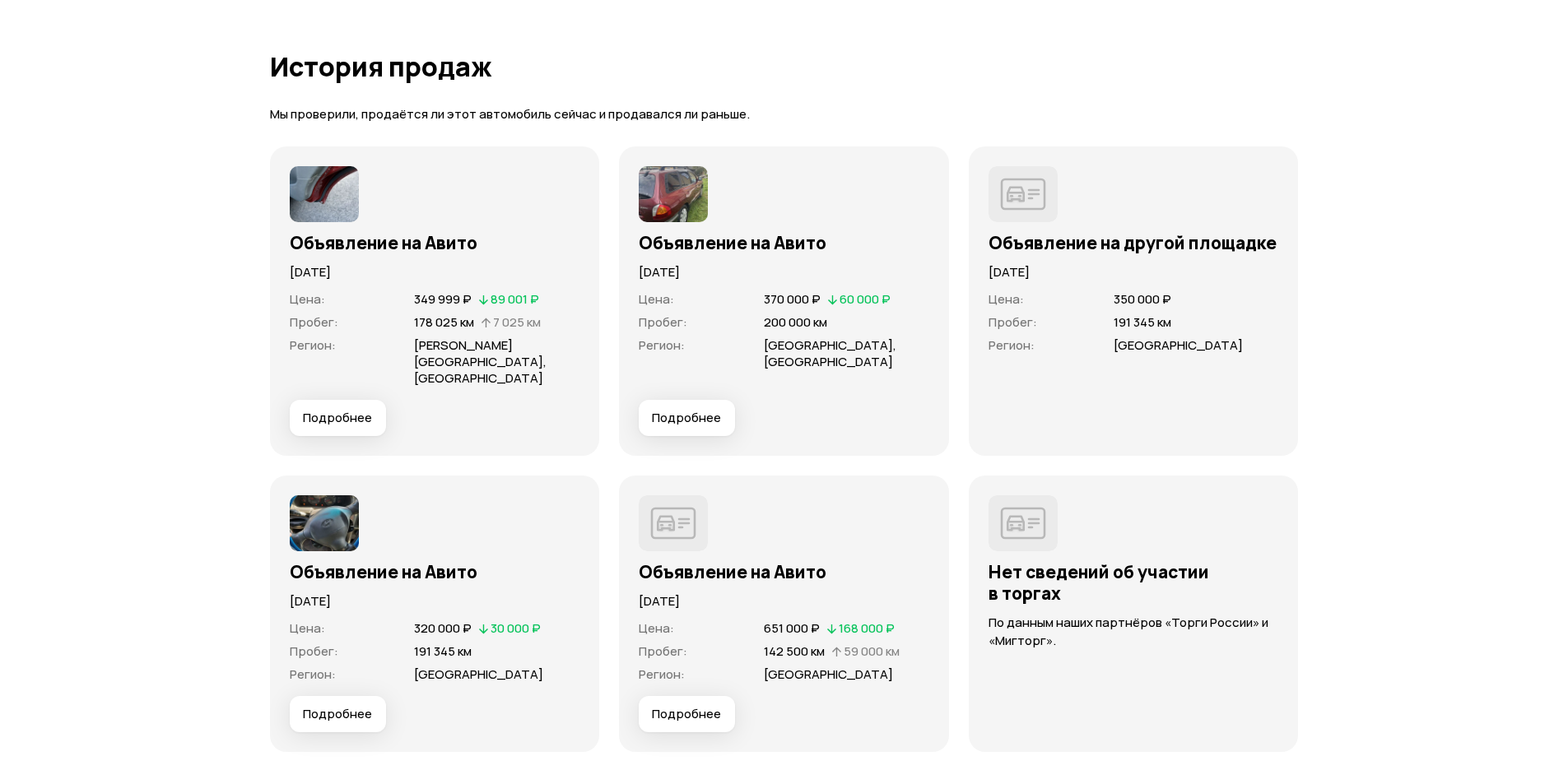
click at [325, 410] on span "Подробнее" at bounding box center [337, 418] width 69 height 17
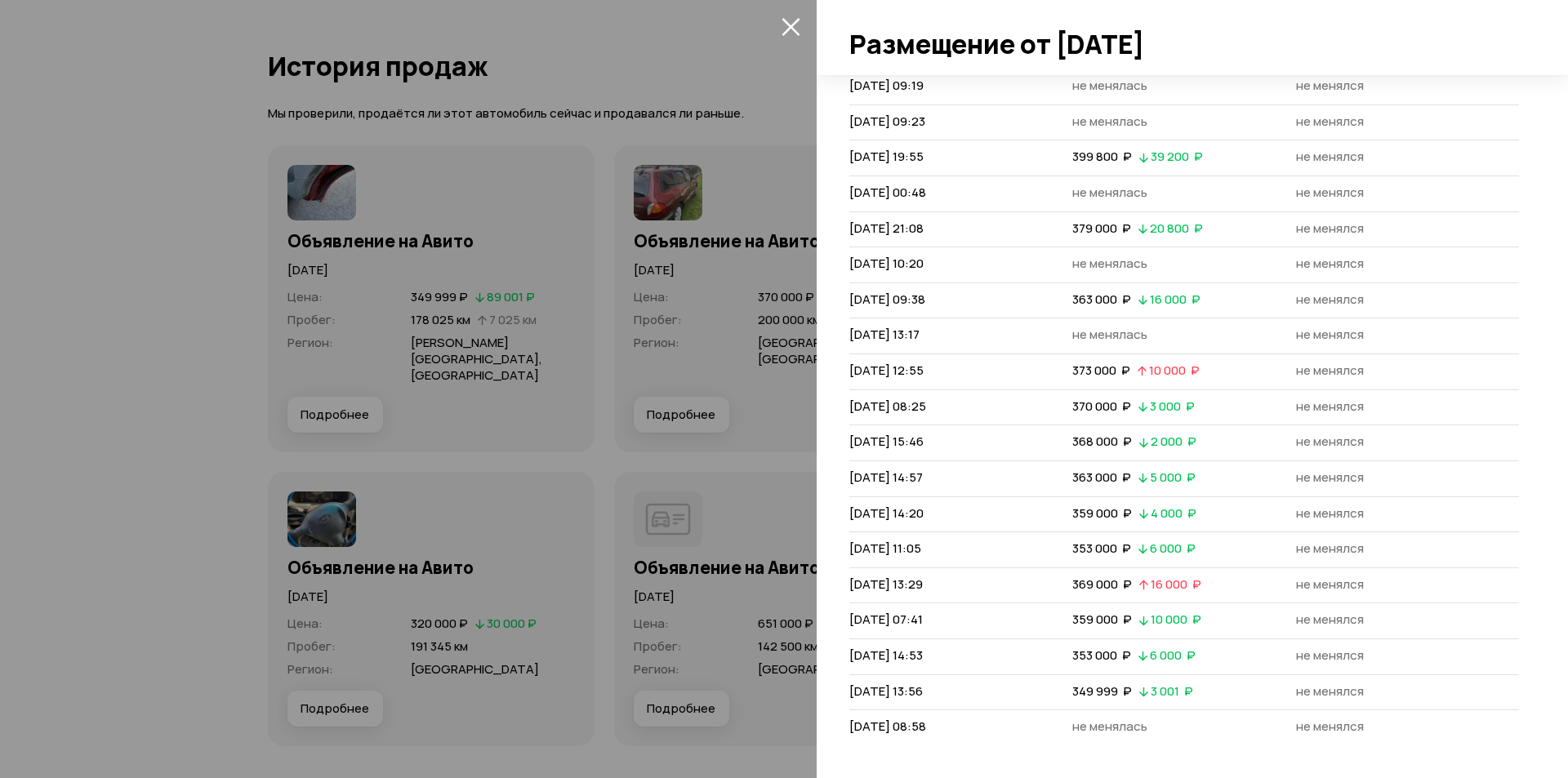
scroll to position [0, 0]
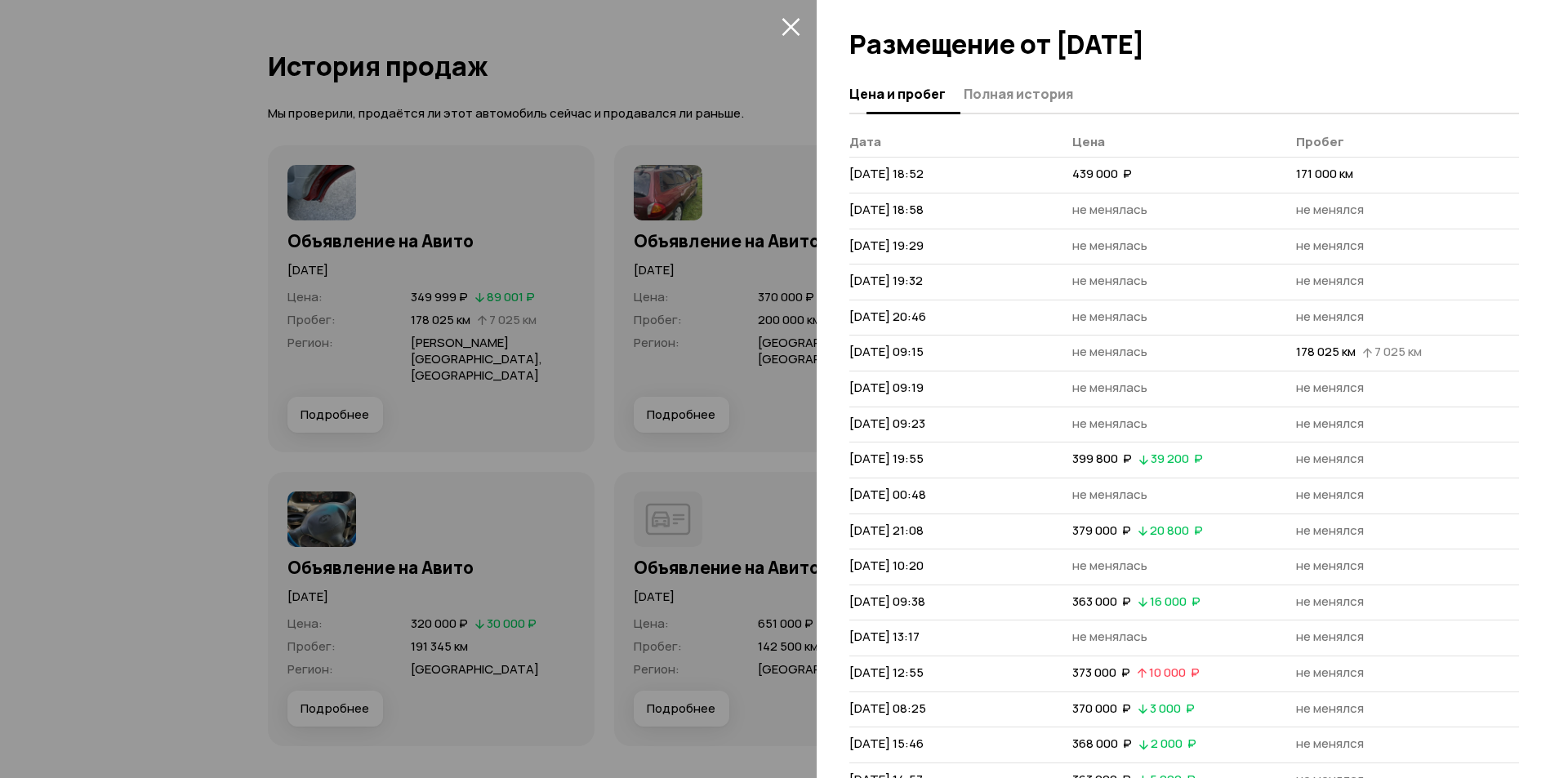
click at [1011, 92] on span "Полная история" at bounding box center [1018, 94] width 109 height 17
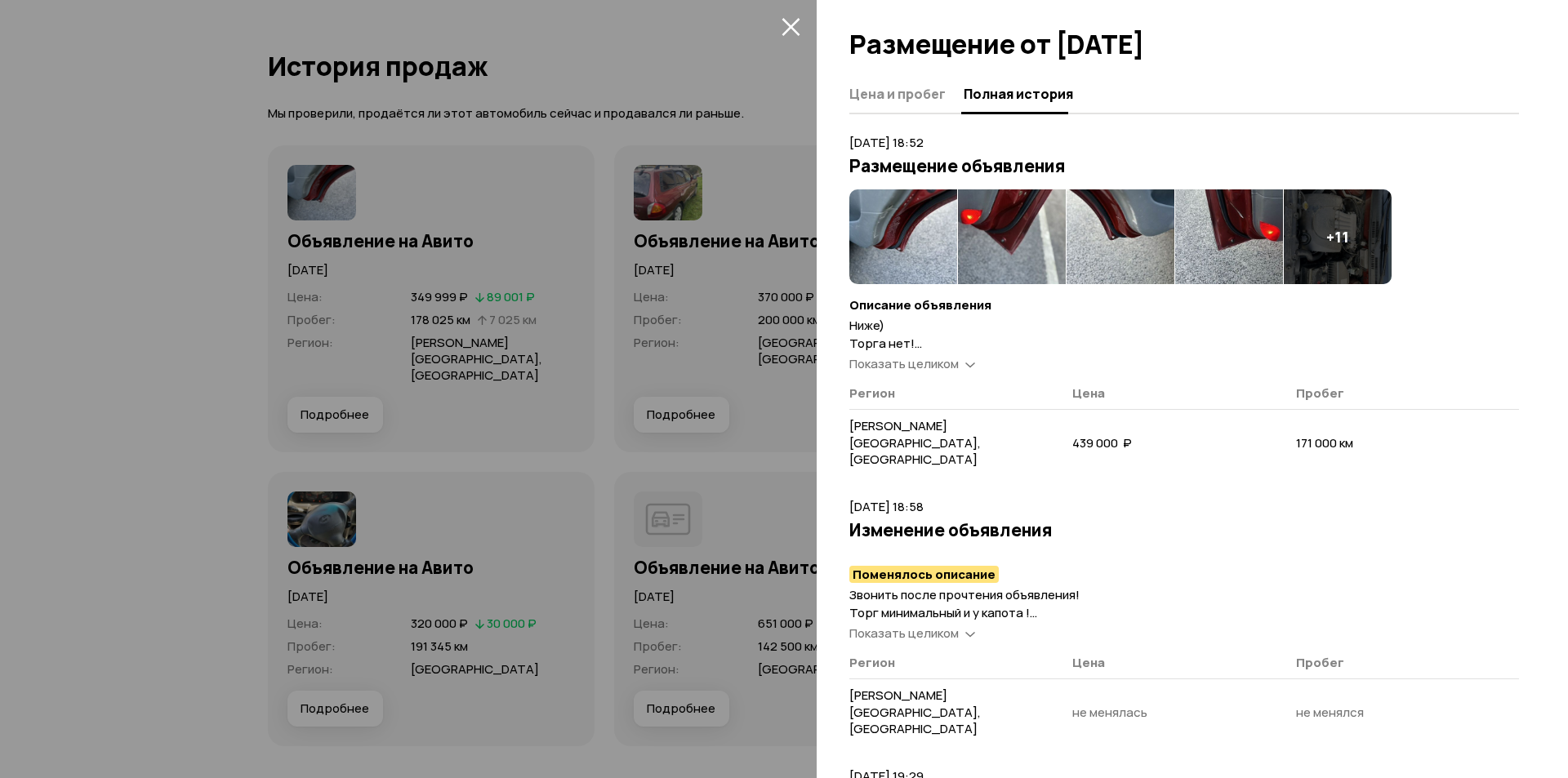
click at [930, 358] on span "Показать целиком" at bounding box center [904, 363] width 109 height 17
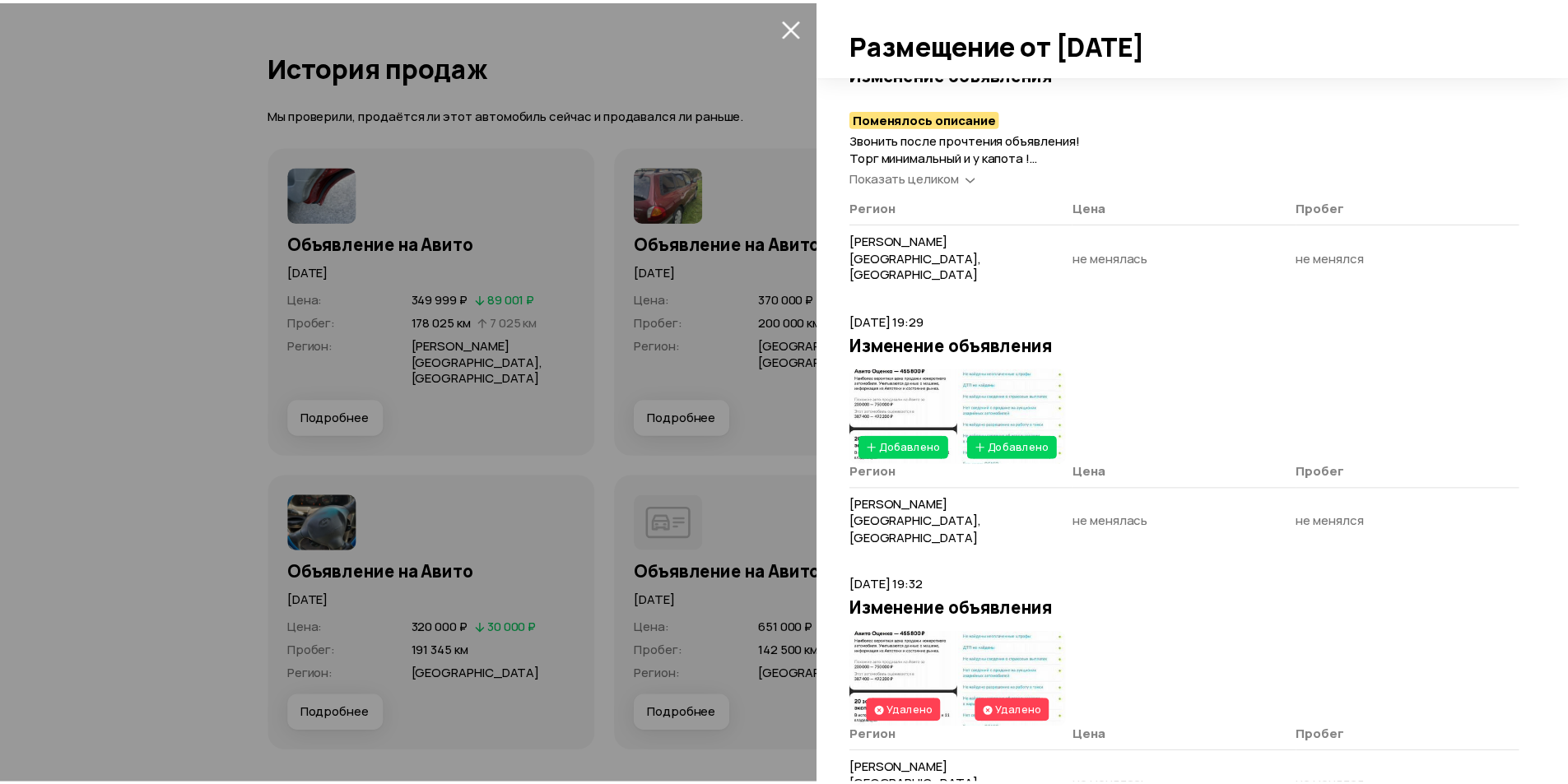
scroll to position [1131, 0]
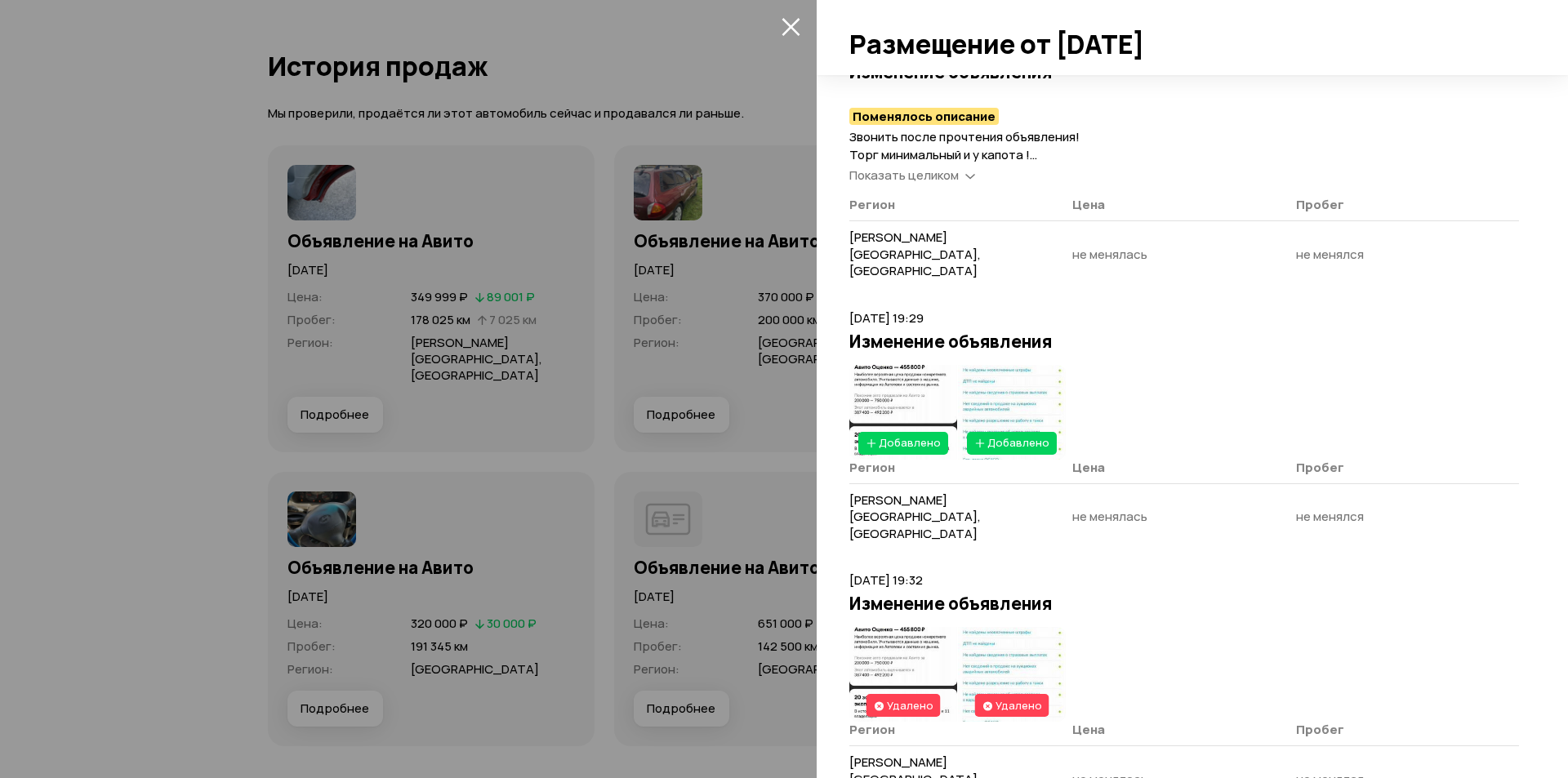
click at [897, 365] on img at bounding box center [903, 412] width 108 height 94
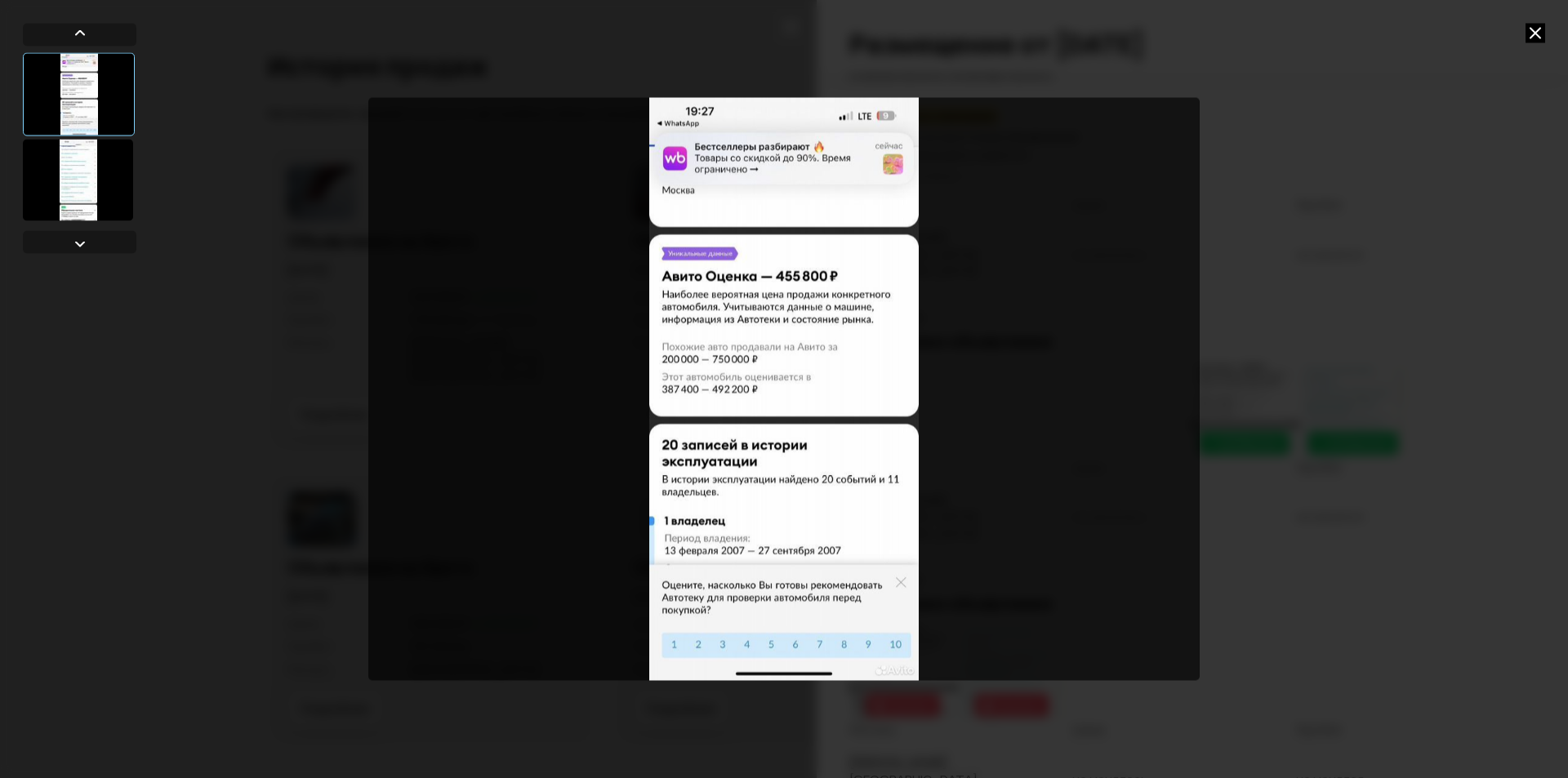
click at [80, 166] on div at bounding box center [78, 180] width 110 height 82
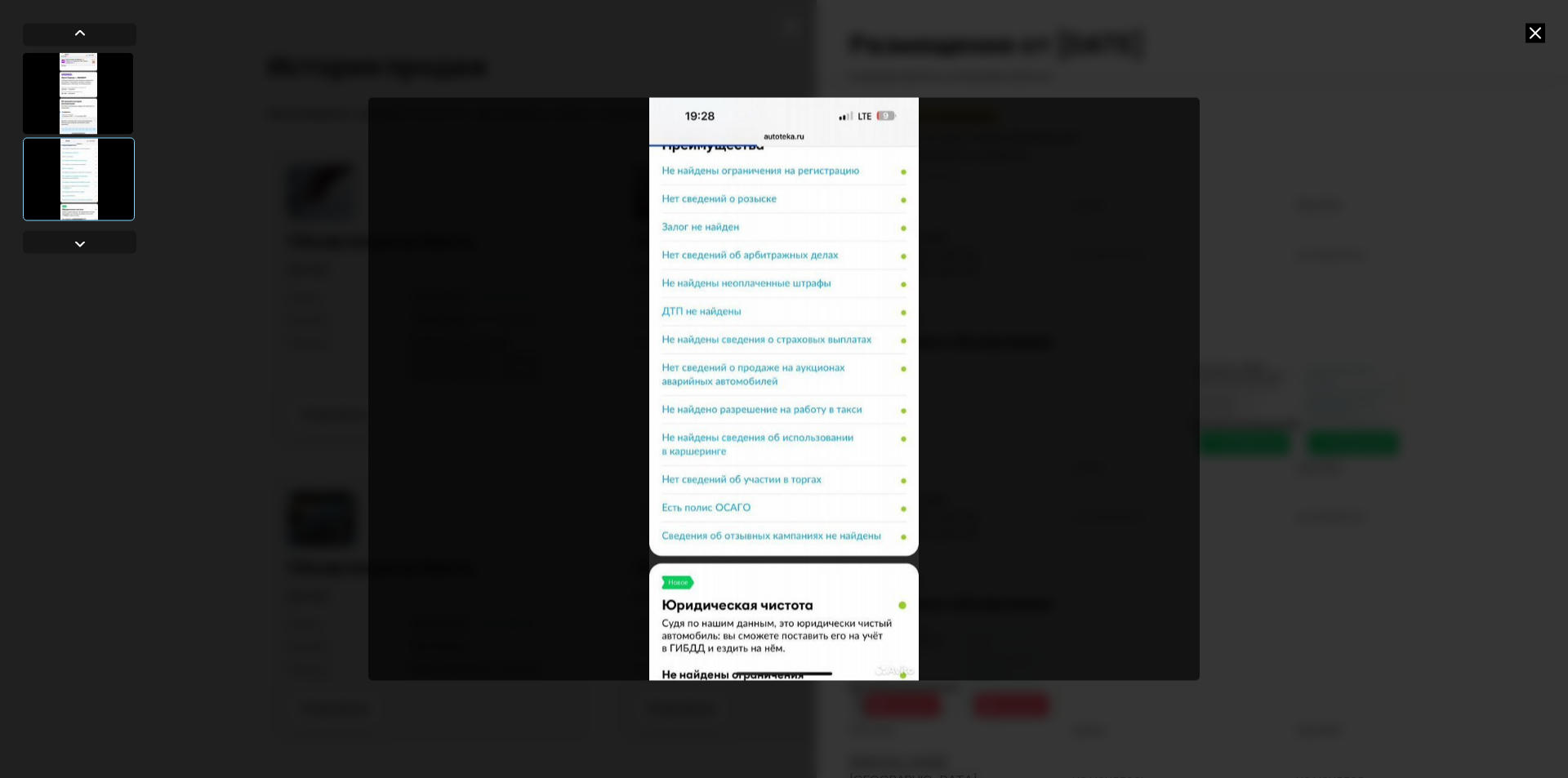
click at [1388, 270] on div at bounding box center [784, 389] width 1568 height 778
click at [90, 89] on div at bounding box center [78, 93] width 110 height 82
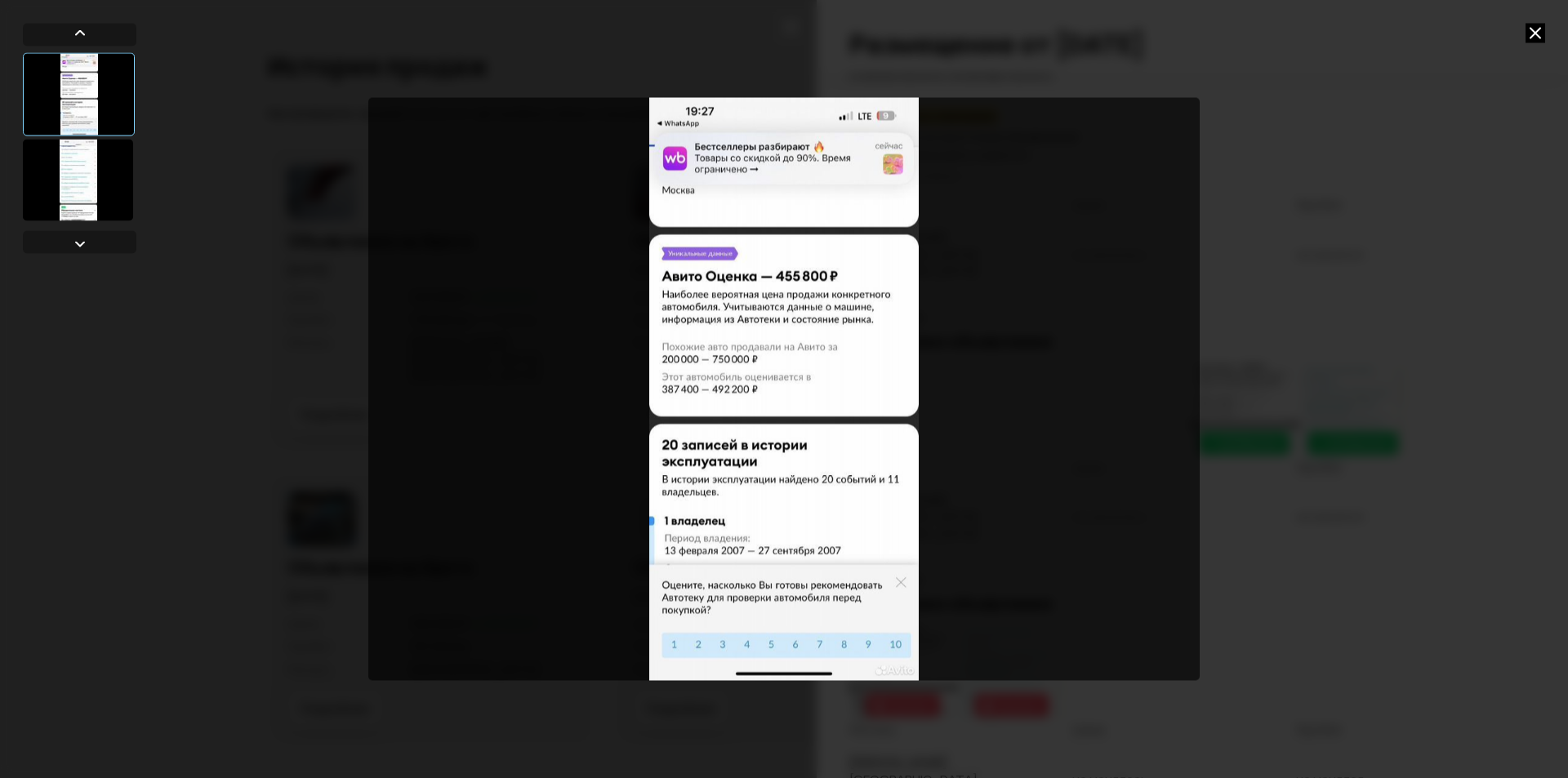
click at [1535, 29] on icon at bounding box center [1535, 33] width 20 height 20
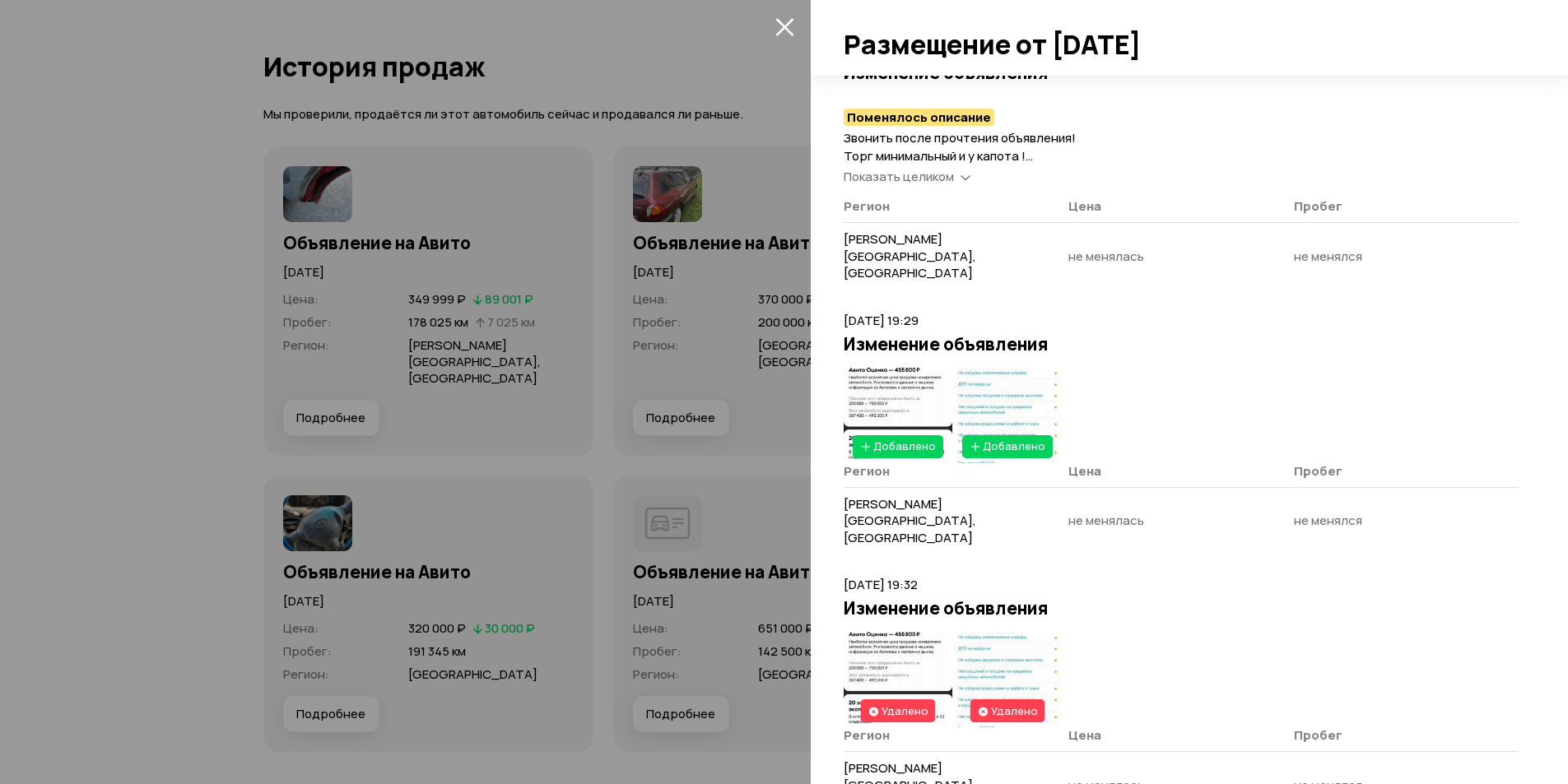
click at [899, 368] on img at bounding box center [898, 415] width 108 height 95
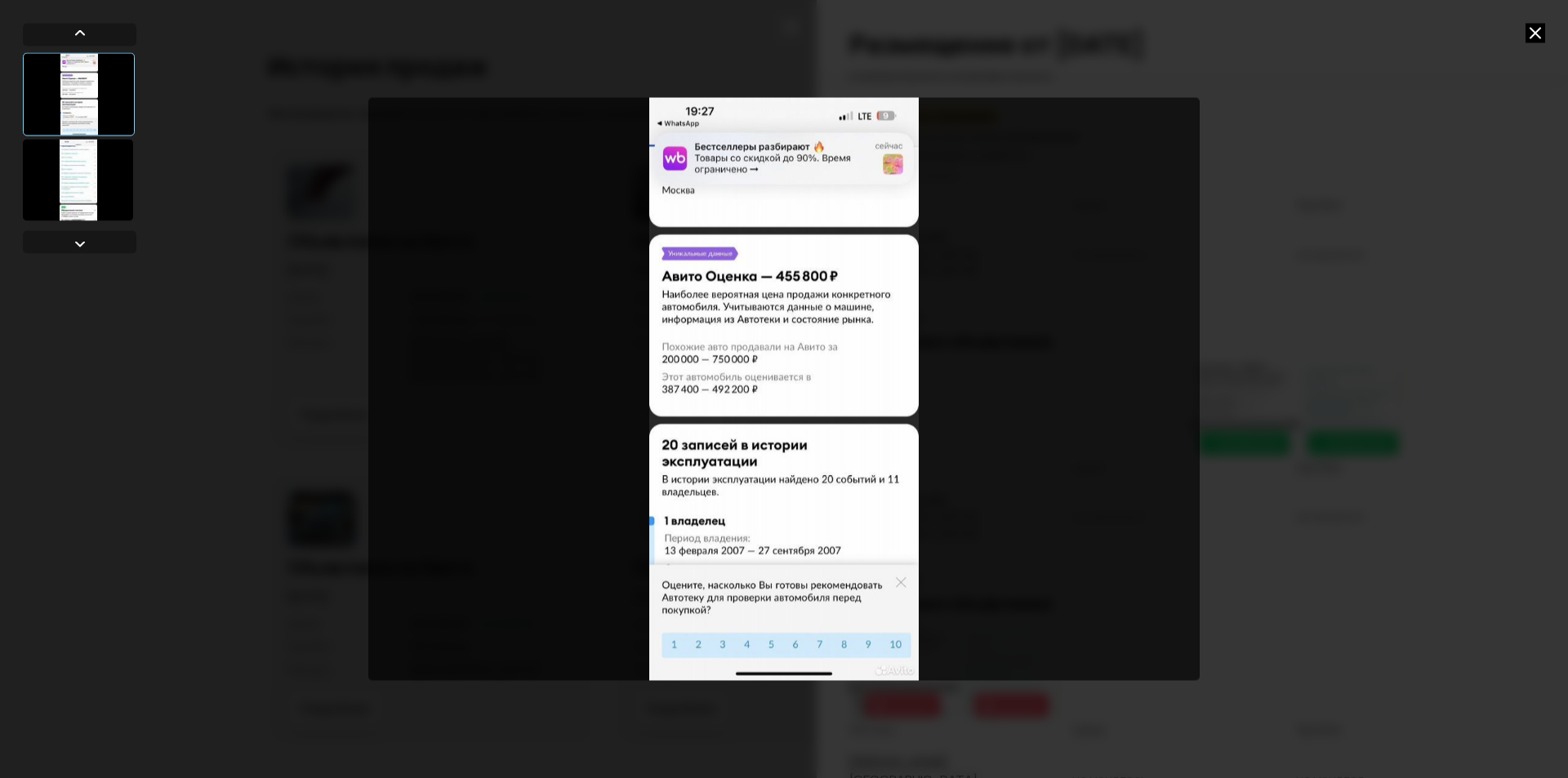
click at [1537, 22] on div at bounding box center [784, 389] width 1568 height 778
click at [1537, 29] on icon at bounding box center [1535, 33] width 20 height 20
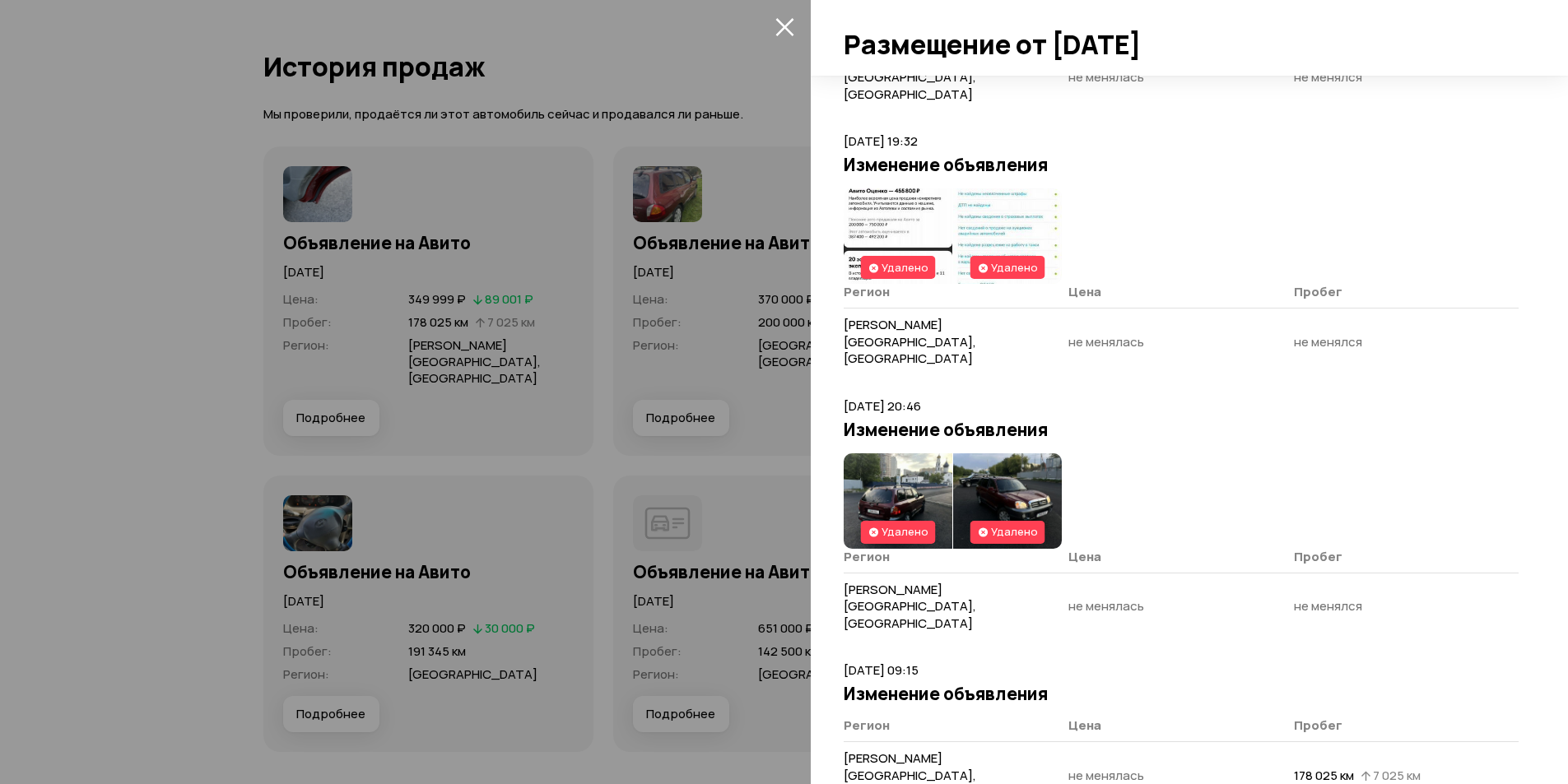
scroll to position [1590, 0]
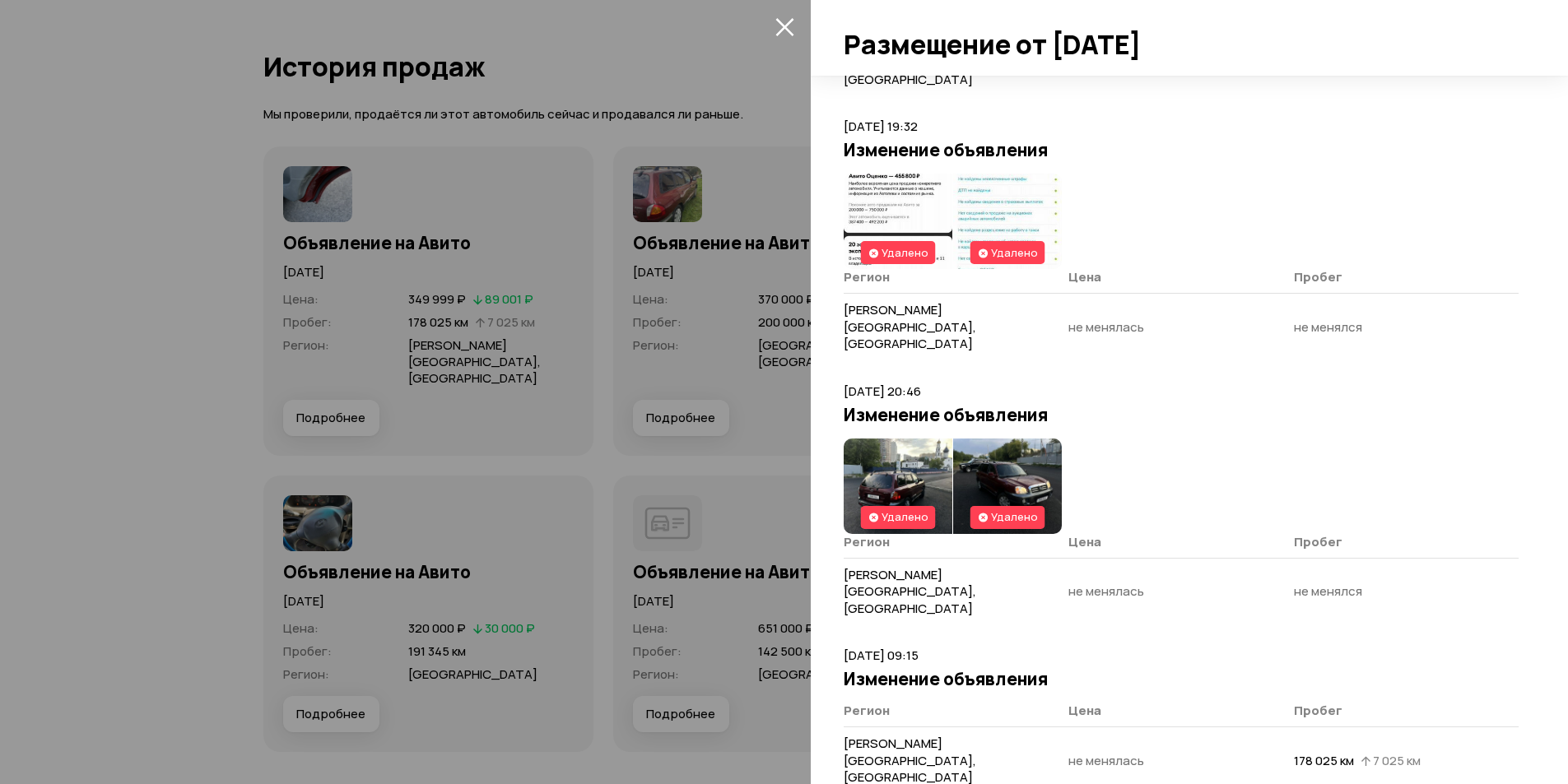
click at [877, 439] on img at bounding box center [898, 486] width 108 height 95
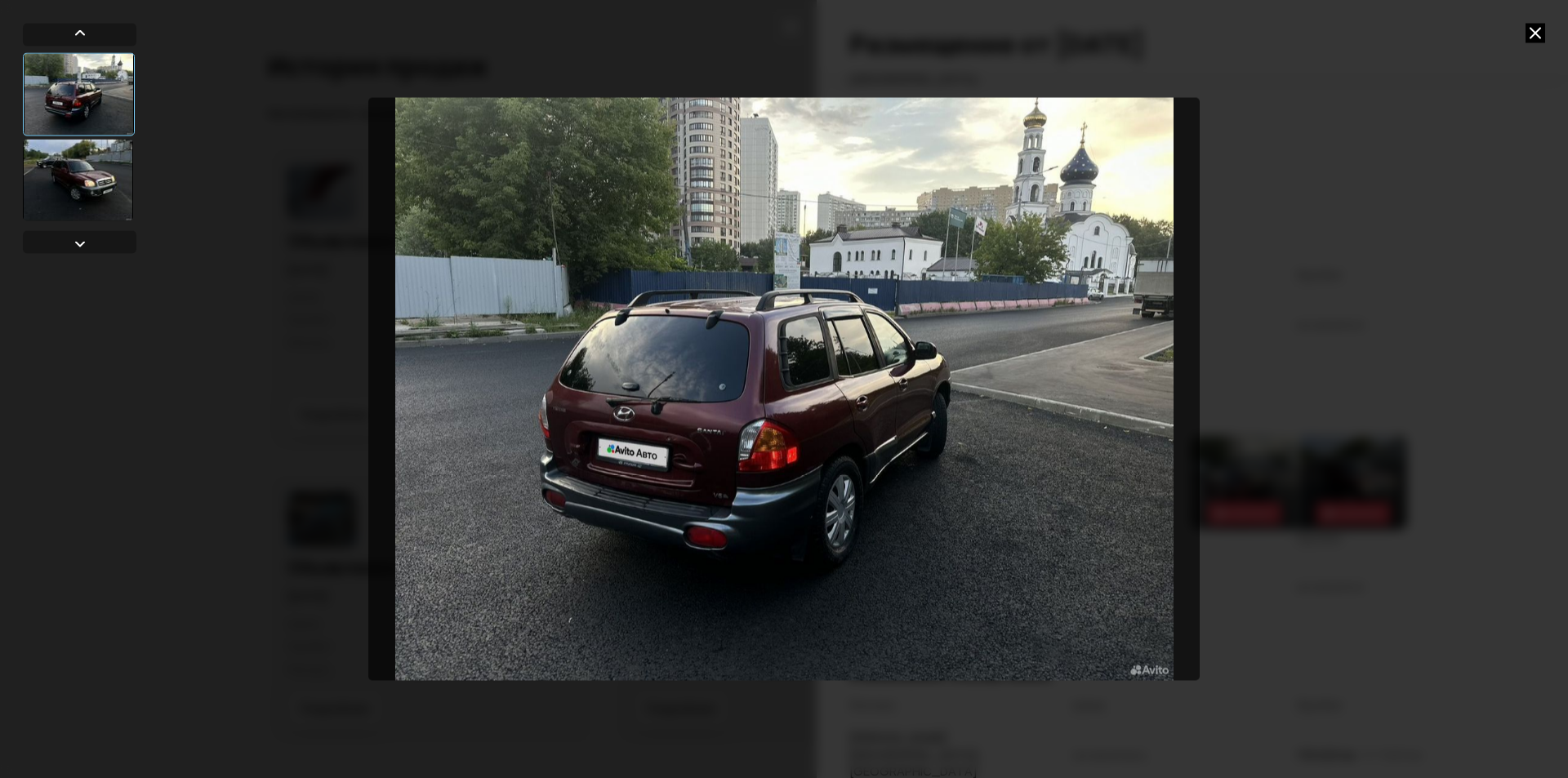
click at [65, 170] on div at bounding box center [78, 180] width 110 height 82
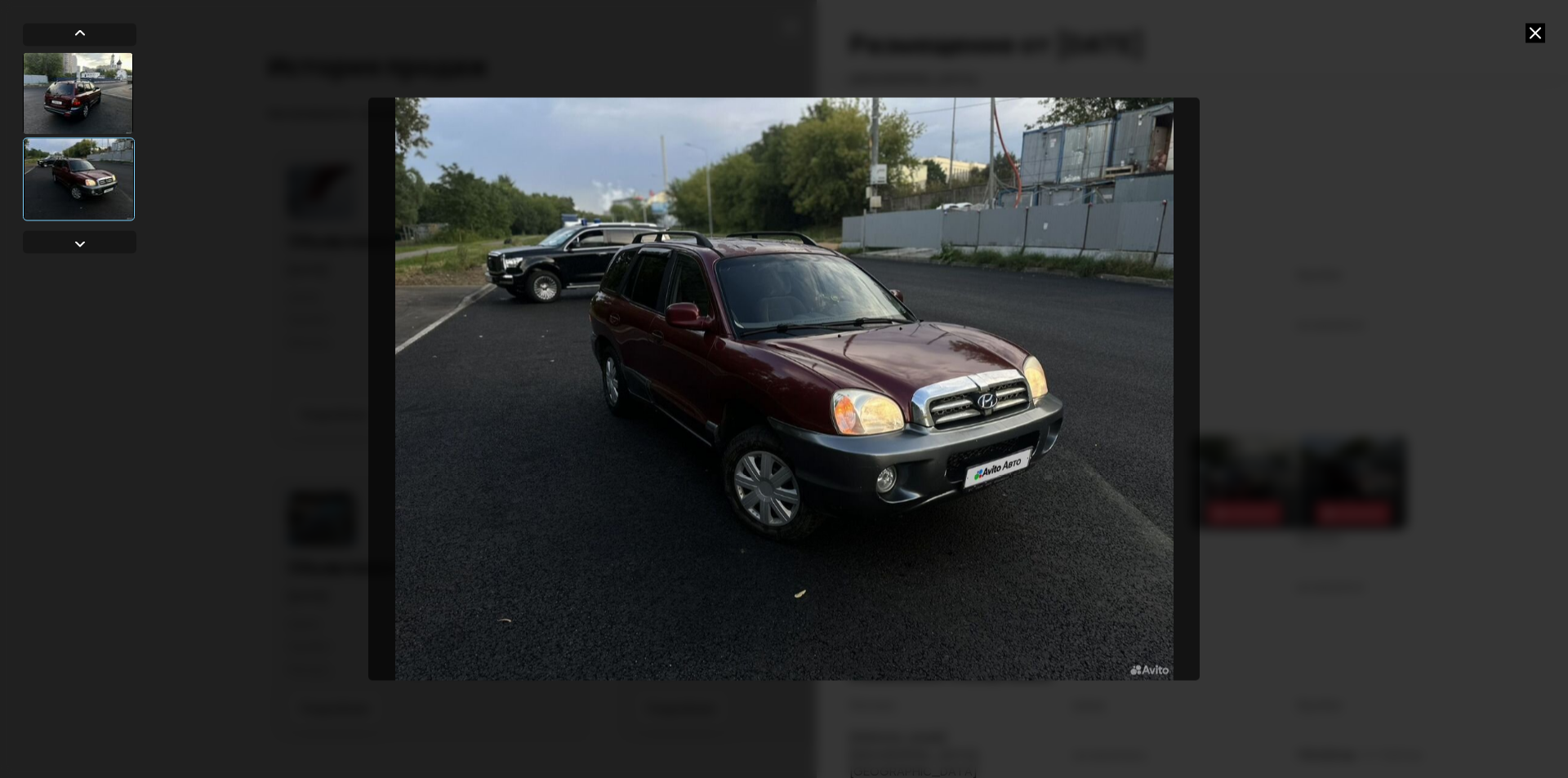
click at [1529, 30] on icon at bounding box center [1535, 33] width 20 height 20
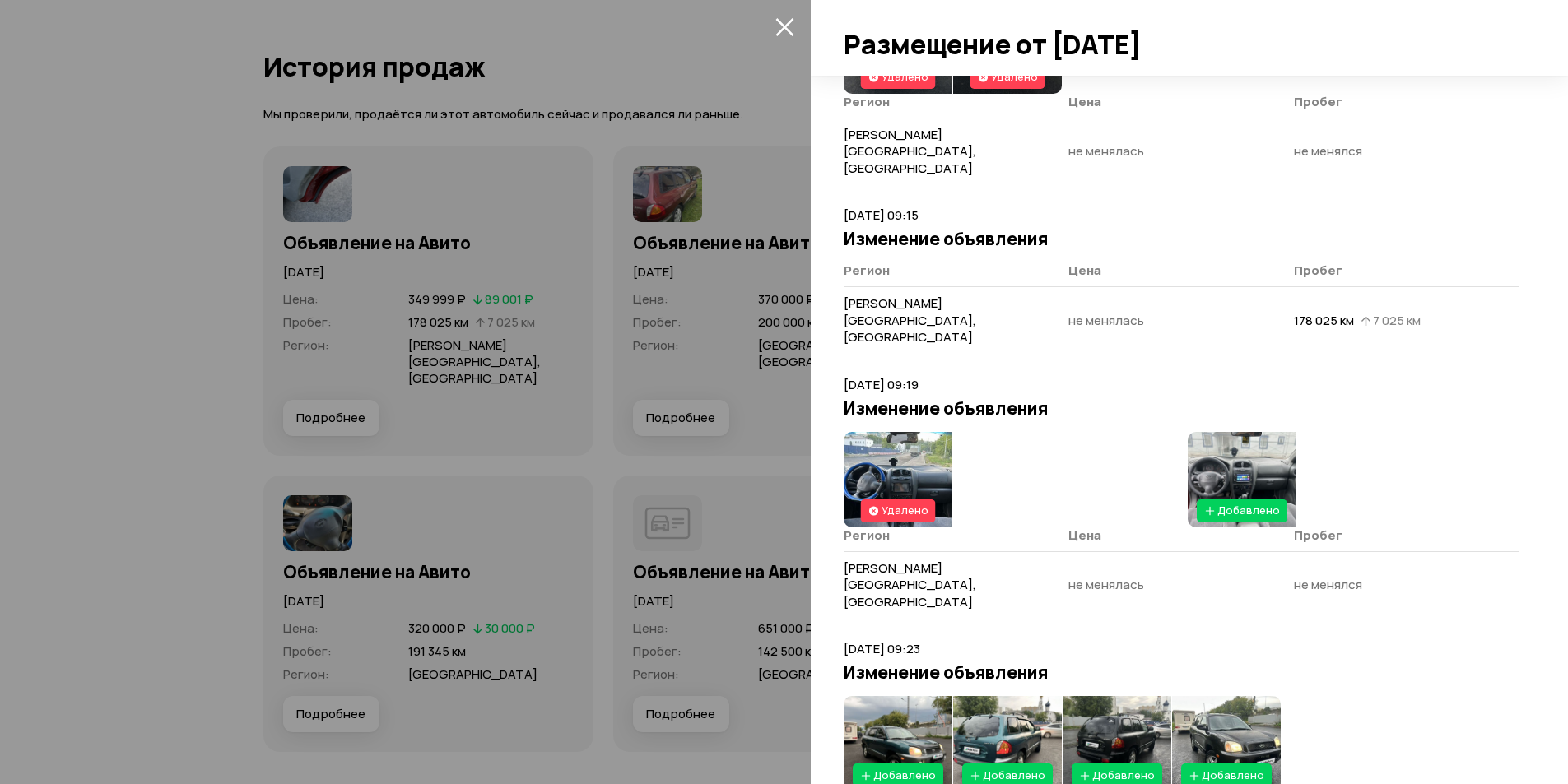
scroll to position [2030, 0]
click at [905, 431] on img at bounding box center [898, 479] width 108 height 95
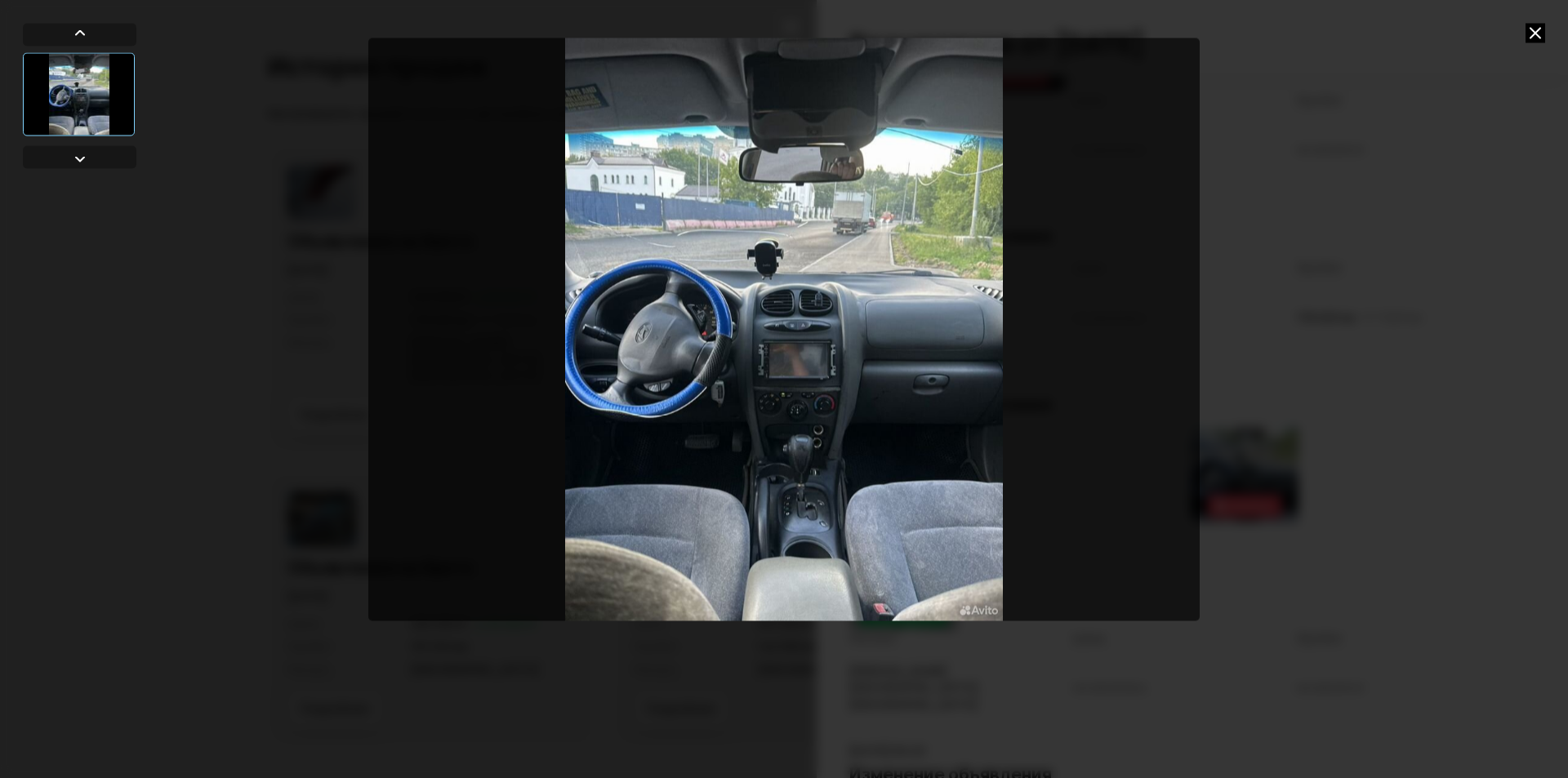
click at [1452, 161] on div at bounding box center [784, 389] width 1568 height 778
click at [1537, 32] on icon at bounding box center [1535, 33] width 20 height 20
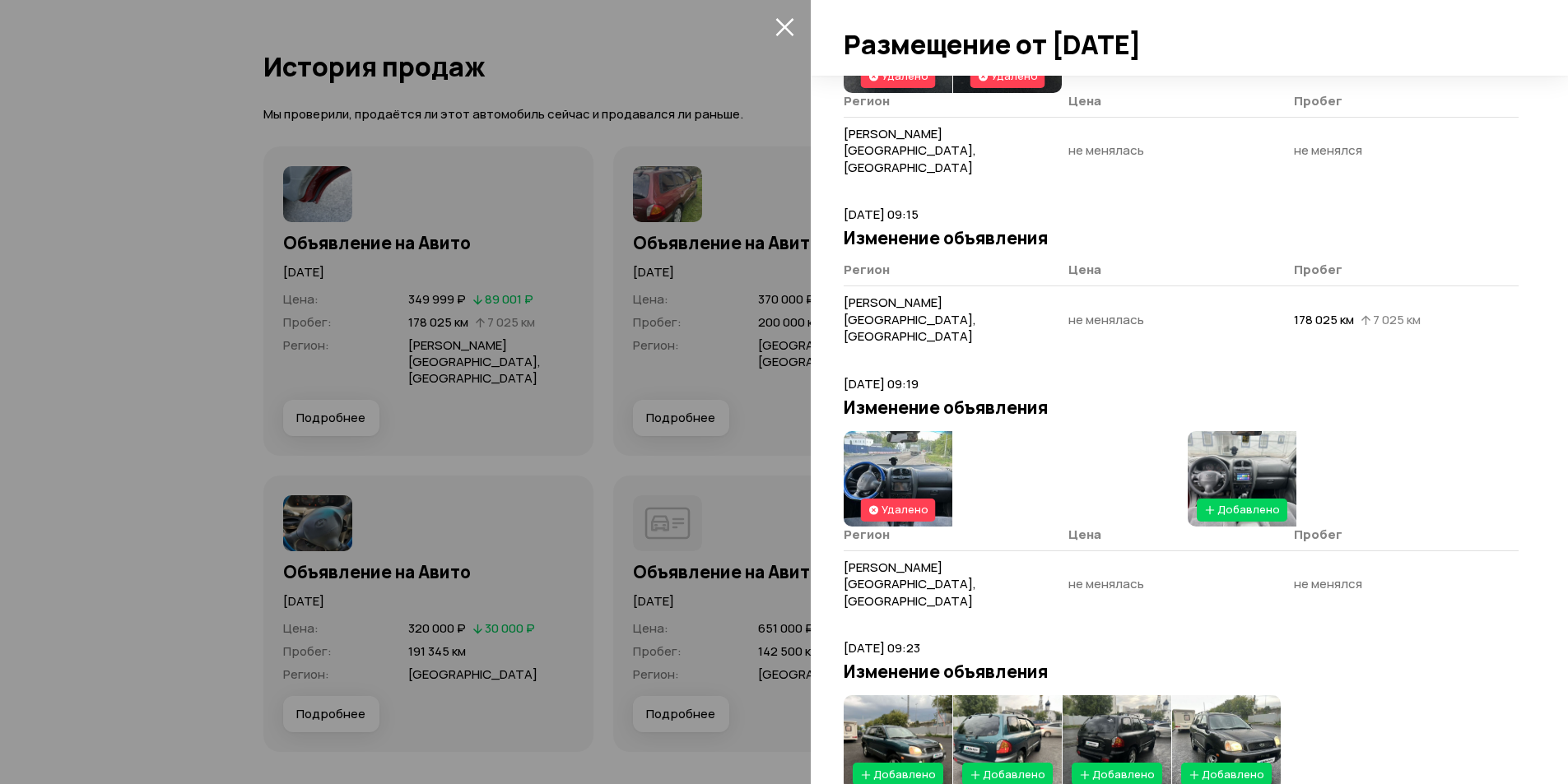
click at [1236, 431] on img at bounding box center [1242, 479] width 108 height 95
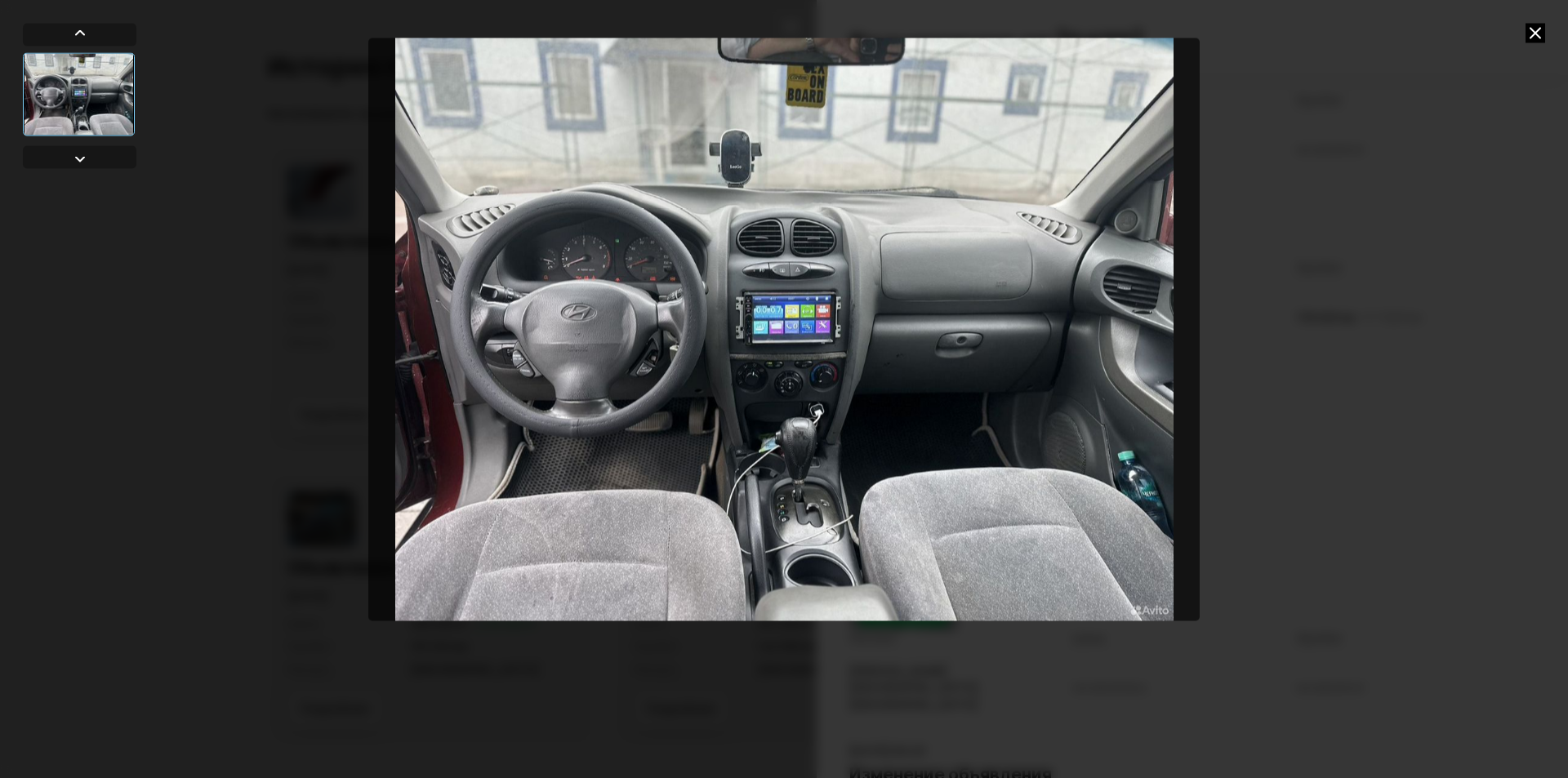
click at [1533, 34] on icon at bounding box center [1535, 33] width 20 height 20
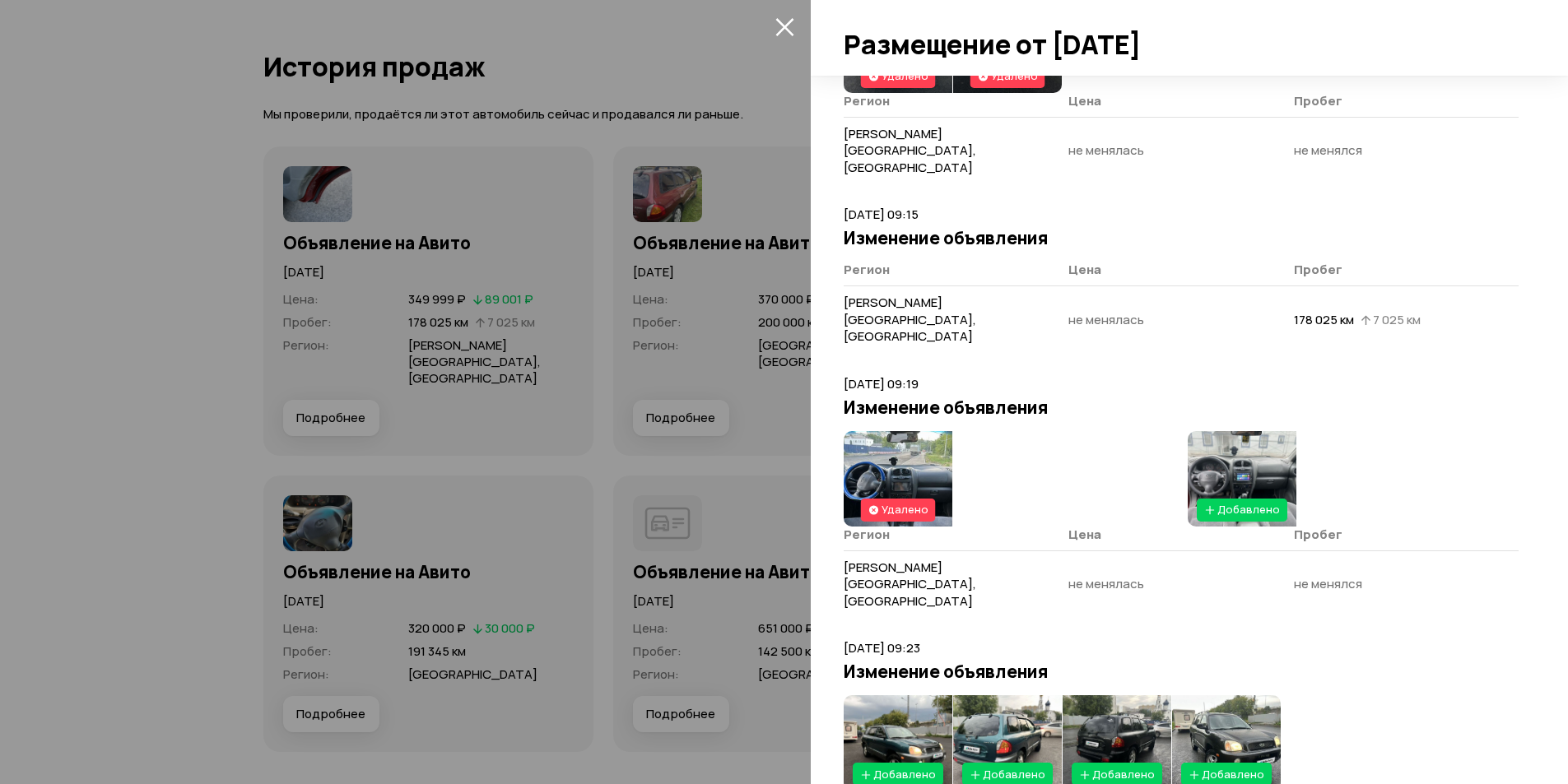
click at [900, 431] on img at bounding box center [898, 479] width 108 height 95
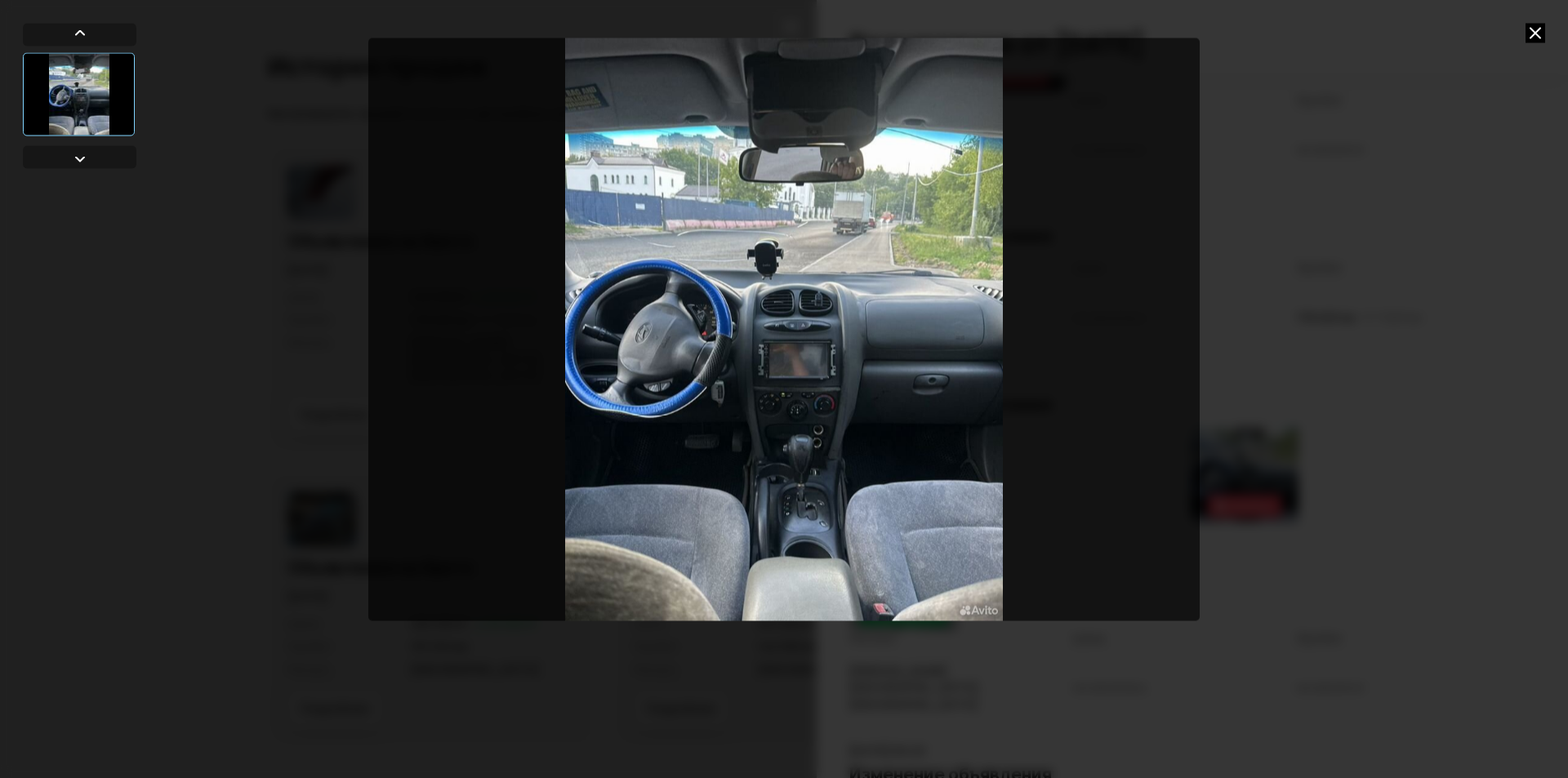
click at [1541, 30] on icon at bounding box center [1535, 33] width 20 height 20
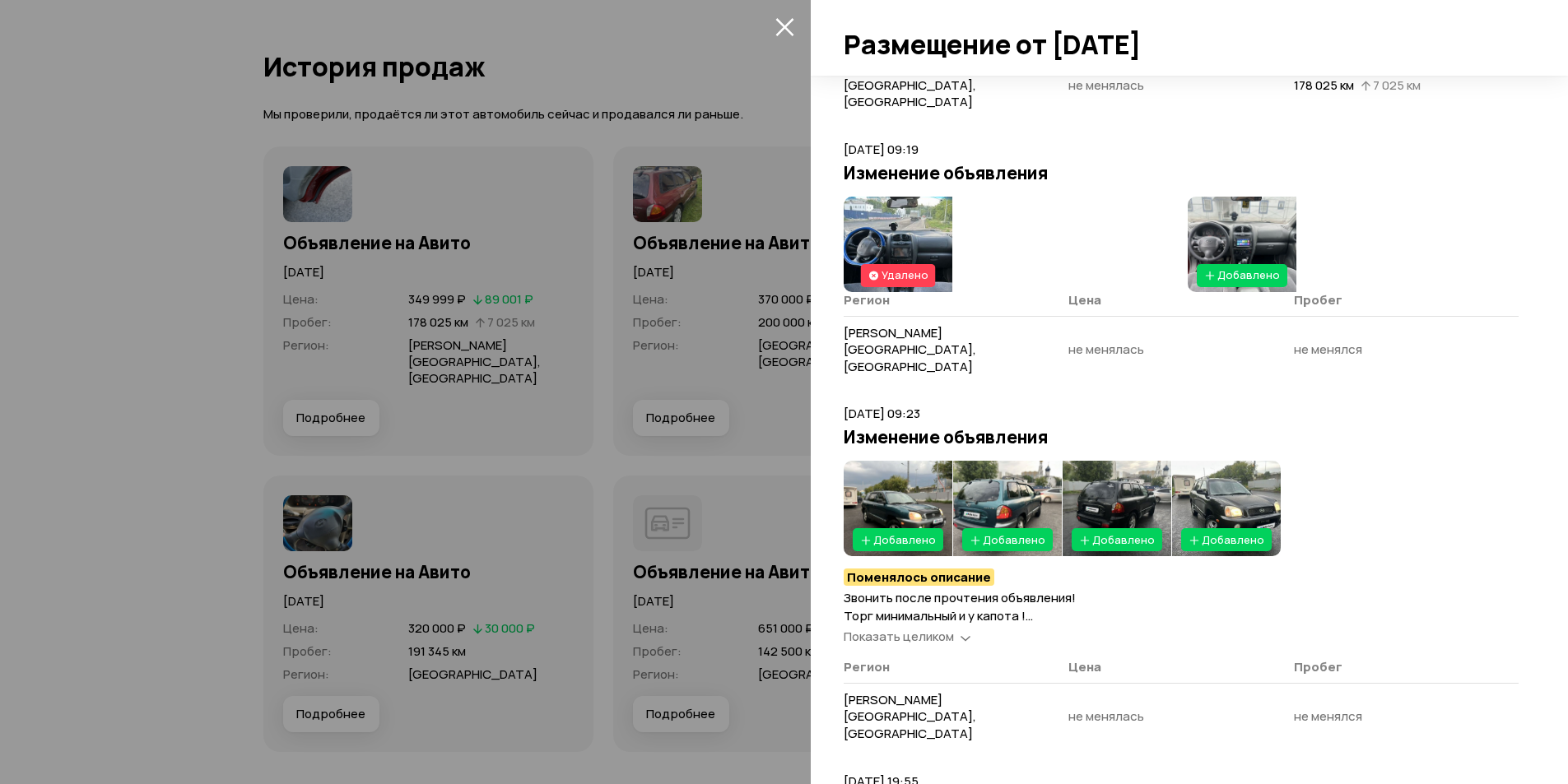
scroll to position [2265, 0]
click at [891, 460] on img at bounding box center [898, 507] width 108 height 95
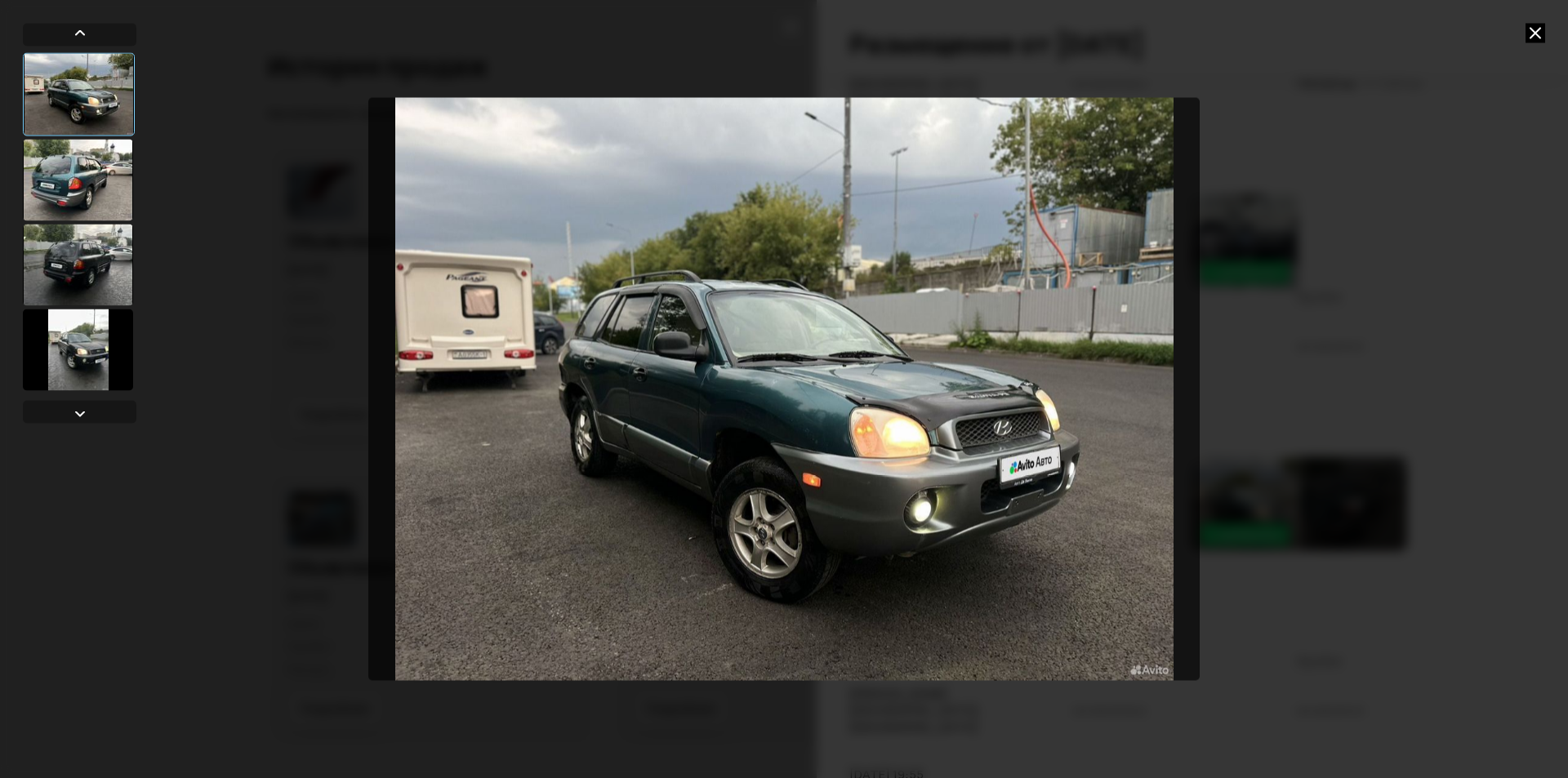
click at [89, 171] on div at bounding box center [78, 180] width 110 height 82
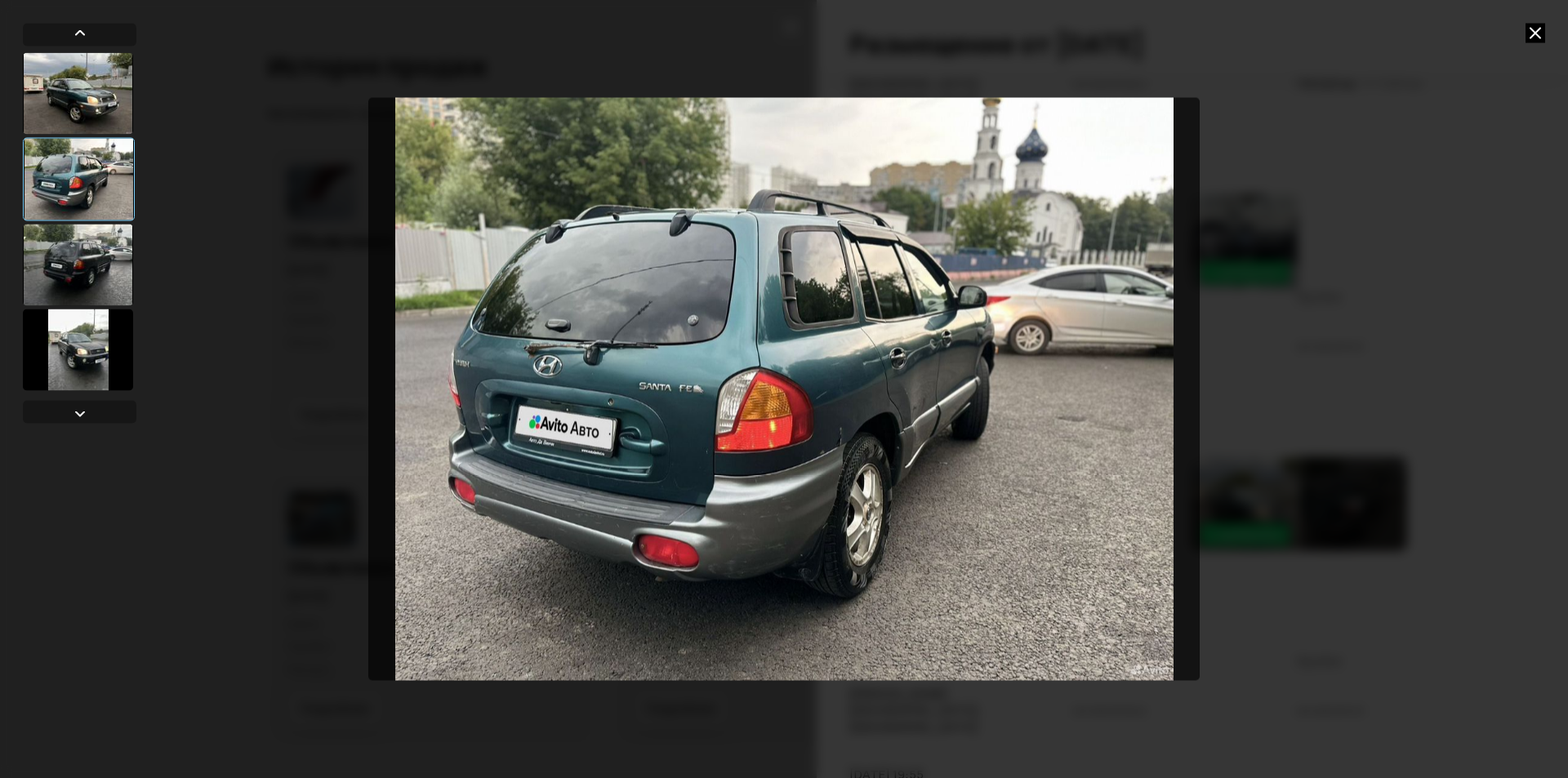
click at [94, 233] on div at bounding box center [78, 264] width 110 height 82
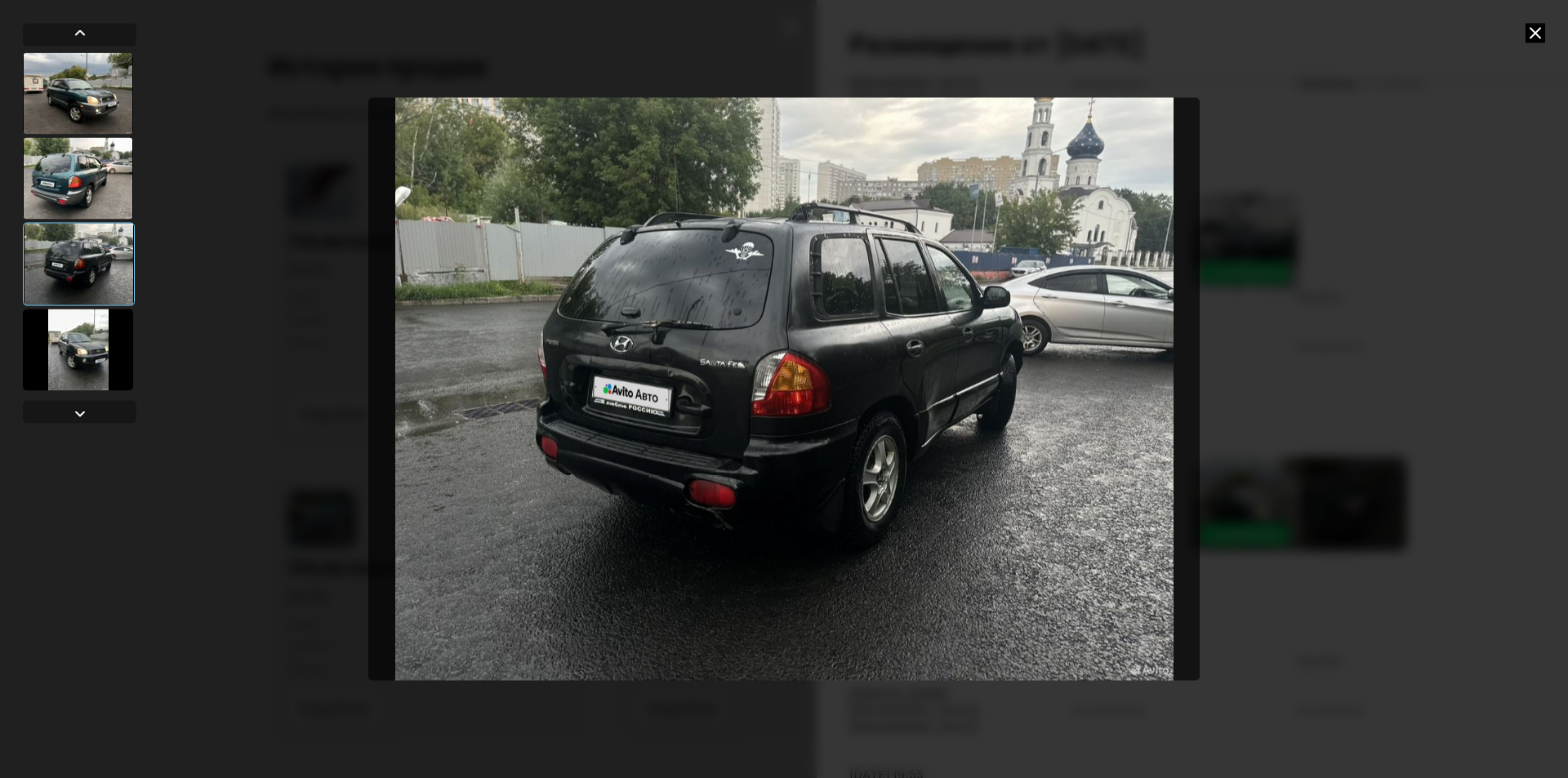
click at [99, 305] on div at bounding box center [79, 263] width 112 height 84
click at [99, 316] on div at bounding box center [78, 349] width 110 height 82
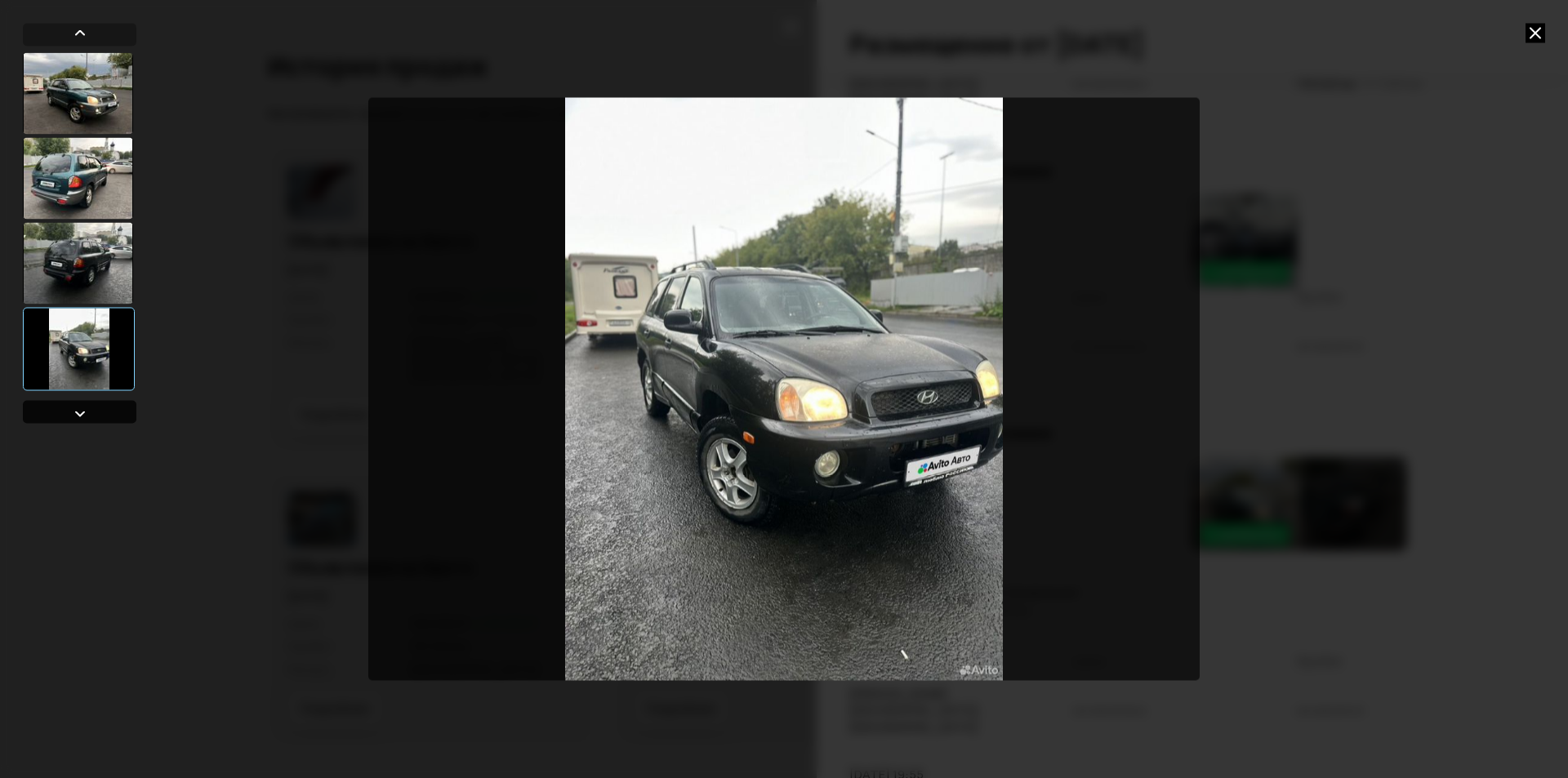
click at [87, 408] on div at bounding box center [80, 413] width 20 height 20
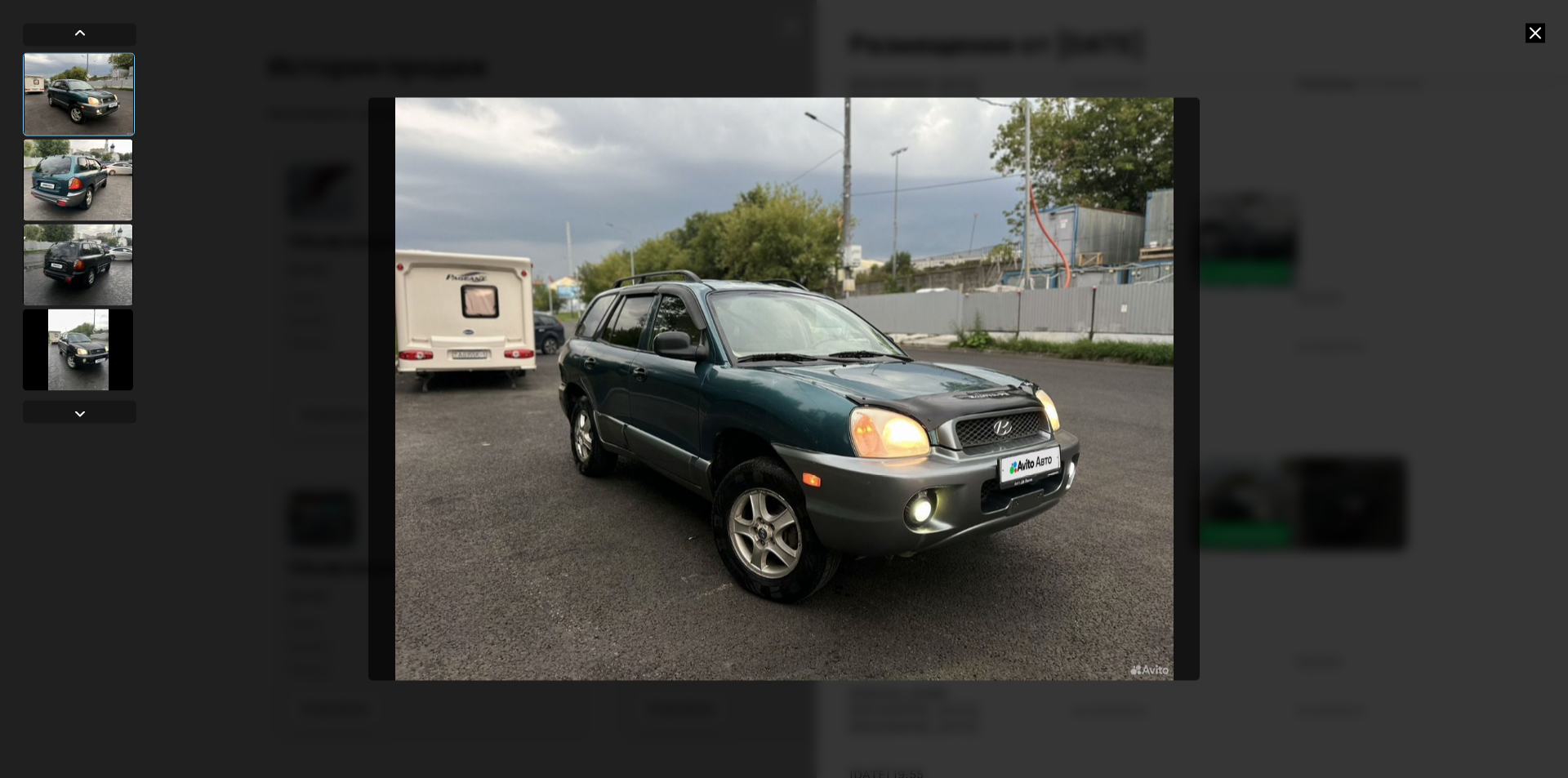
click at [1231, 300] on div at bounding box center [784, 389] width 1568 height 778
click at [1537, 32] on icon at bounding box center [1535, 33] width 20 height 20
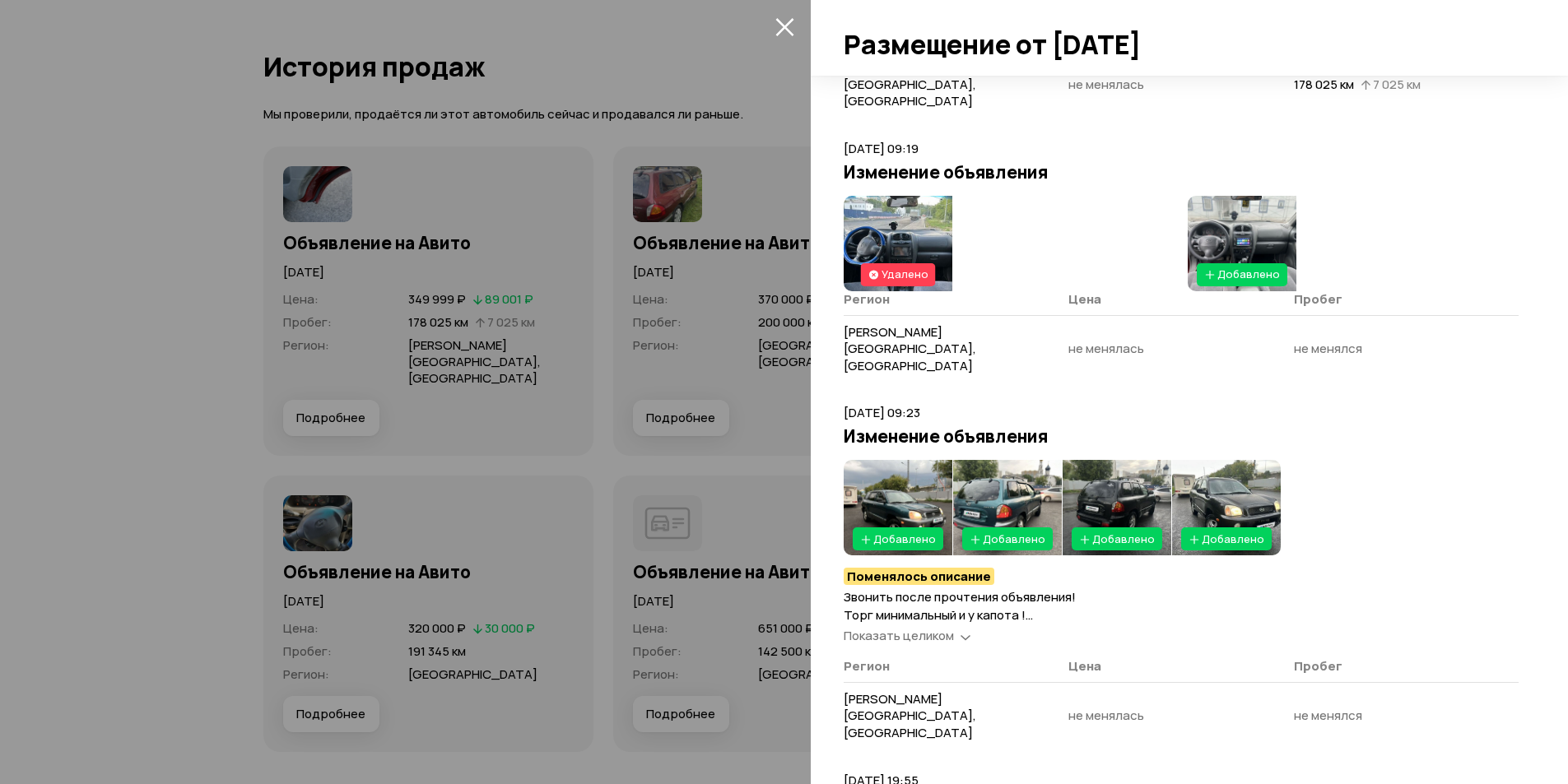
click at [935, 627] on span "Показать целиком" at bounding box center [899, 636] width 110 height 18
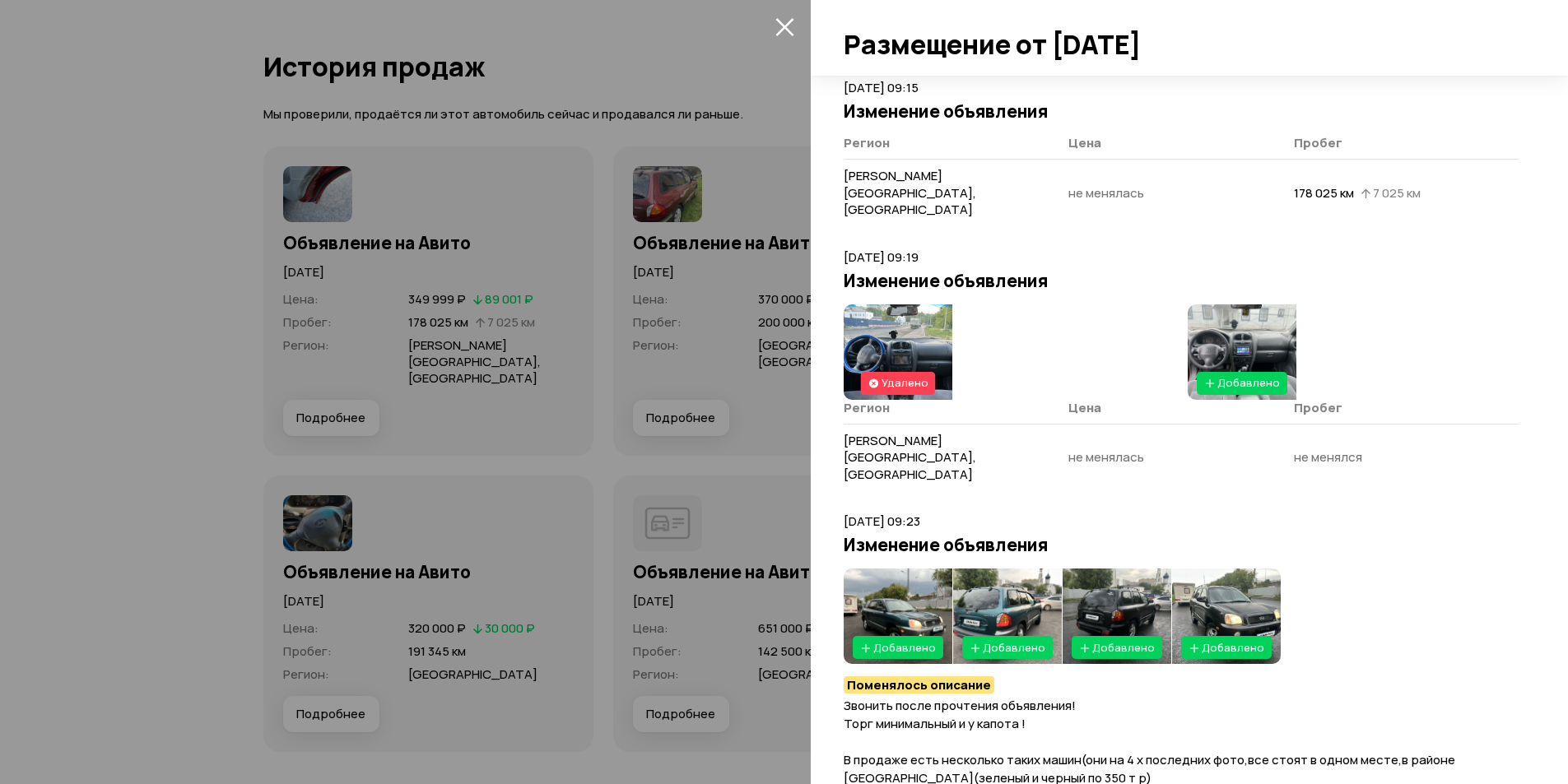
scroll to position [2157, 0]
click at [1243, 569] on img at bounding box center [1227, 616] width 108 height 95
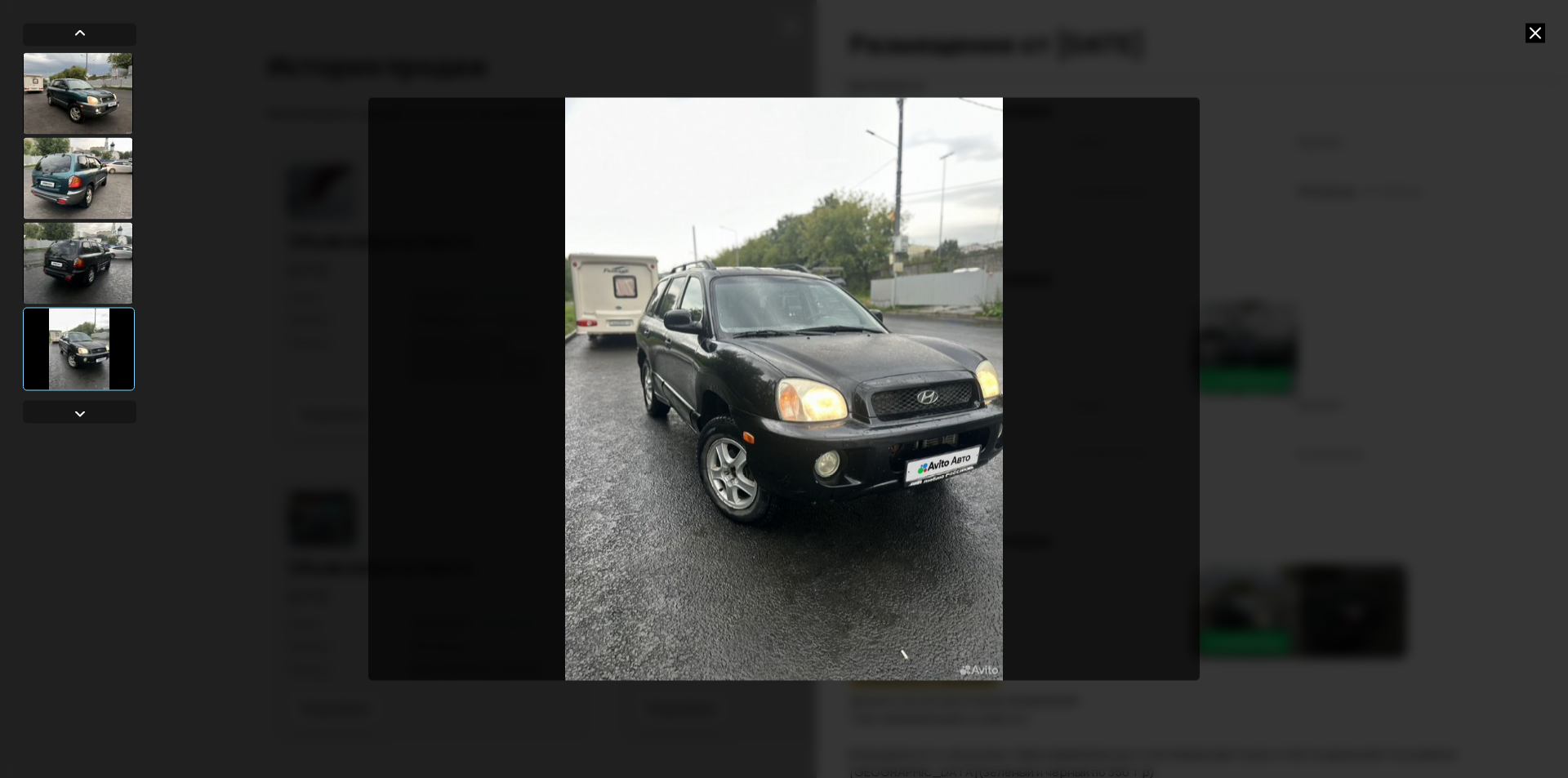
click at [1533, 37] on icon at bounding box center [1535, 33] width 20 height 20
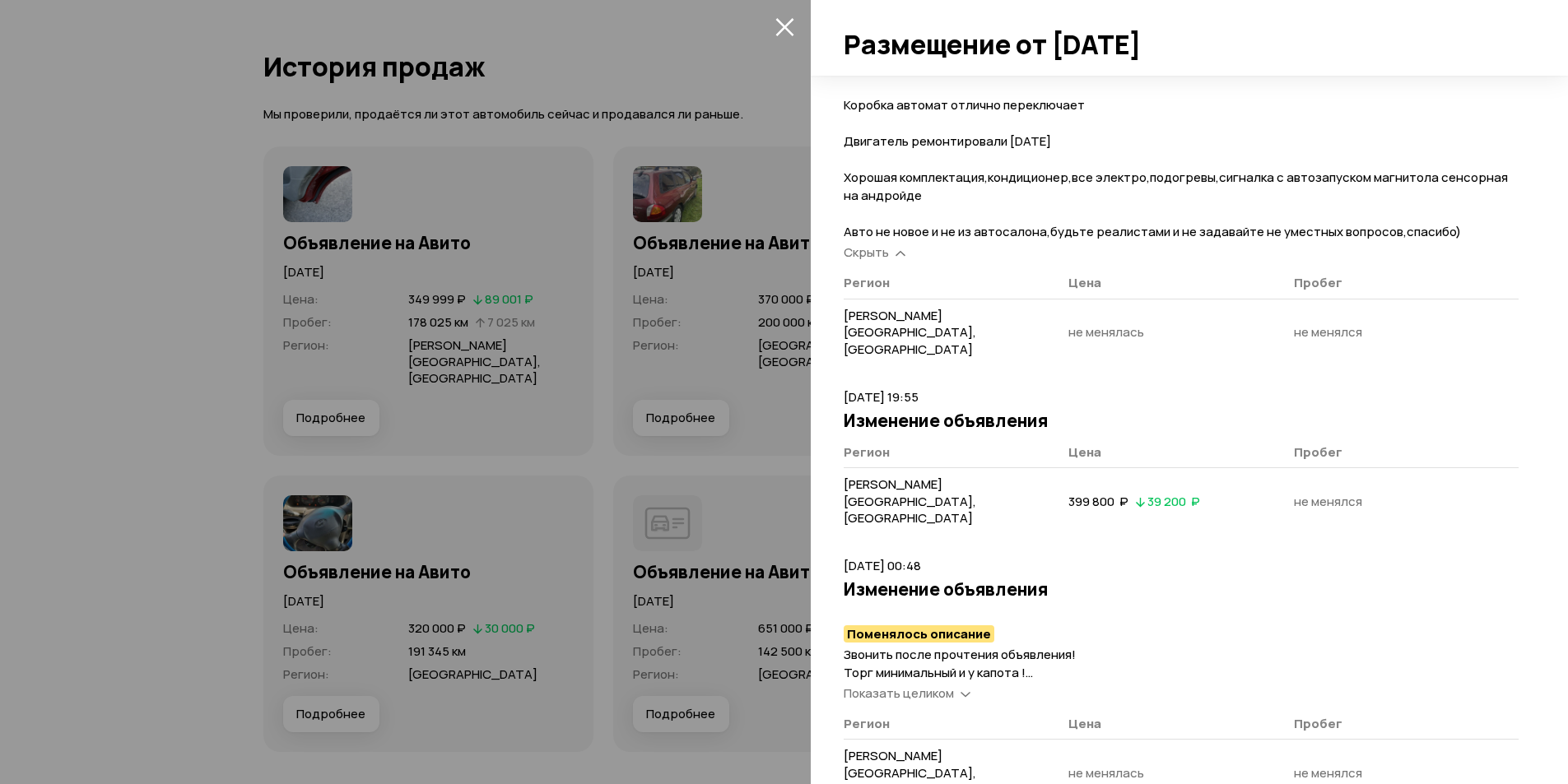
scroll to position [3363, 0]
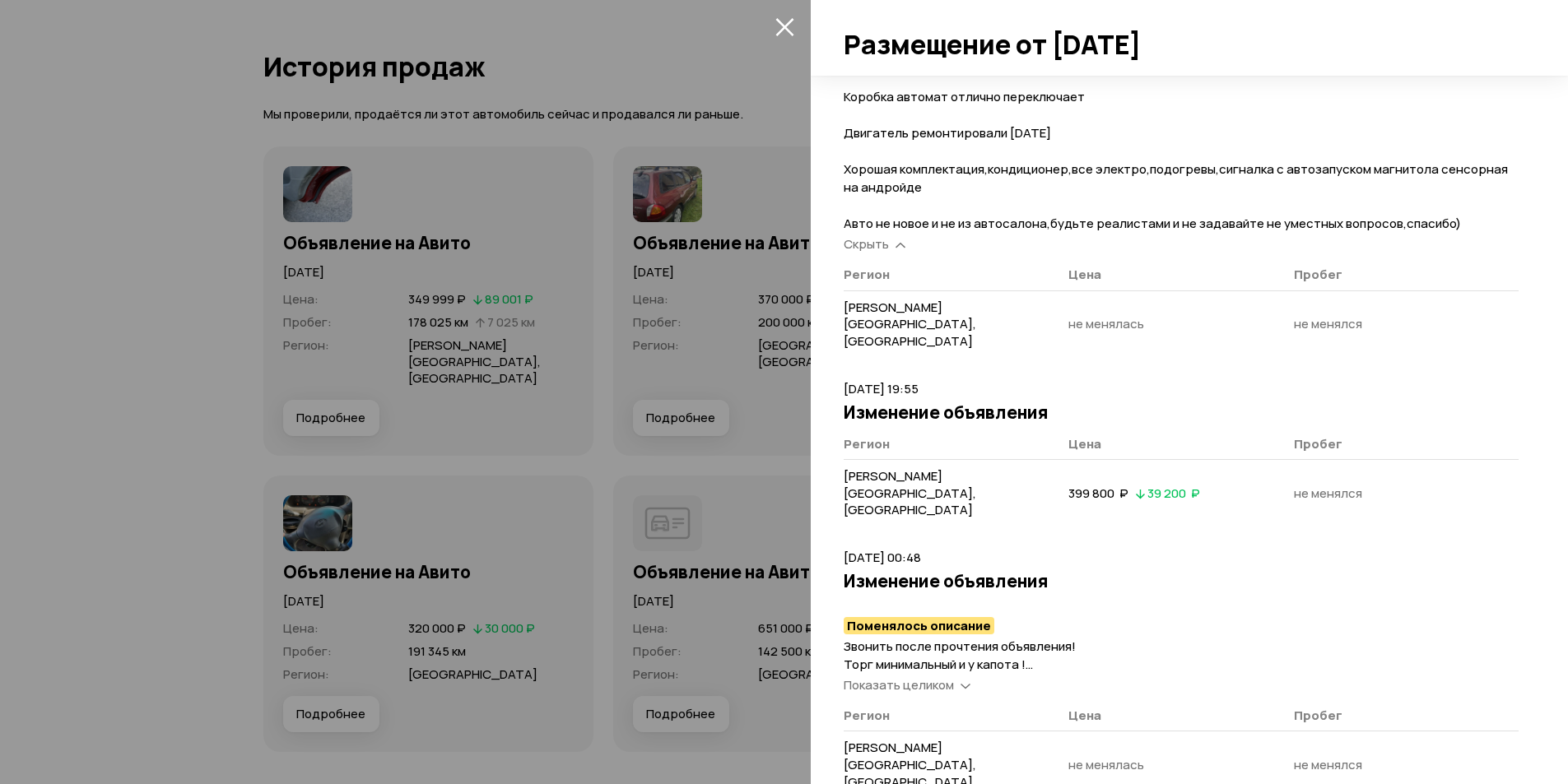
click at [893, 676] on span "Показать целиком" at bounding box center [899, 685] width 110 height 18
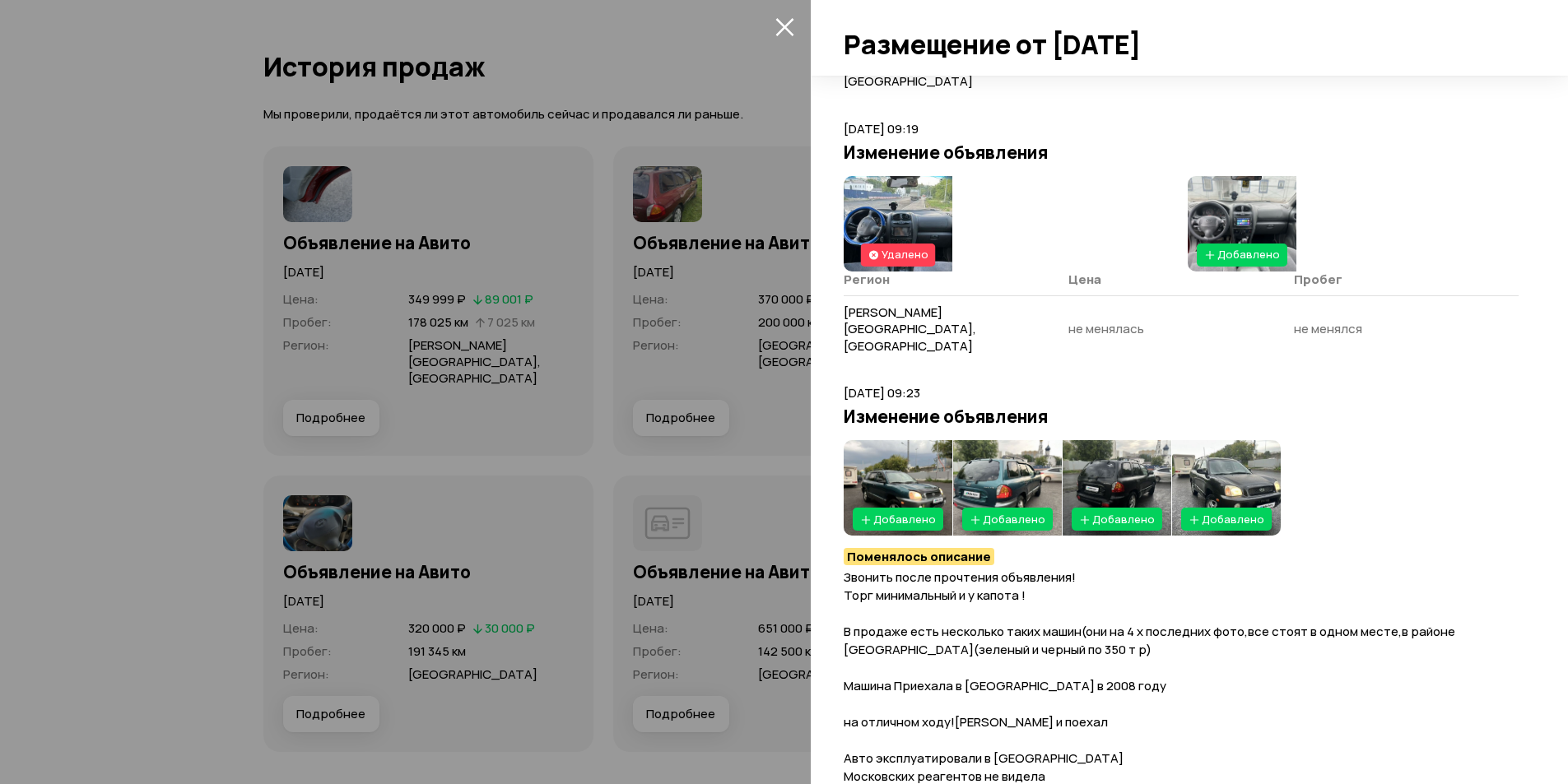
scroll to position [2283, 0]
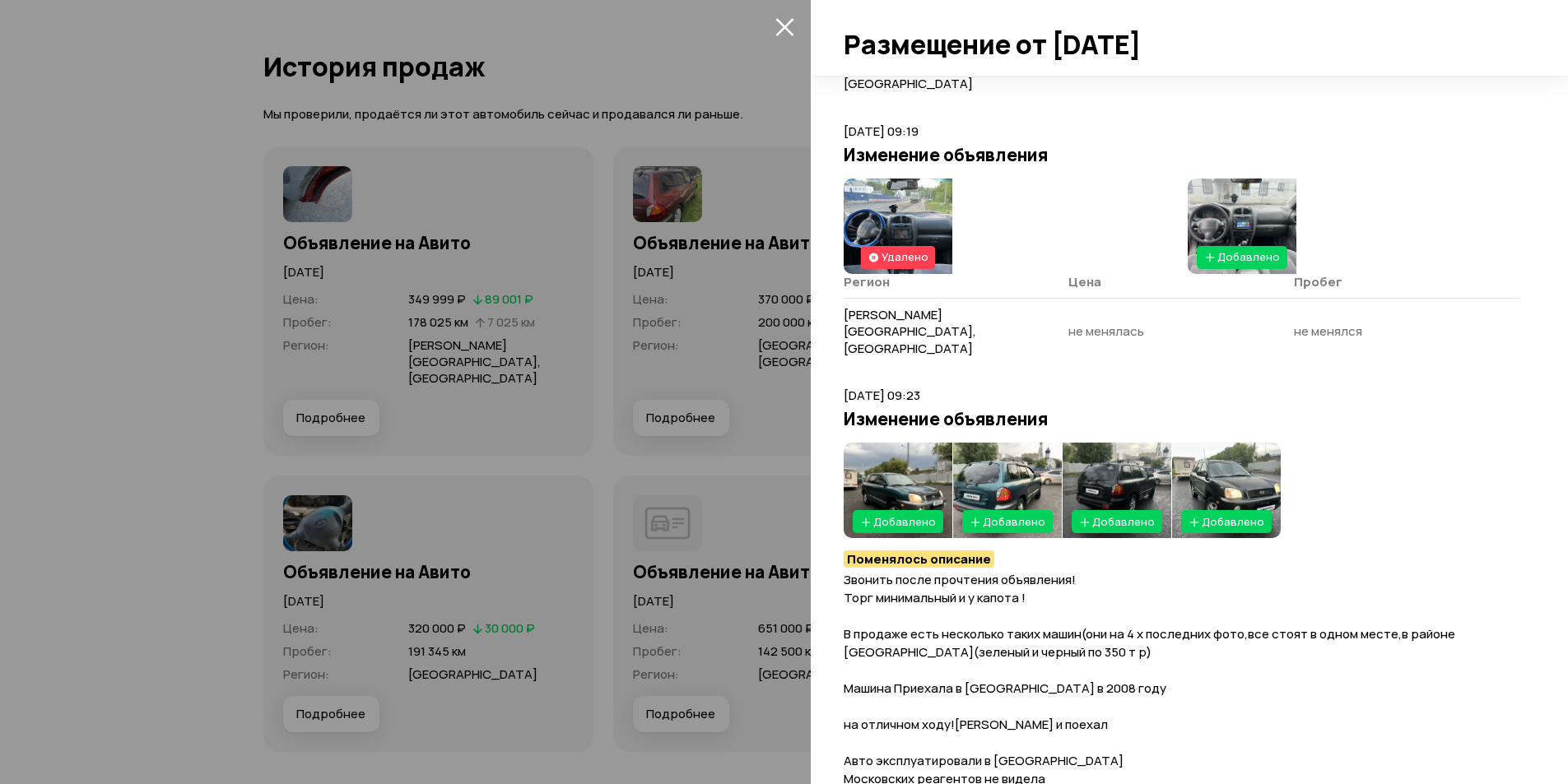
click at [915, 443] on img at bounding box center [898, 490] width 108 height 95
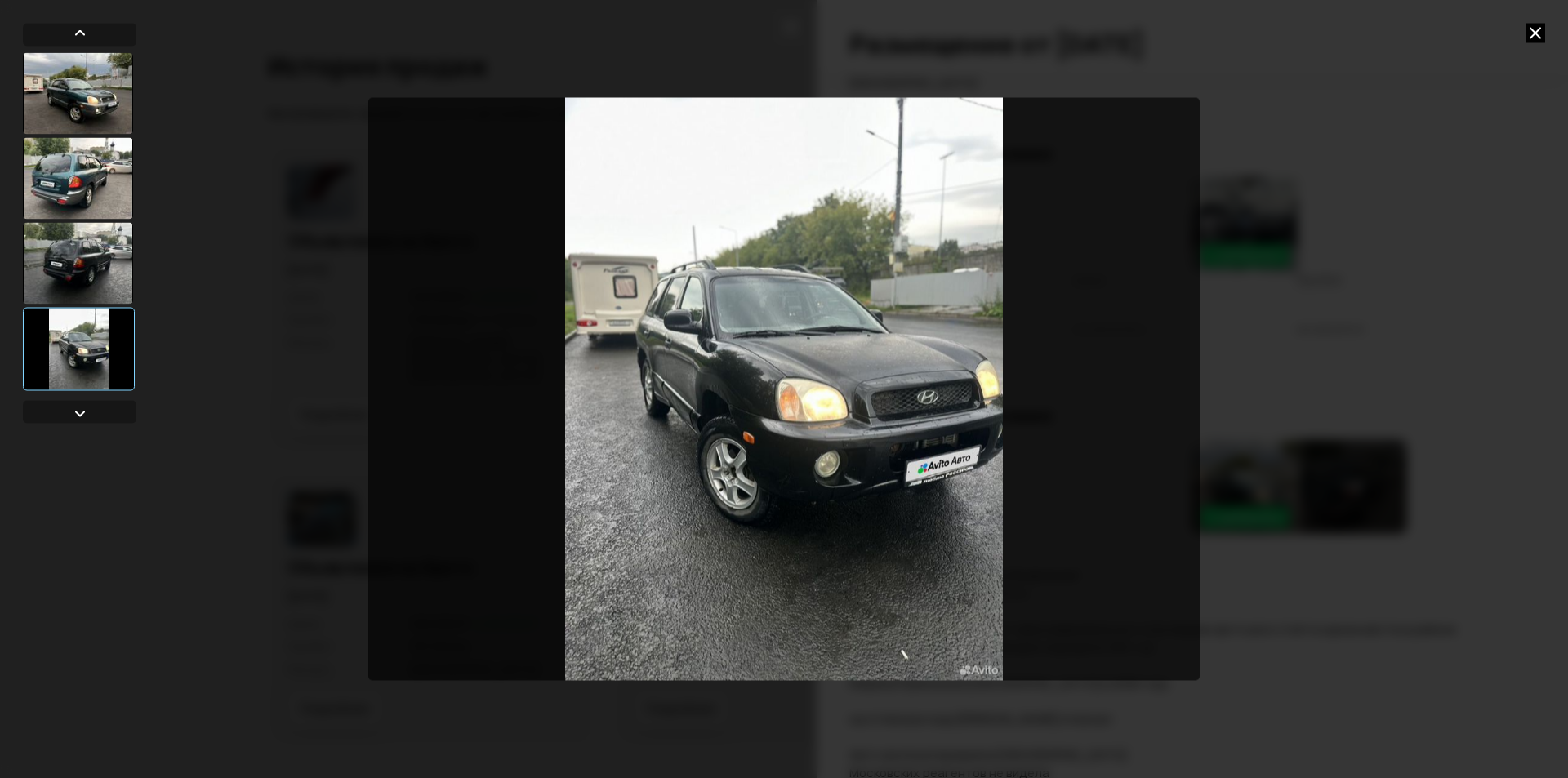
click at [1493, 228] on div at bounding box center [784, 389] width 1568 height 778
click at [1530, 31] on icon at bounding box center [1535, 33] width 20 height 20
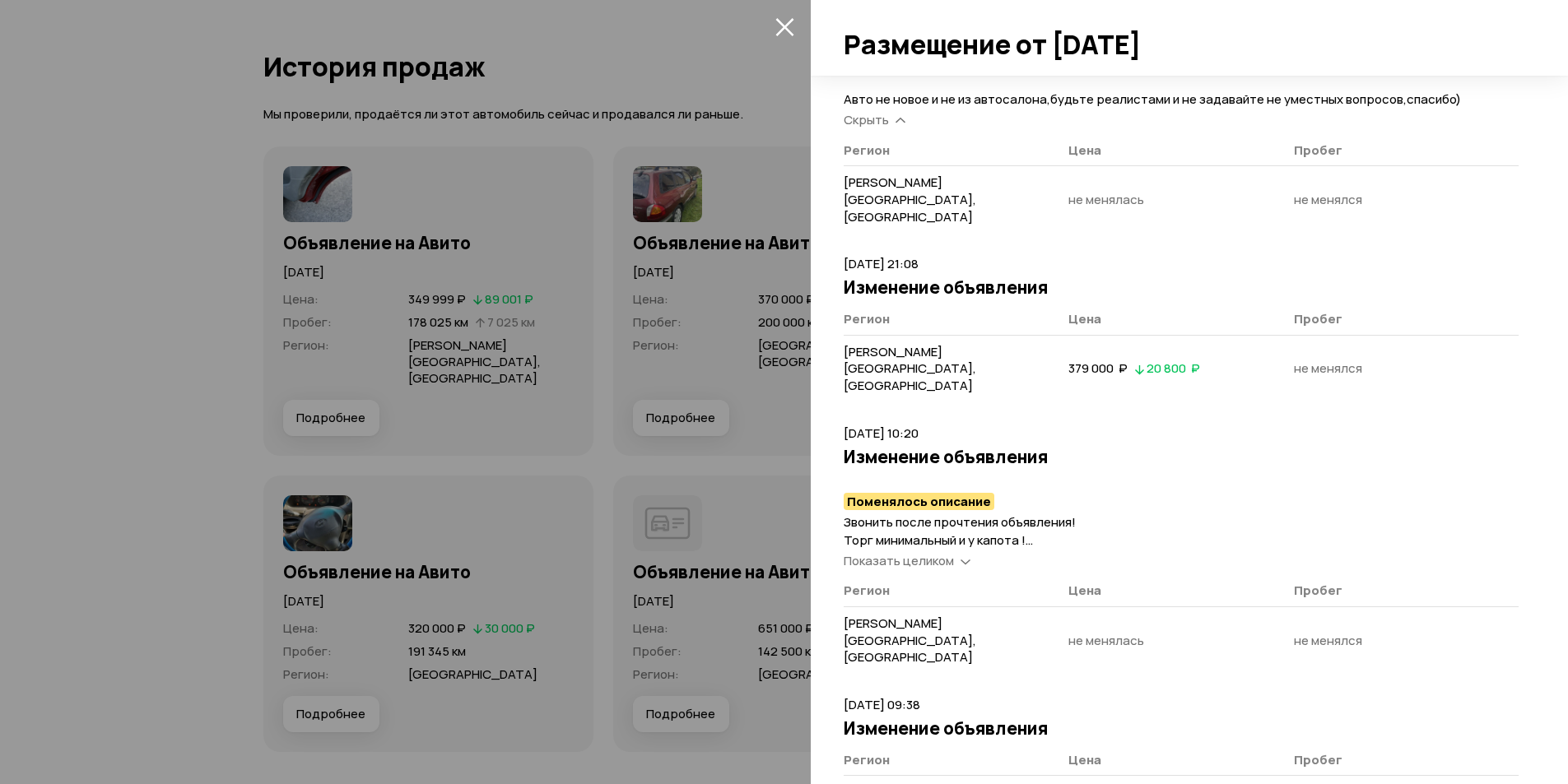
scroll to position [4623, 0]
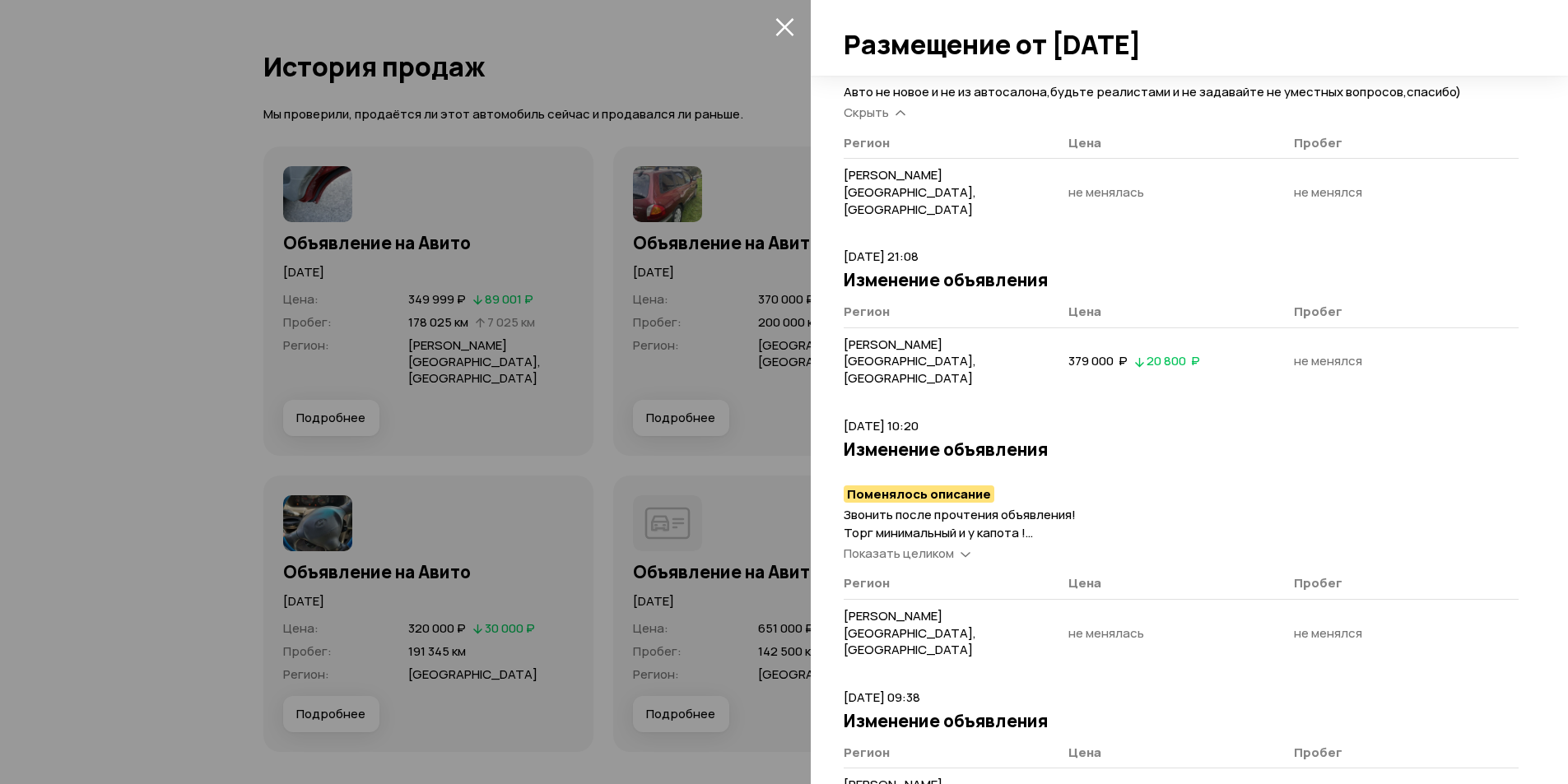
click at [917, 545] on span "Показать целиком" at bounding box center [899, 553] width 110 height 18
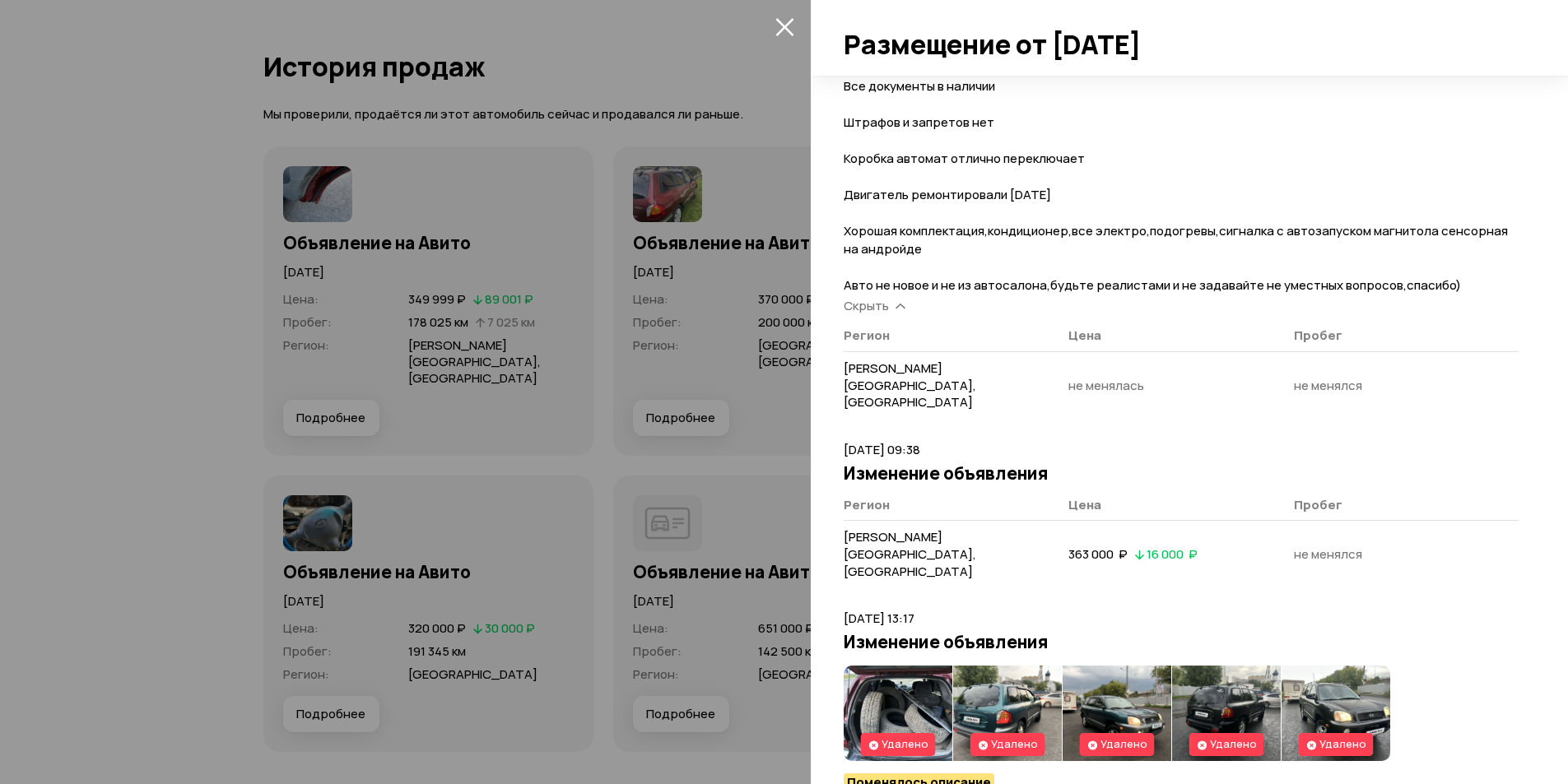
scroll to position [5529, 0]
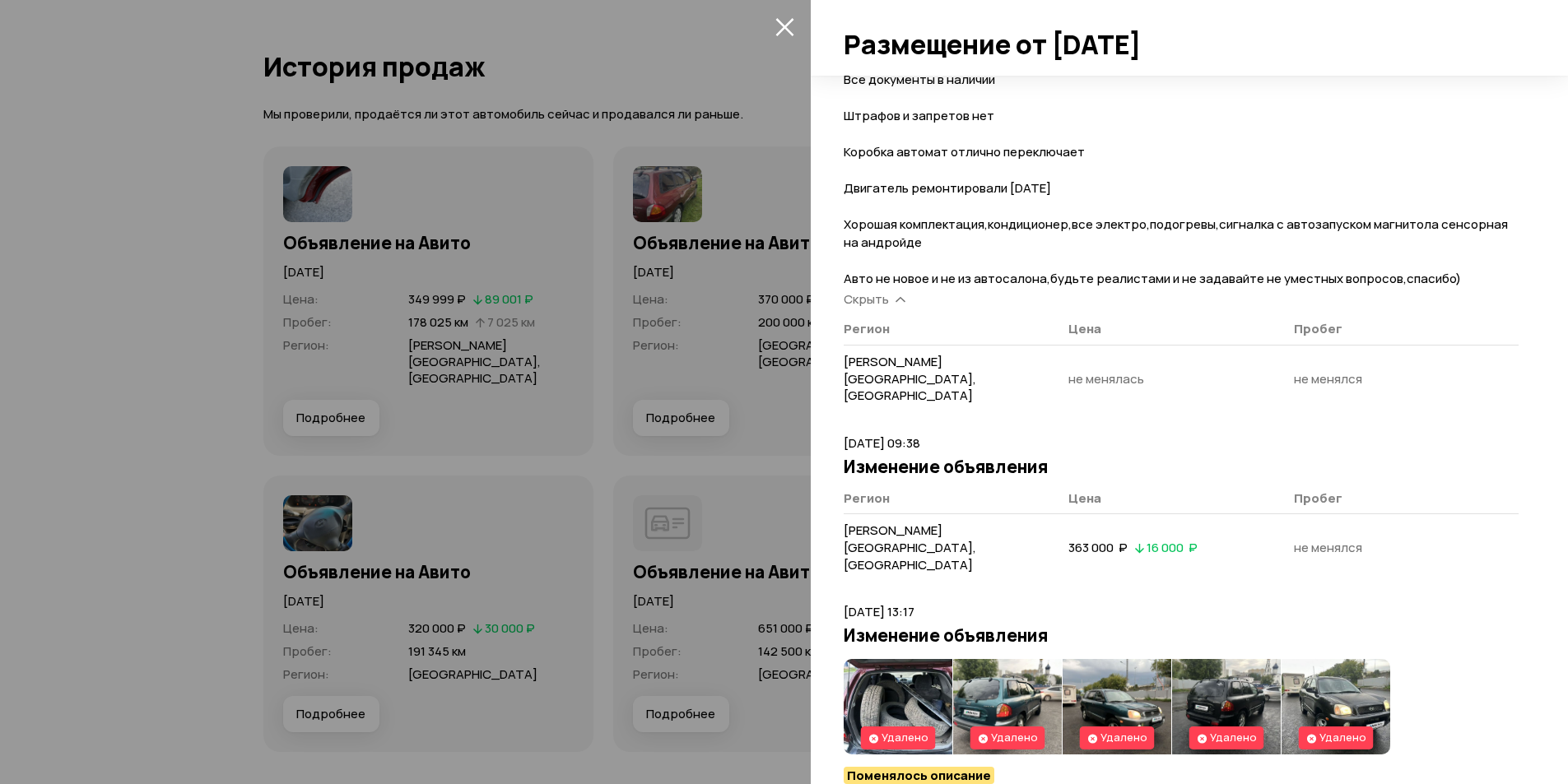
click at [911, 659] on img at bounding box center [898, 706] width 108 height 95
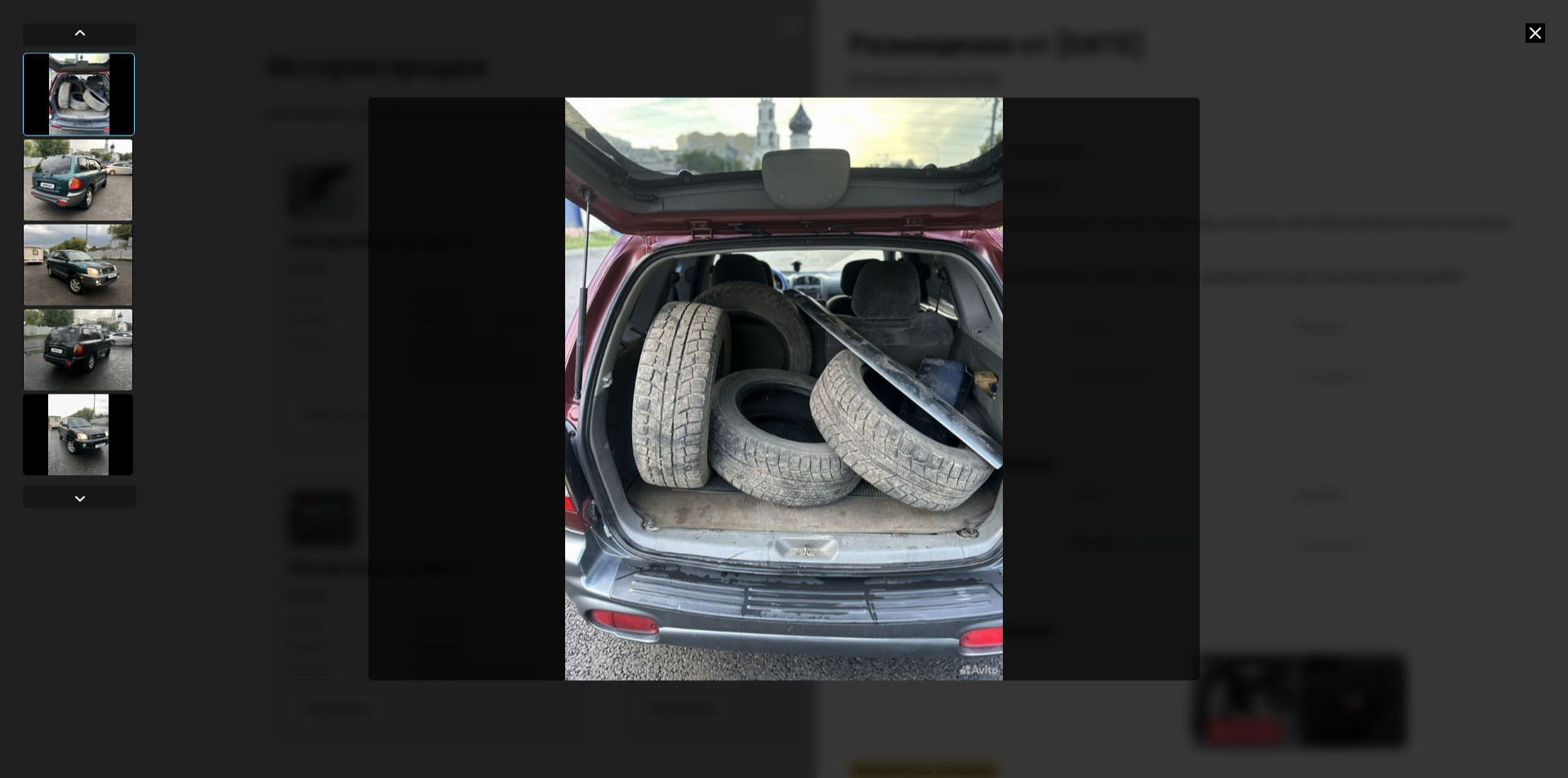
click at [93, 174] on div at bounding box center [78, 180] width 110 height 82
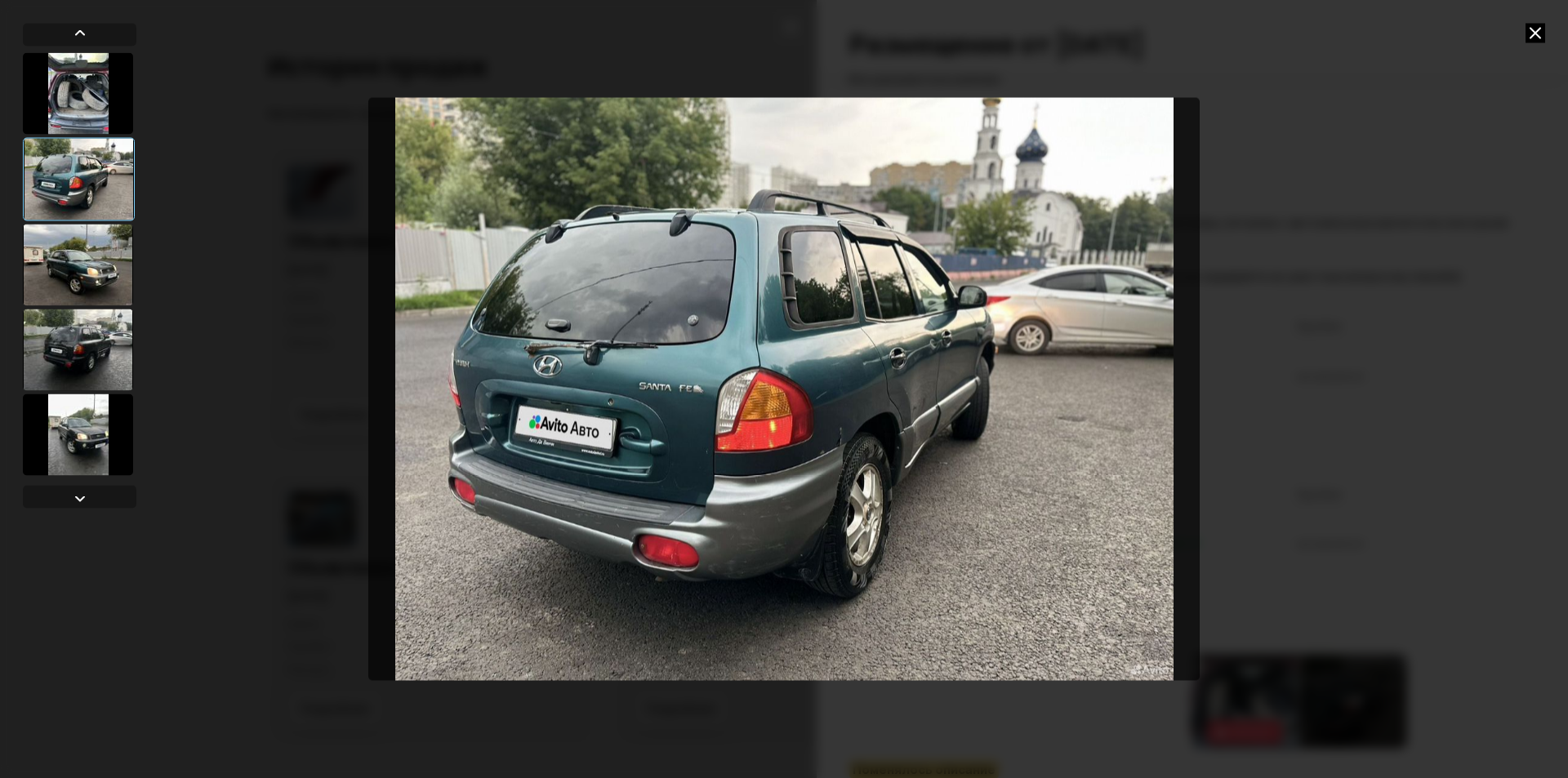
click at [110, 262] on div at bounding box center [78, 264] width 110 height 82
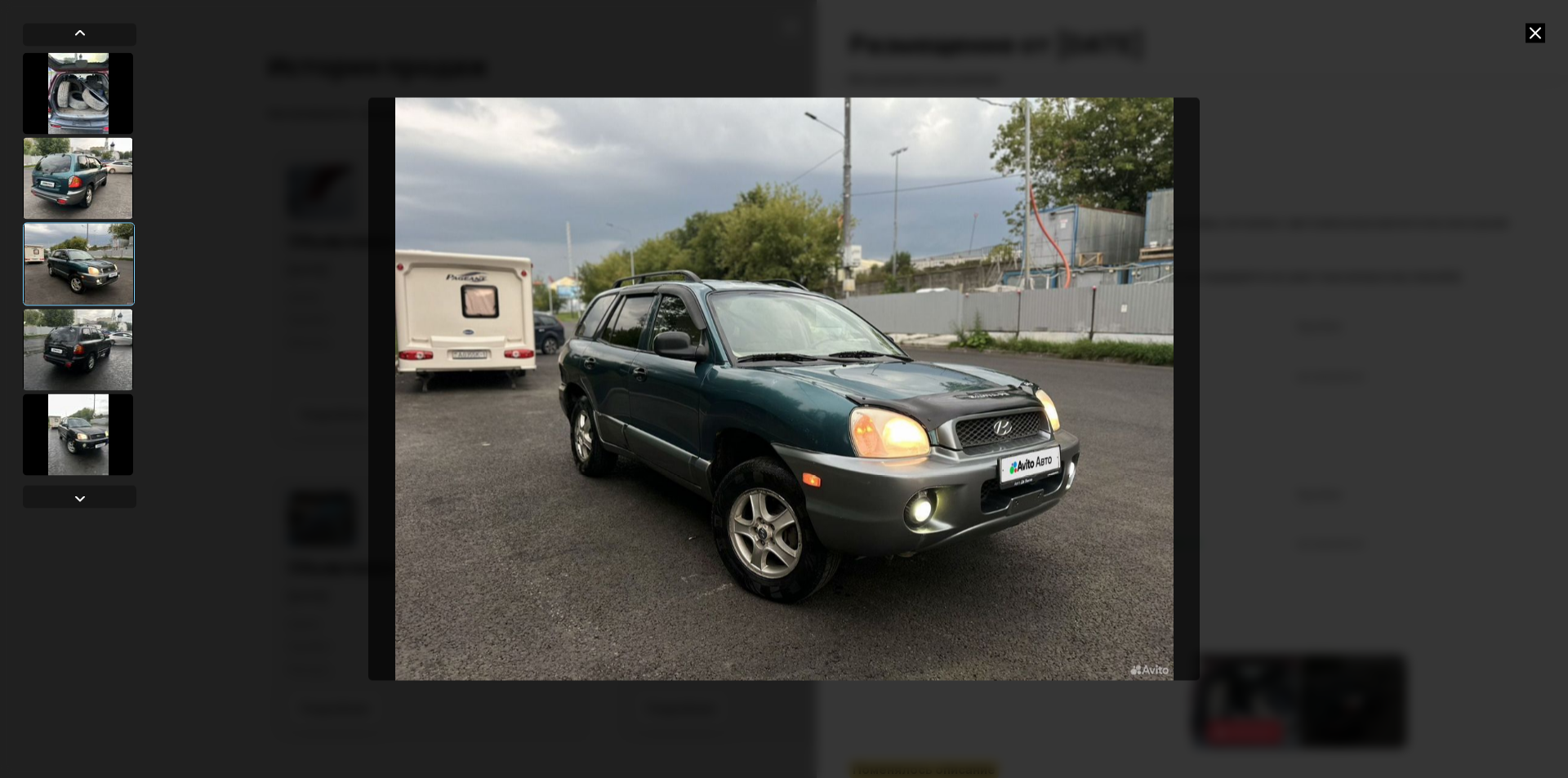
click at [103, 346] on div at bounding box center [78, 349] width 110 height 82
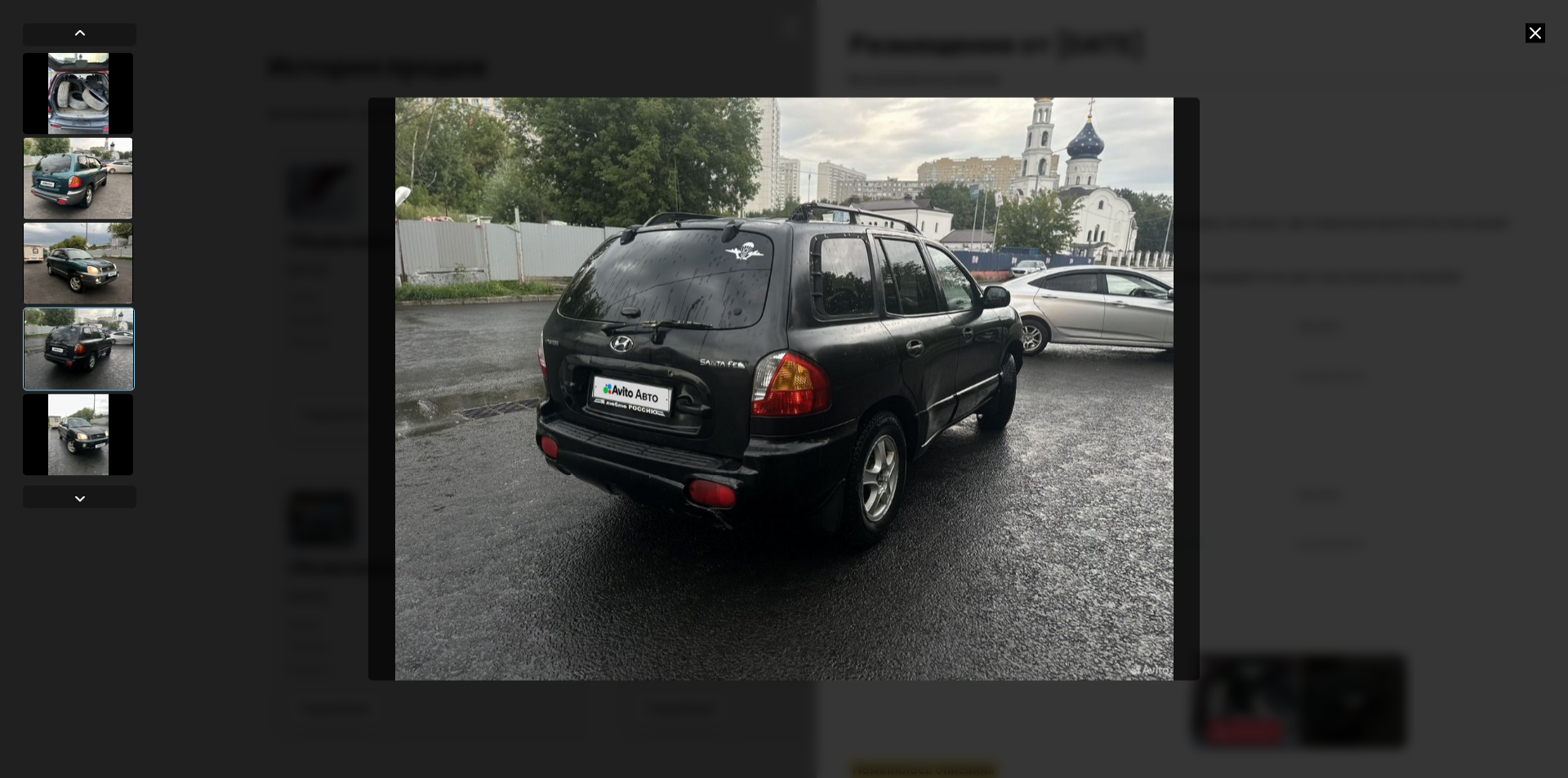
click at [109, 439] on div at bounding box center [78, 434] width 110 height 82
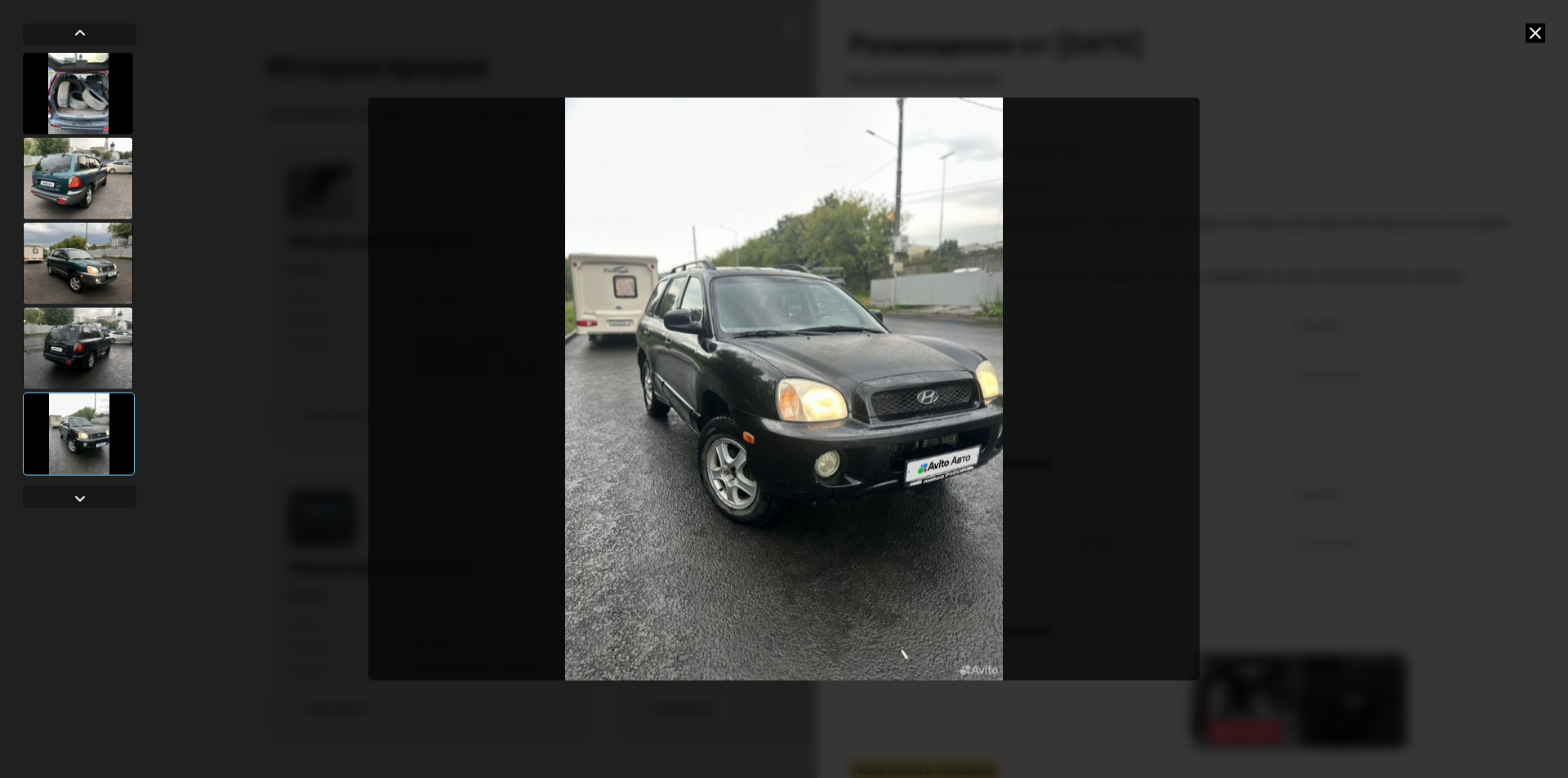
click at [1534, 30] on icon at bounding box center [1535, 33] width 20 height 20
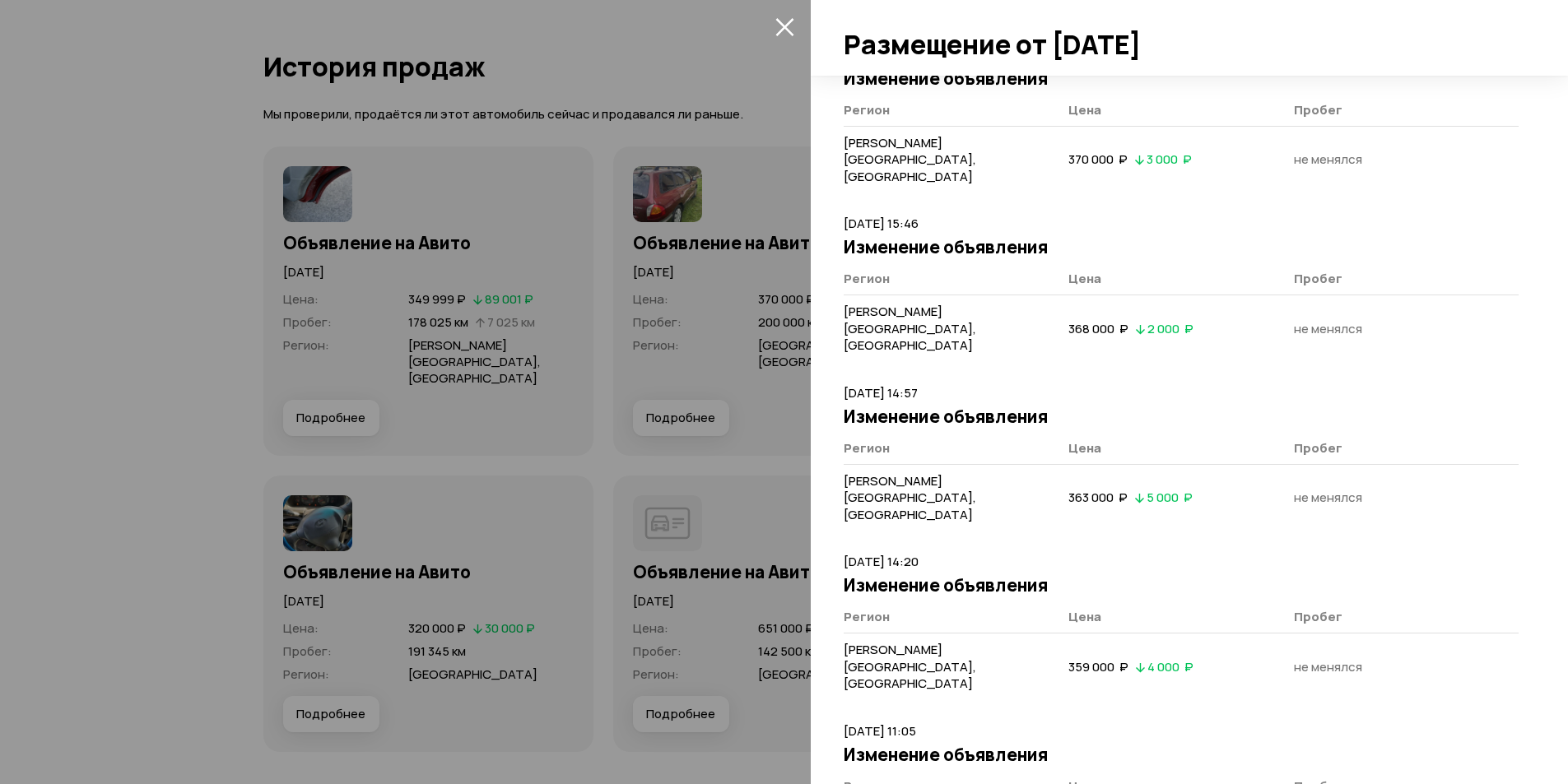
scroll to position [6944, 0]
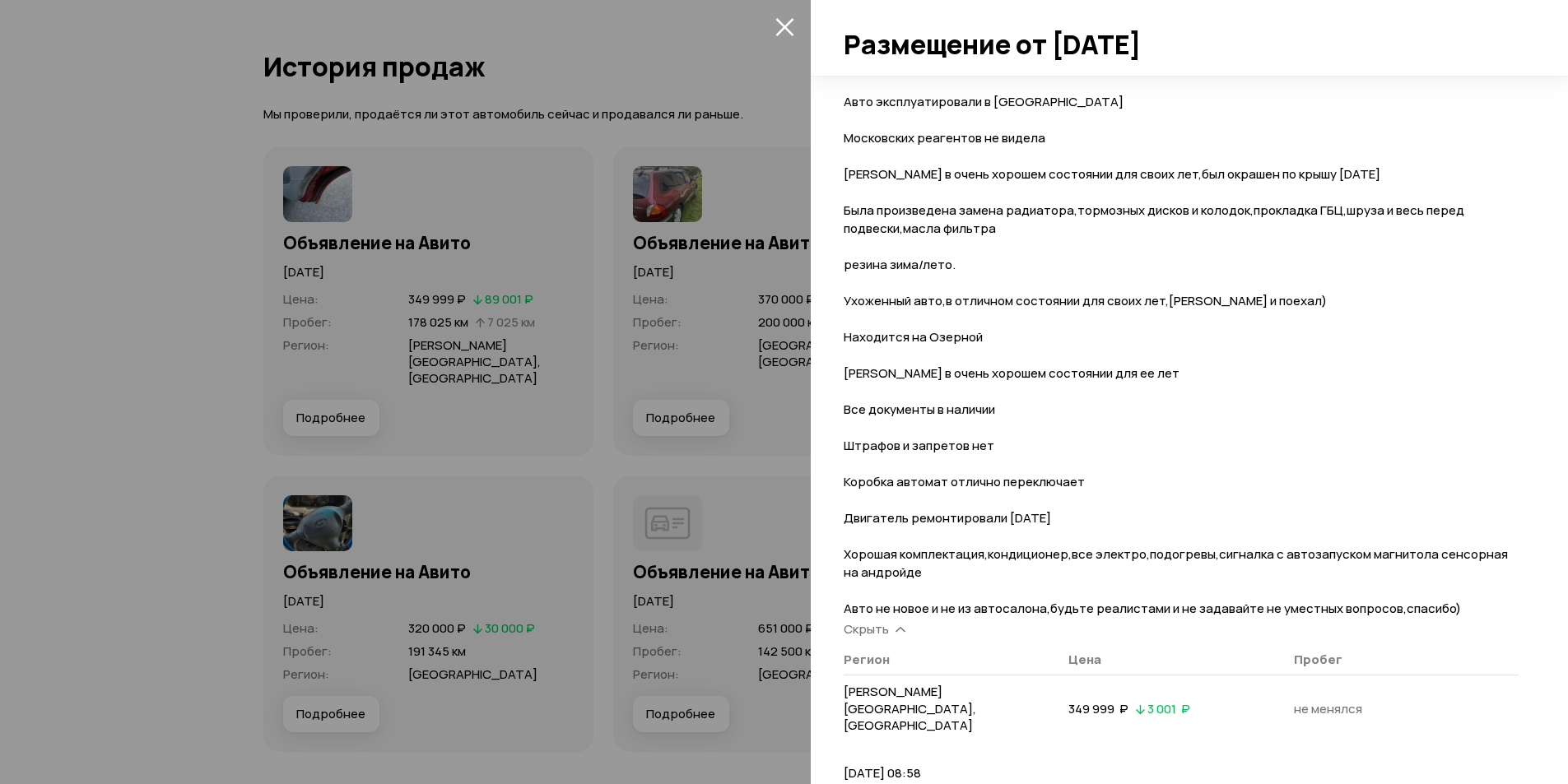
scroll to position [8194, 0]
